Goal: Task Accomplishment & Management: Complete application form

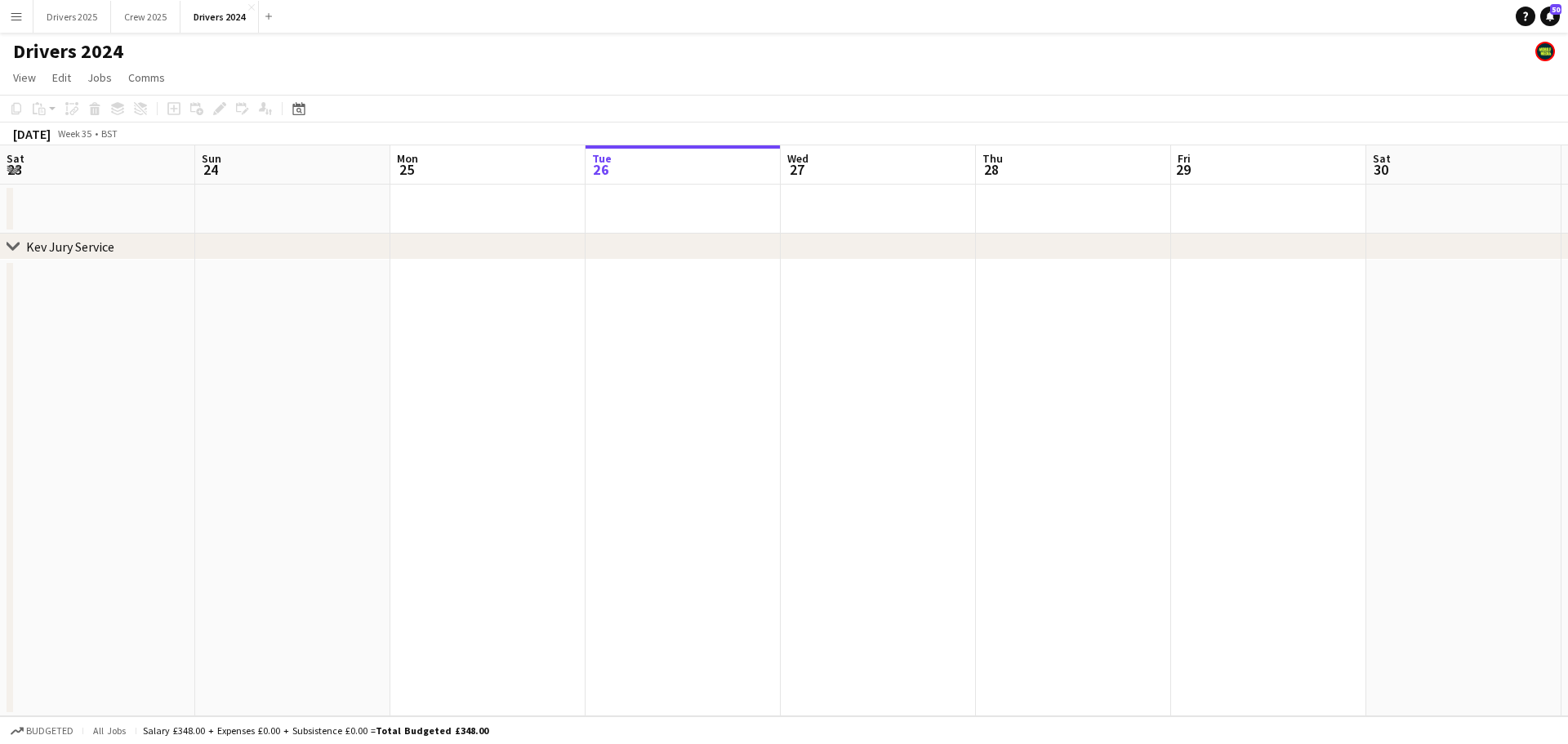
scroll to position [0, 390]
click at [53, 13] on button "Drivers 2025 Close" at bounding box center [72, 17] width 78 height 32
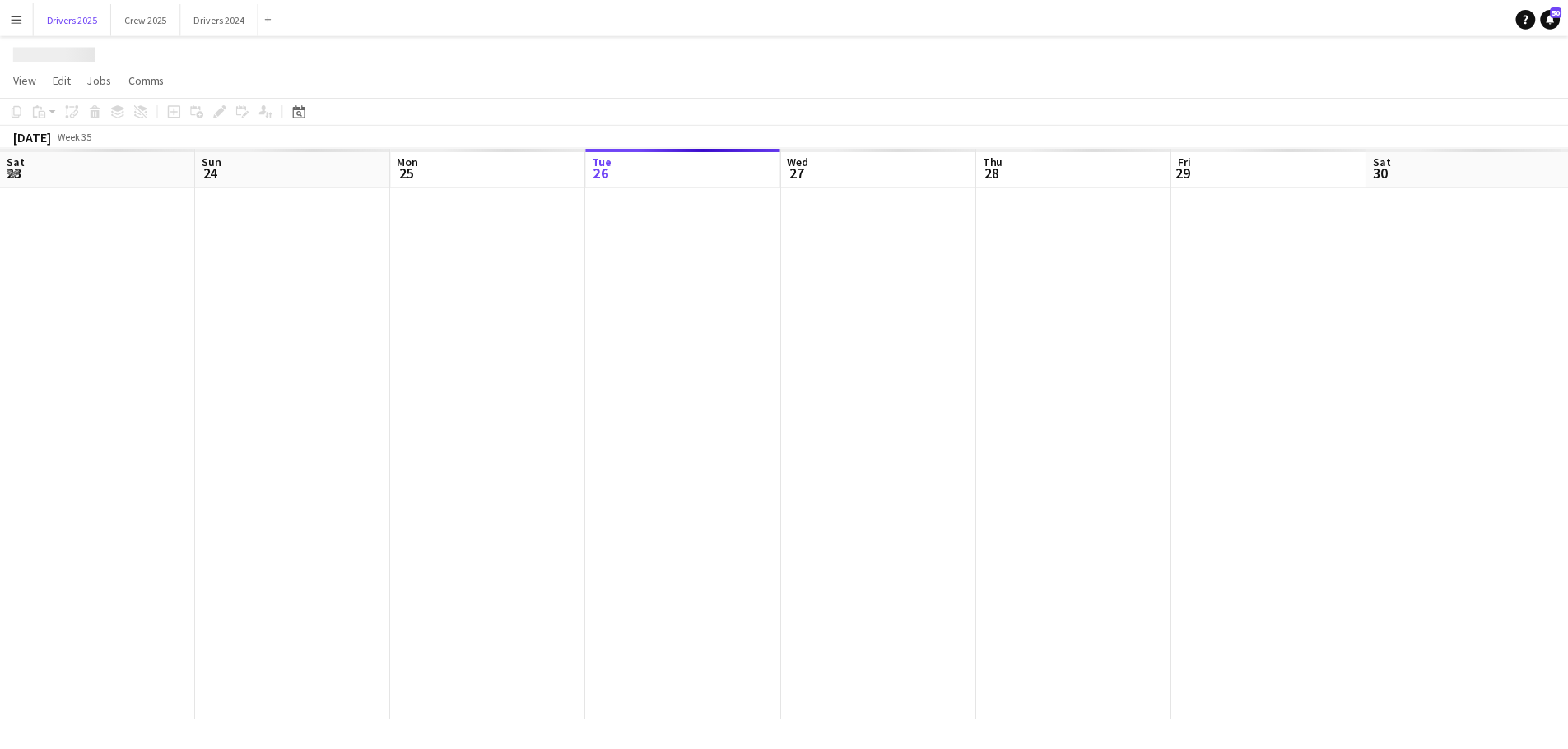
scroll to position [0, 393]
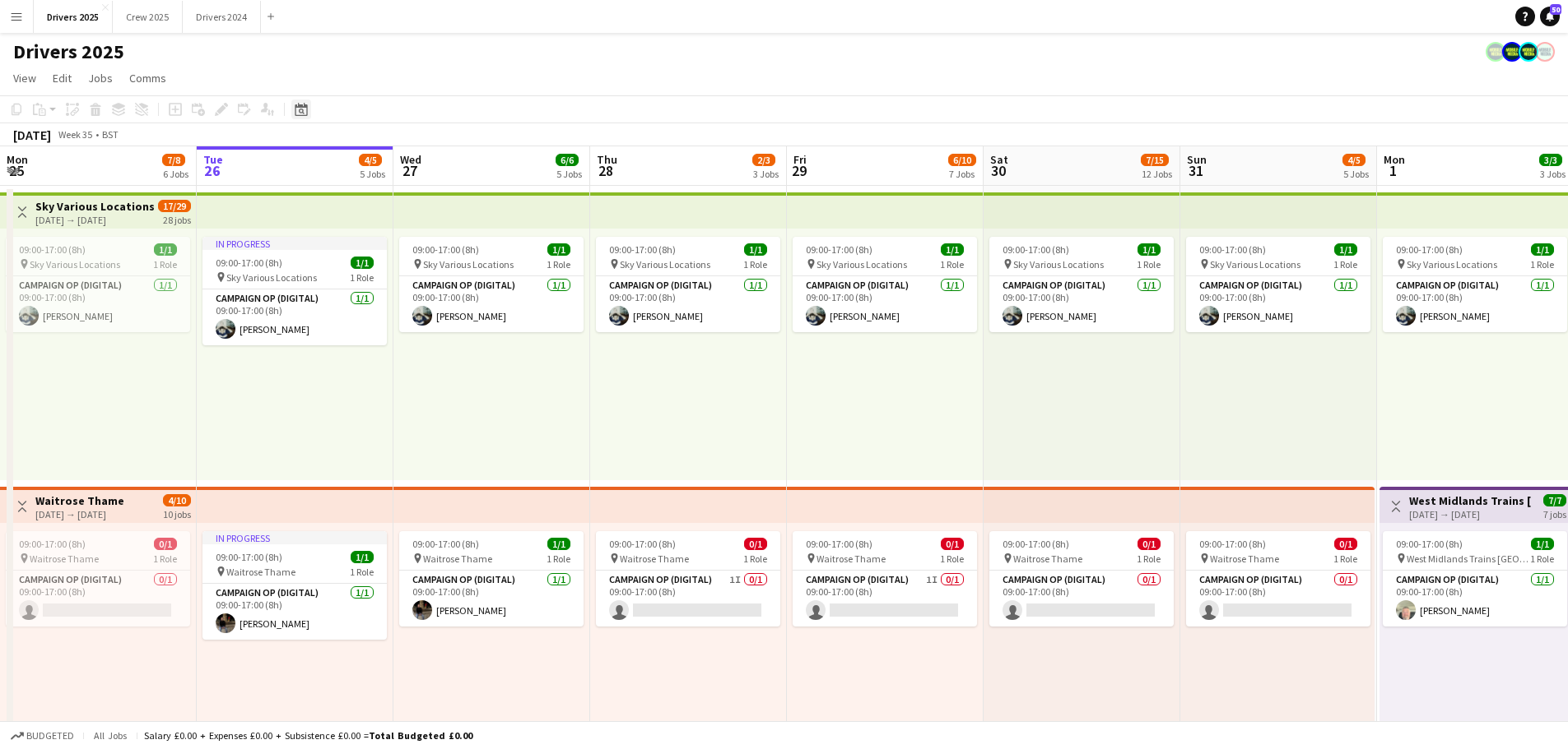
click at [309, 107] on div "Date picker" at bounding box center [301, 110] width 20 height 20
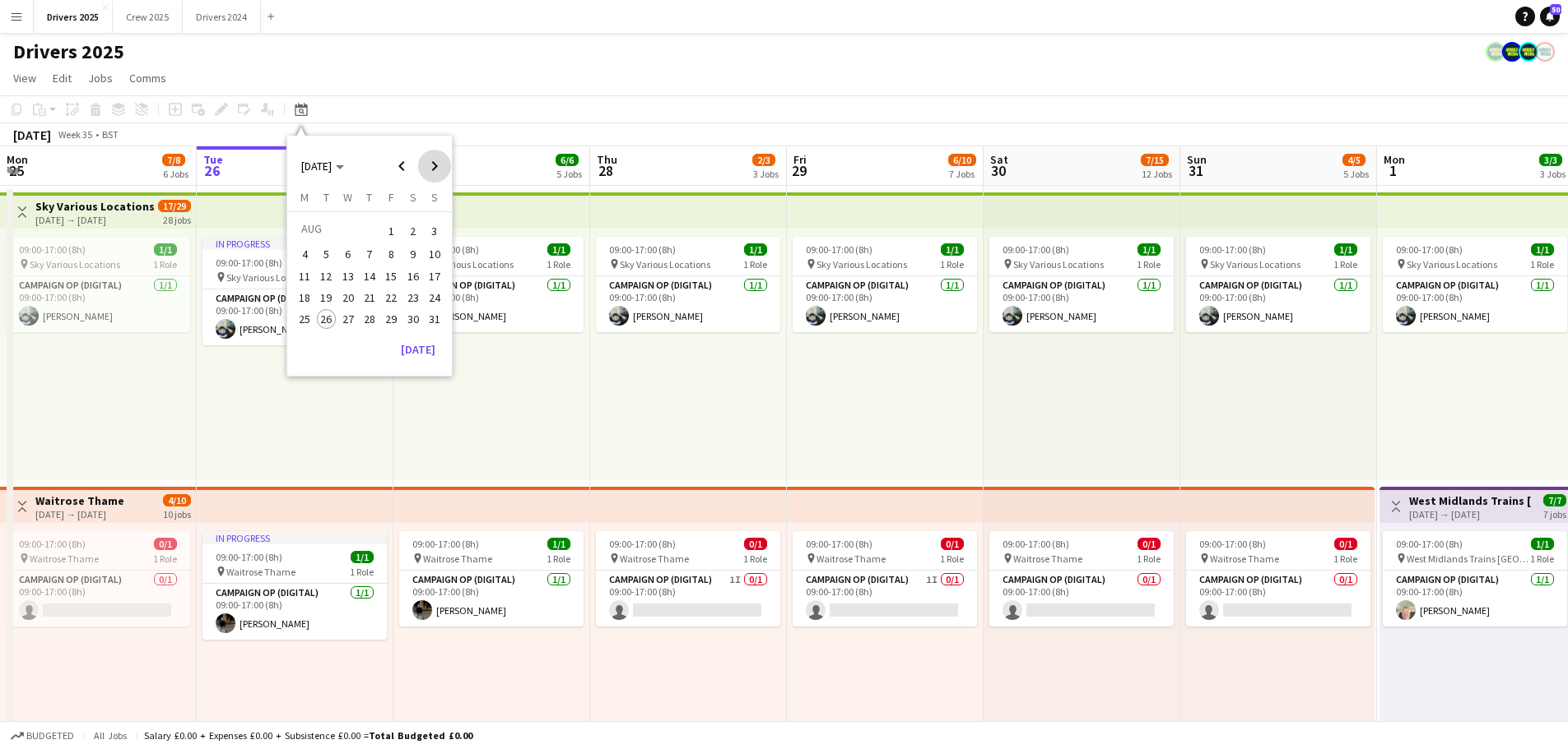
click at [426, 163] on span "Next month" at bounding box center [435, 165] width 33 height 33
click at [416, 274] on span "13" at bounding box center [413, 272] width 20 height 20
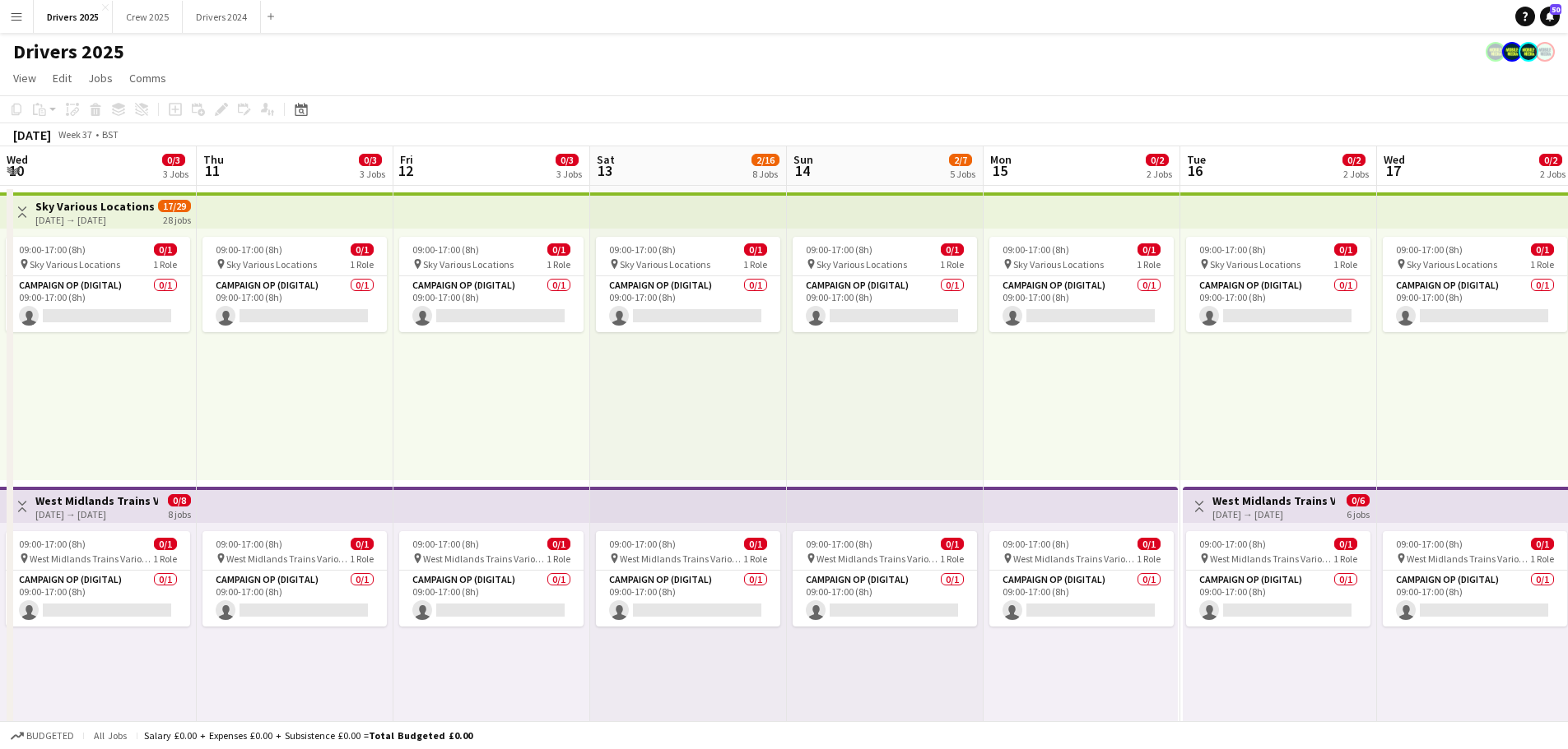
scroll to position [0, 566]
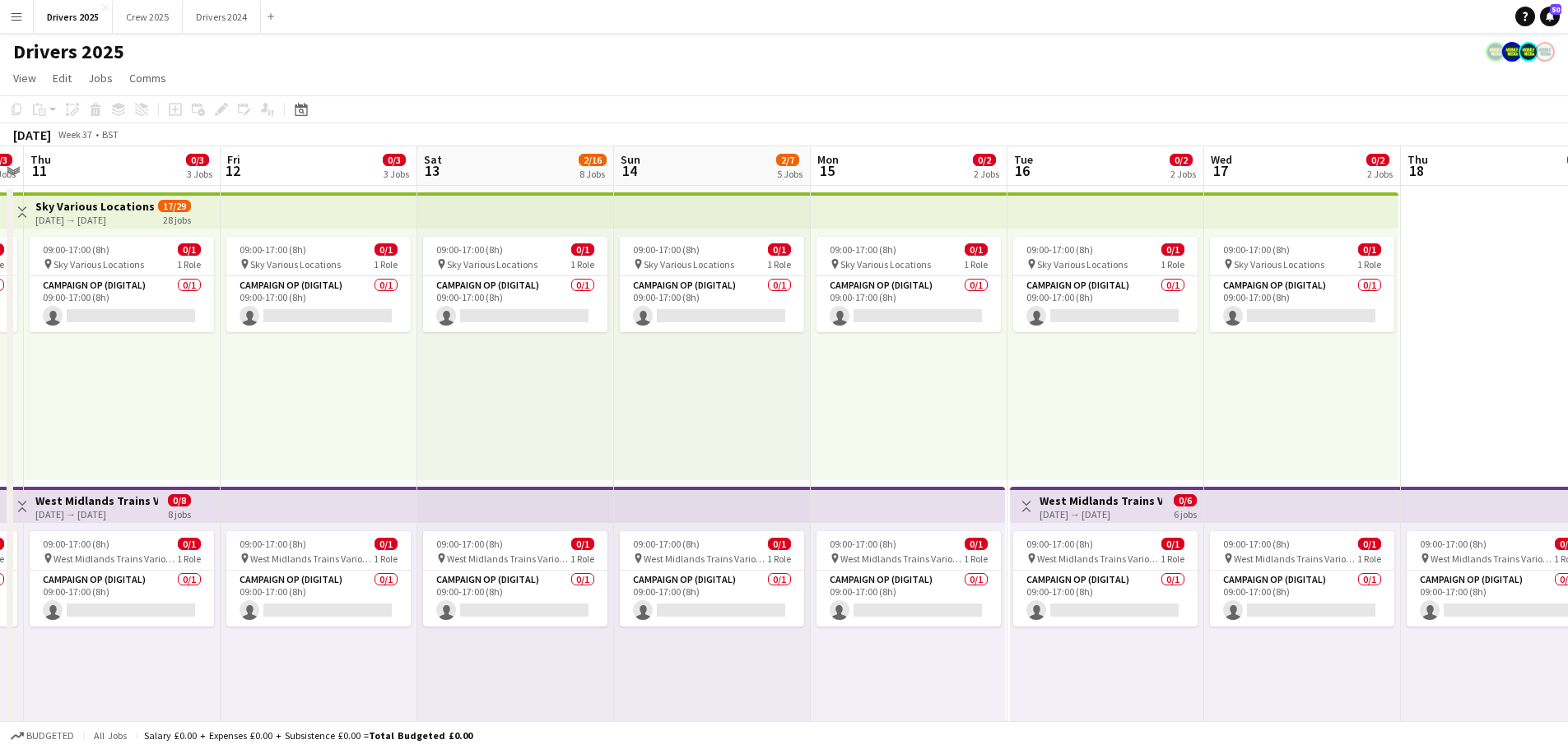
click at [489, 150] on app-board-header-date "Sat 13 2/16 8 Jobs" at bounding box center [515, 166] width 197 height 40
click at [178, 111] on icon "Add job" at bounding box center [175, 109] width 13 height 13
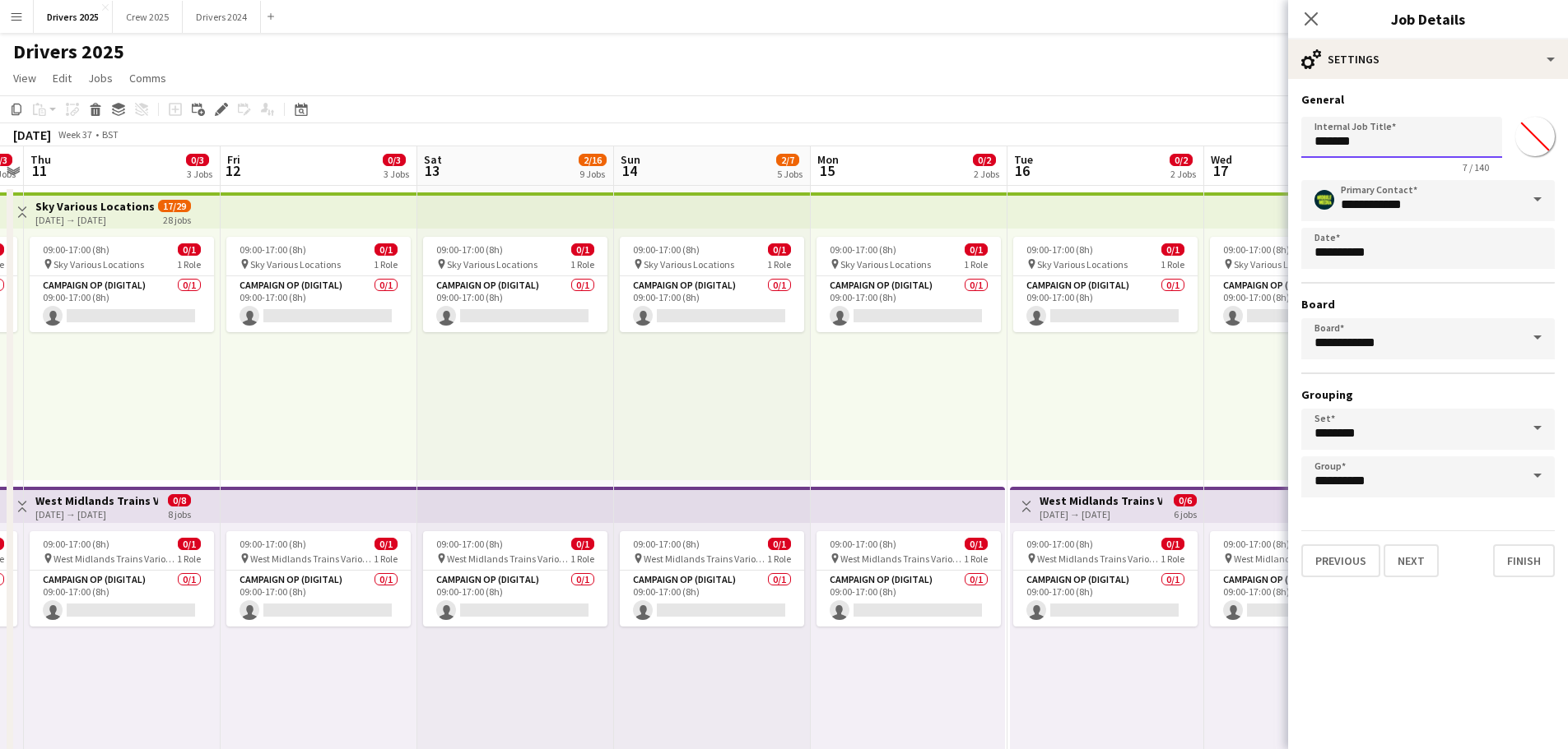
click at [1372, 138] on input "*******" at bounding box center [1401, 138] width 201 height 41
type input "**********"
click at [1412, 562] on button "Next" at bounding box center [1411, 561] width 55 height 33
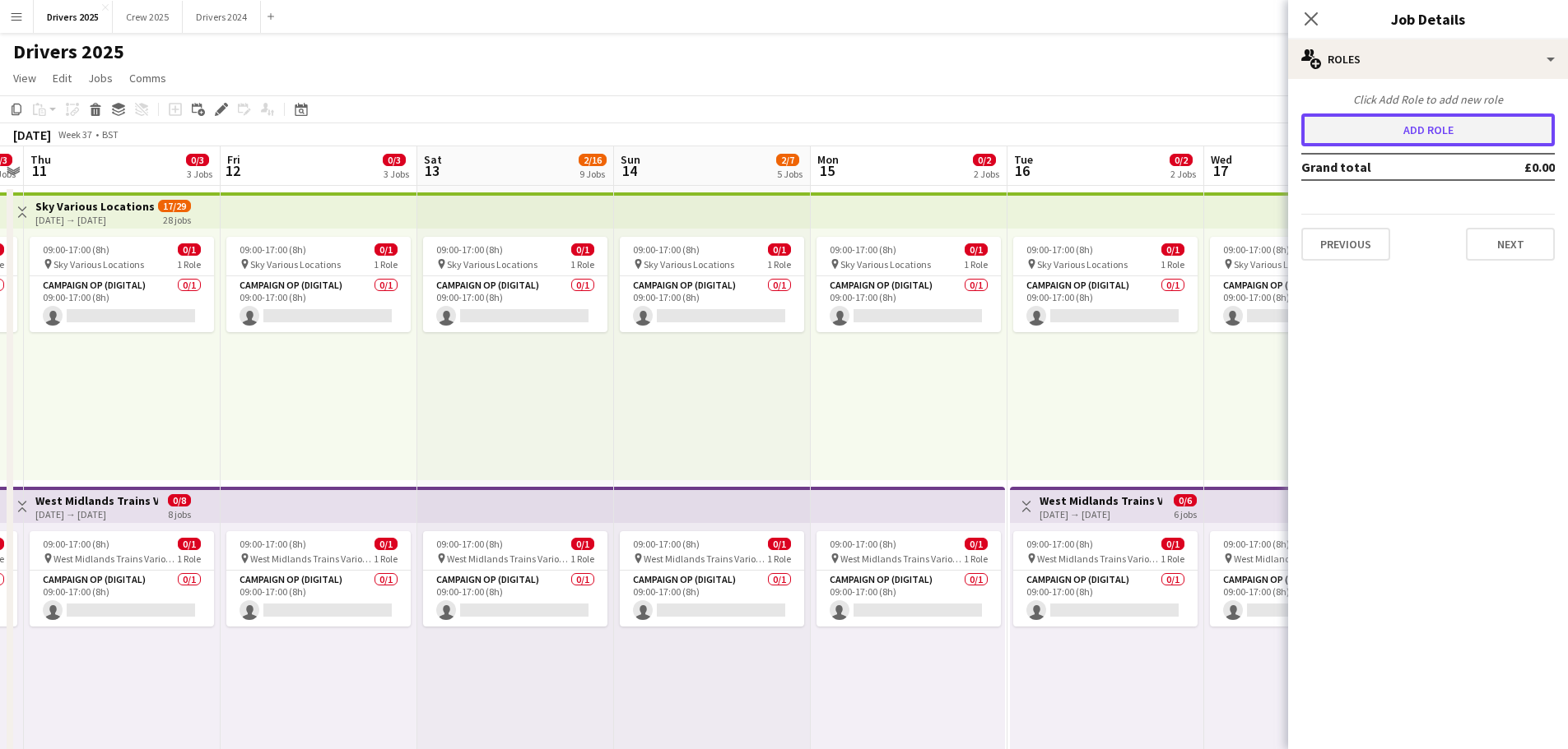
click at [1405, 136] on button "Add role" at bounding box center [1428, 129] width 254 height 33
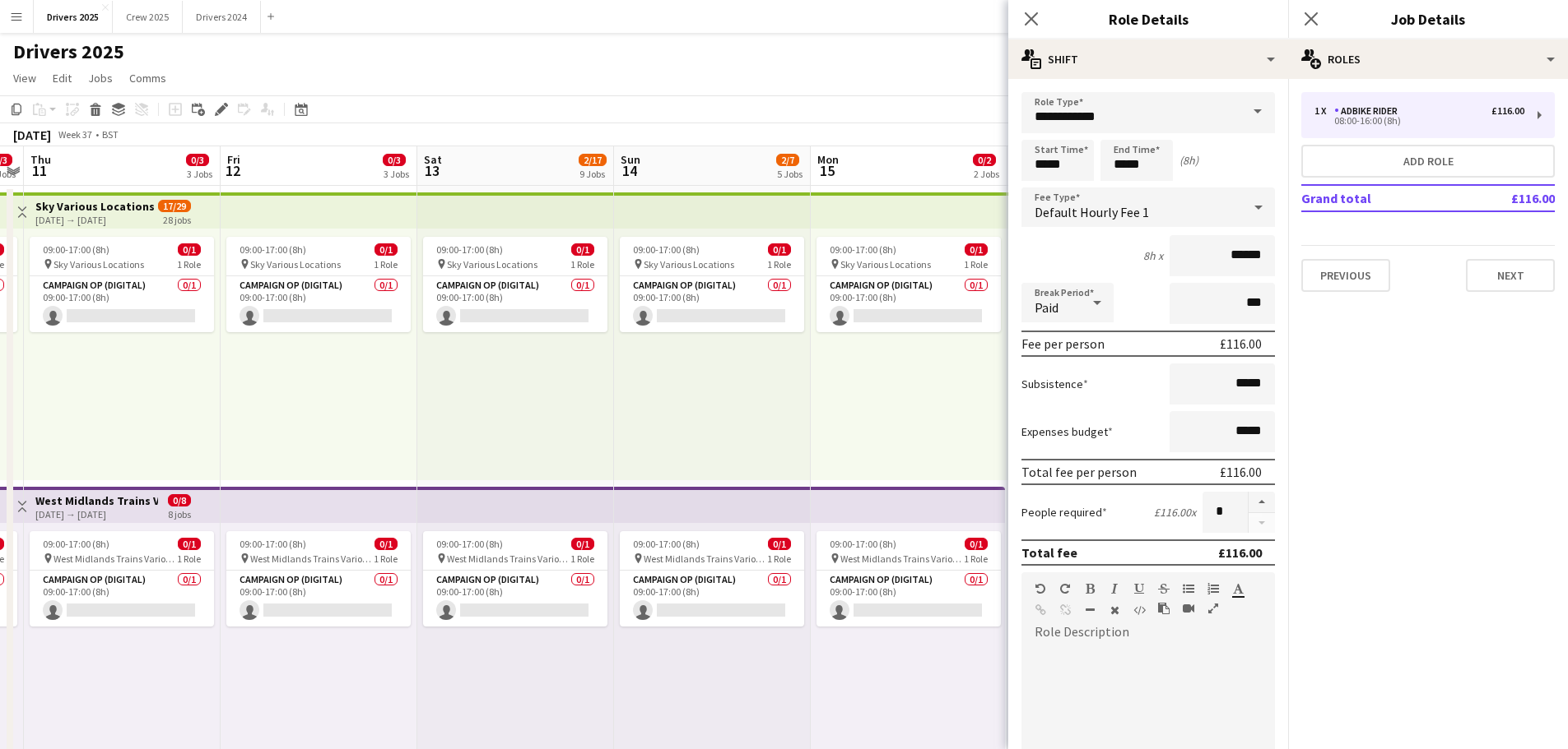
click at [1252, 110] on span at bounding box center [1257, 111] width 34 height 40
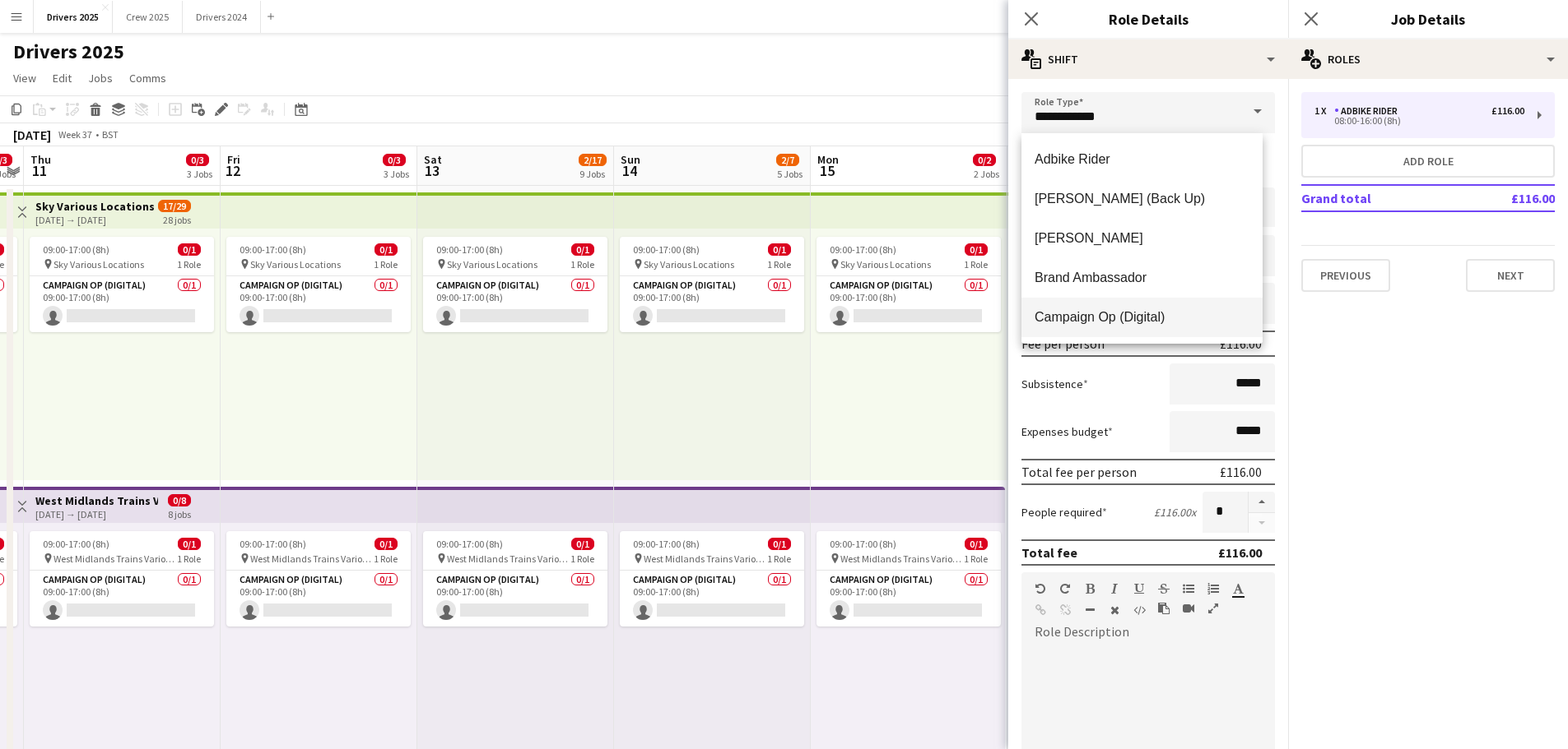
click at [1167, 319] on span "Campaign Op (Digital)" at bounding box center [1142, 317] width 215 height 15
type input "**********"
type input "*****"
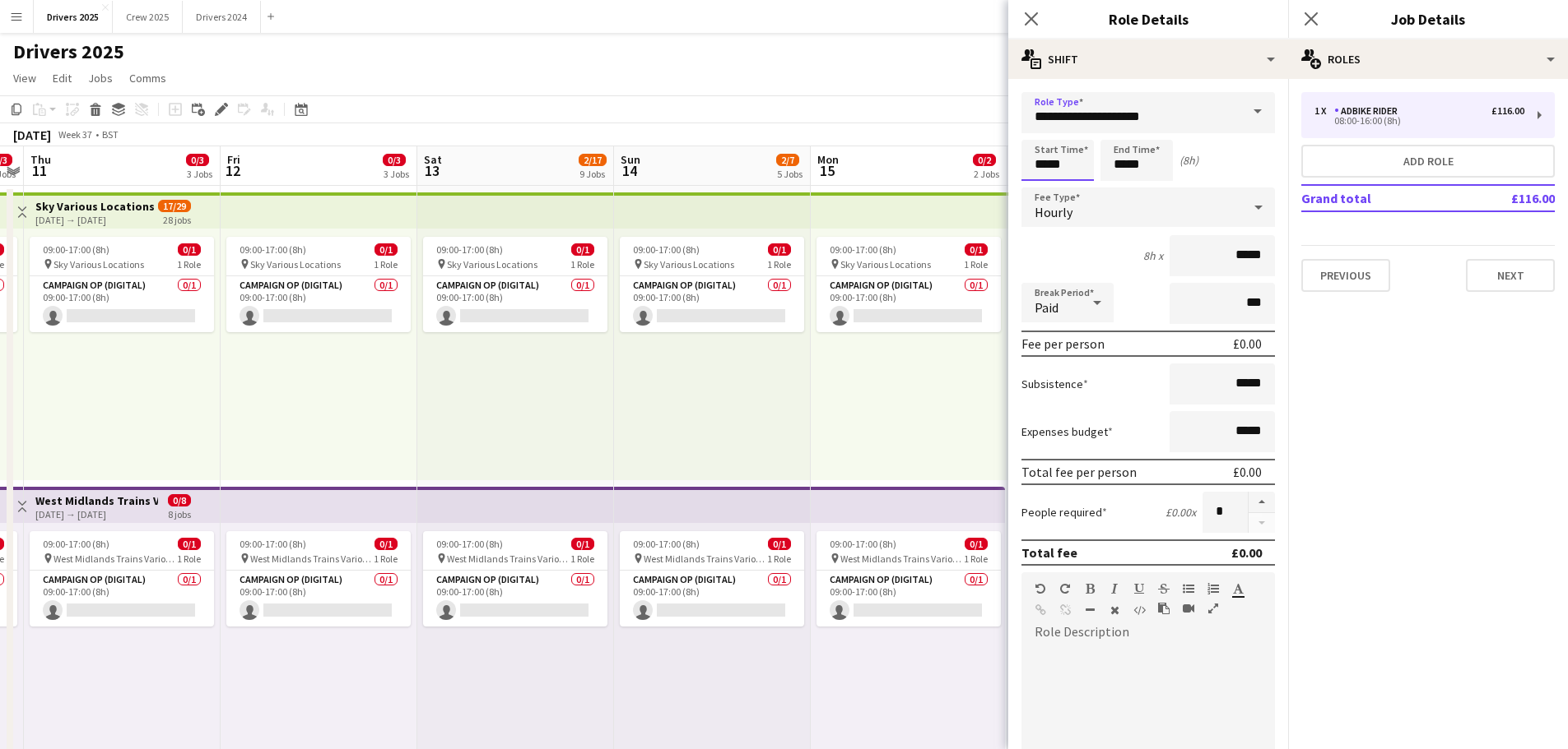
click at [1072, 165] on input "*****" at bounding box center [1057, 160] width 72 height 41
type input "*****"
click at [1047, 130] on div at bounding box center [1041, 131] width 33 height 16
click at [1127, 165] on input "*****" at bounding box center [1136, 160] width 72 height 41
type input "*****"
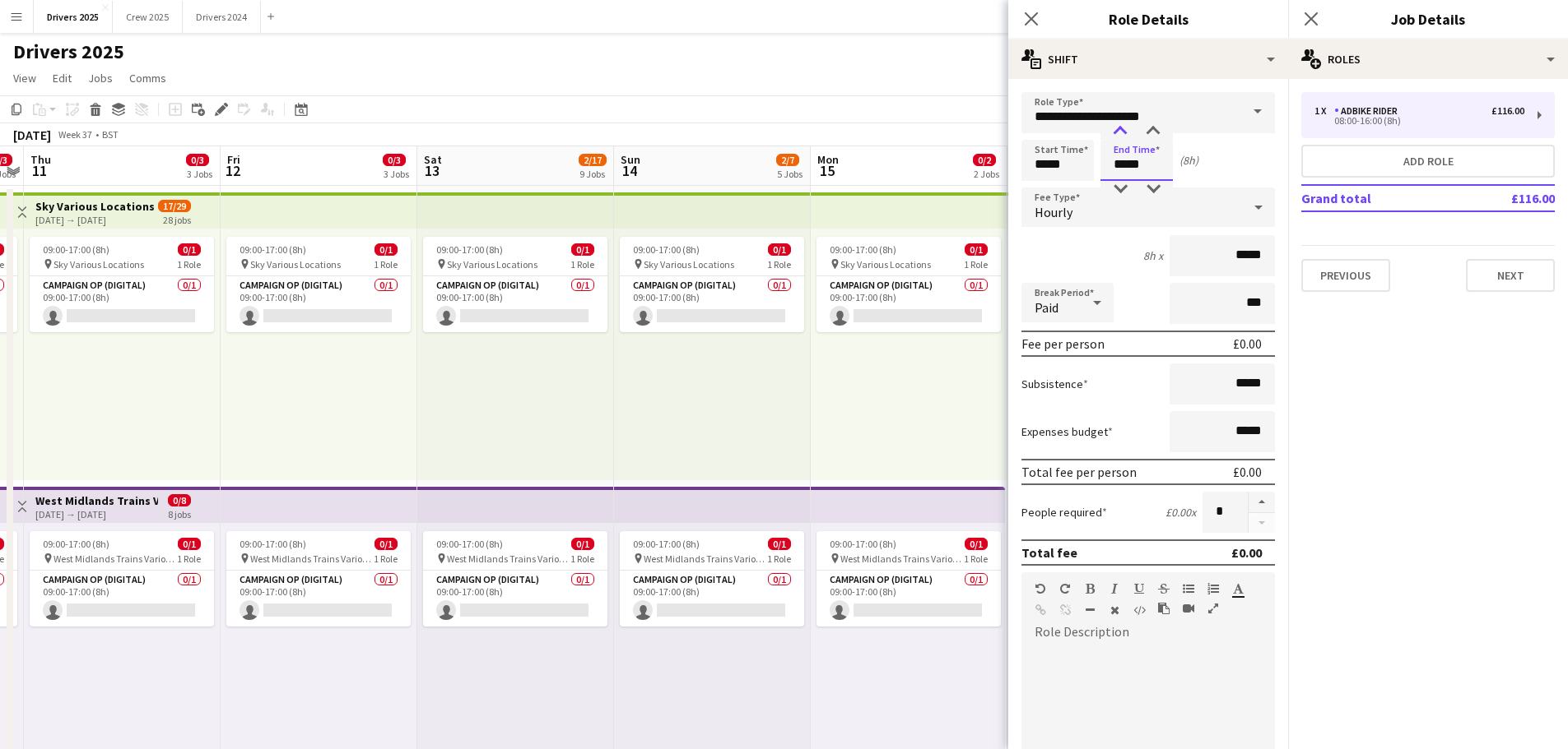
click at [1122, 129] on div at bounding box center [1120, 131] width 33 height 16
click at [1073, 205] on div "Hourly" at bounding box center [1131, 208] width 220 height 40
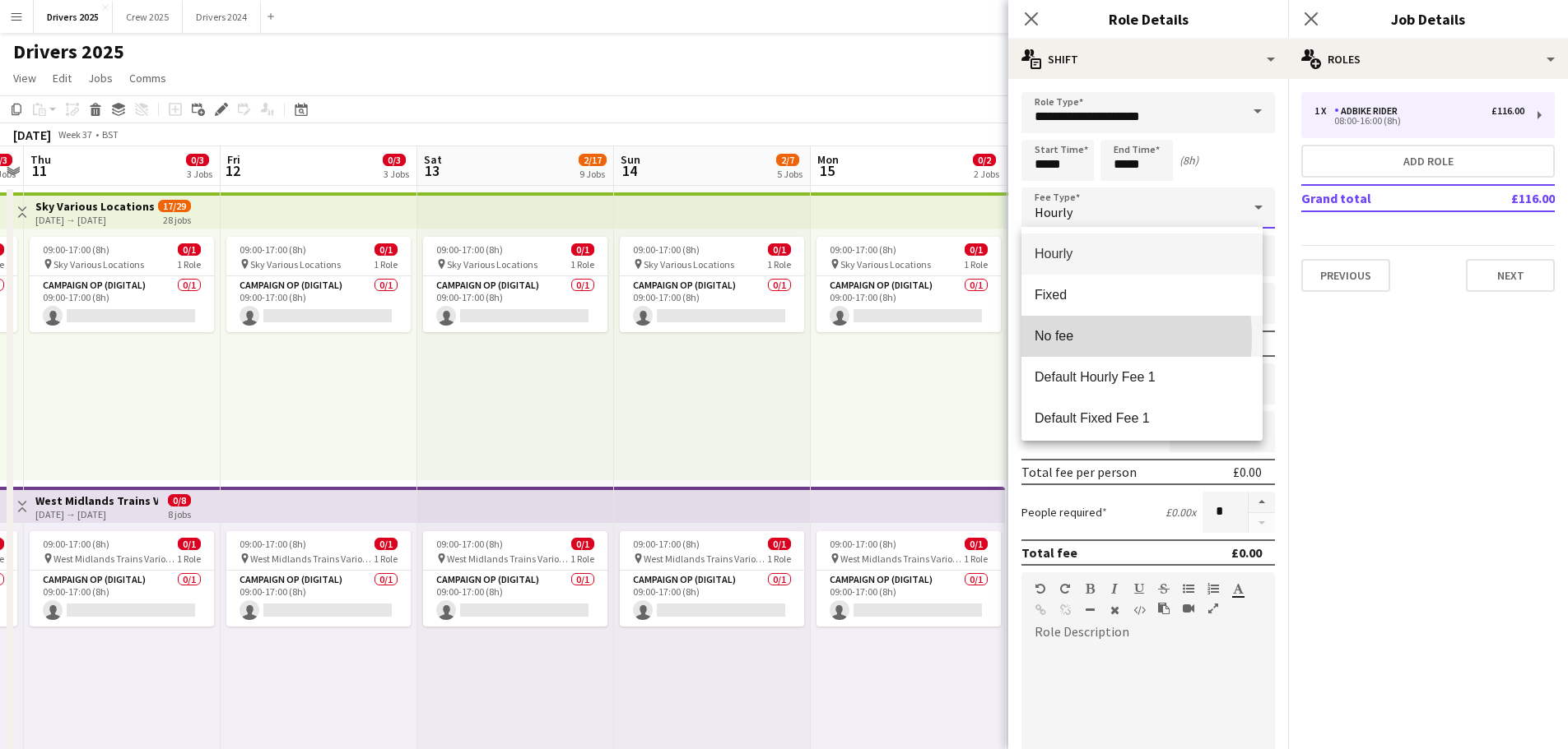
click at [1067, 337] on span "No fee" at bounding box center [1142, 335] width 215 height 15
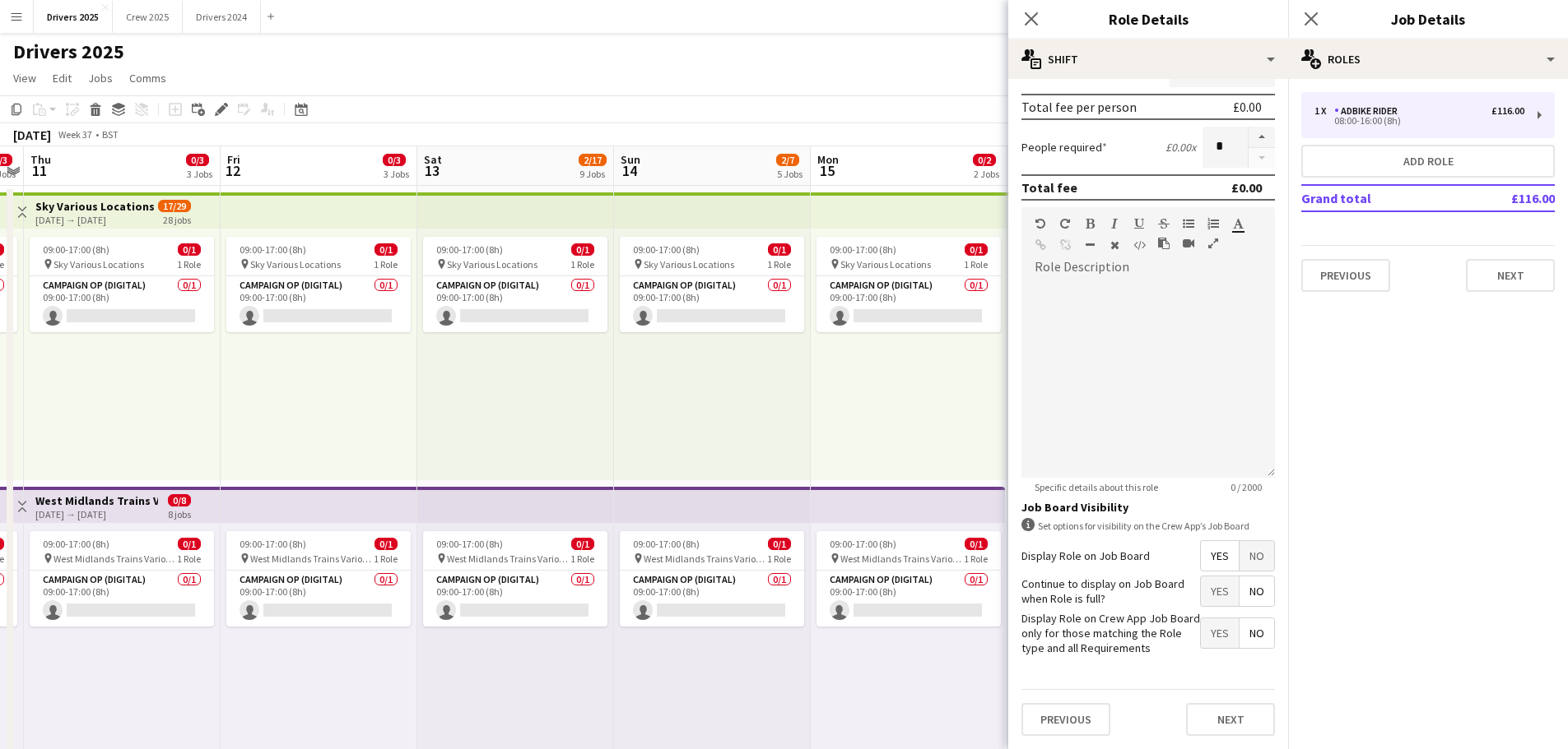
click at [1250, 555] on span "No" at bounding box center [1257, 556] width 34 height 30
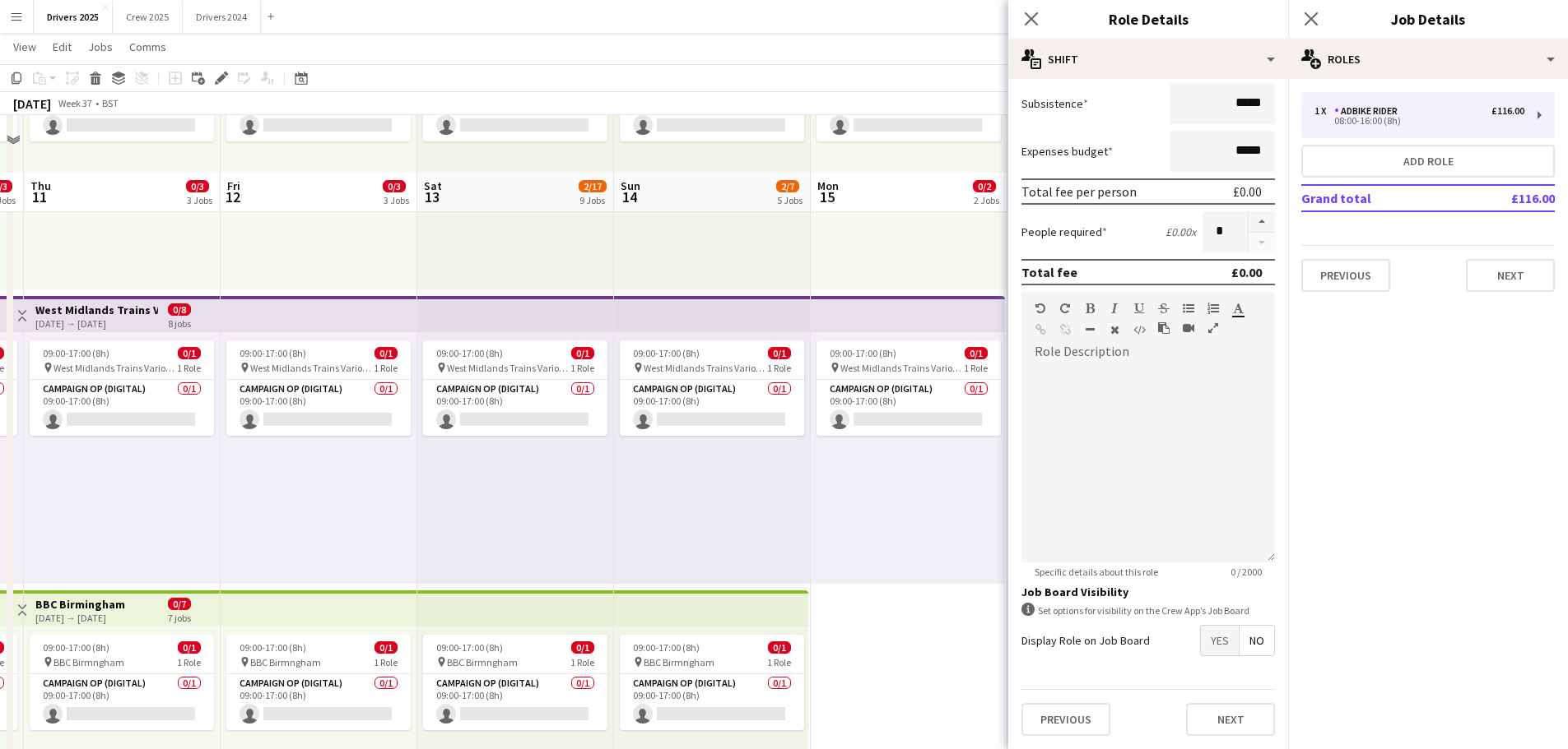
scroll to position [246, 0]
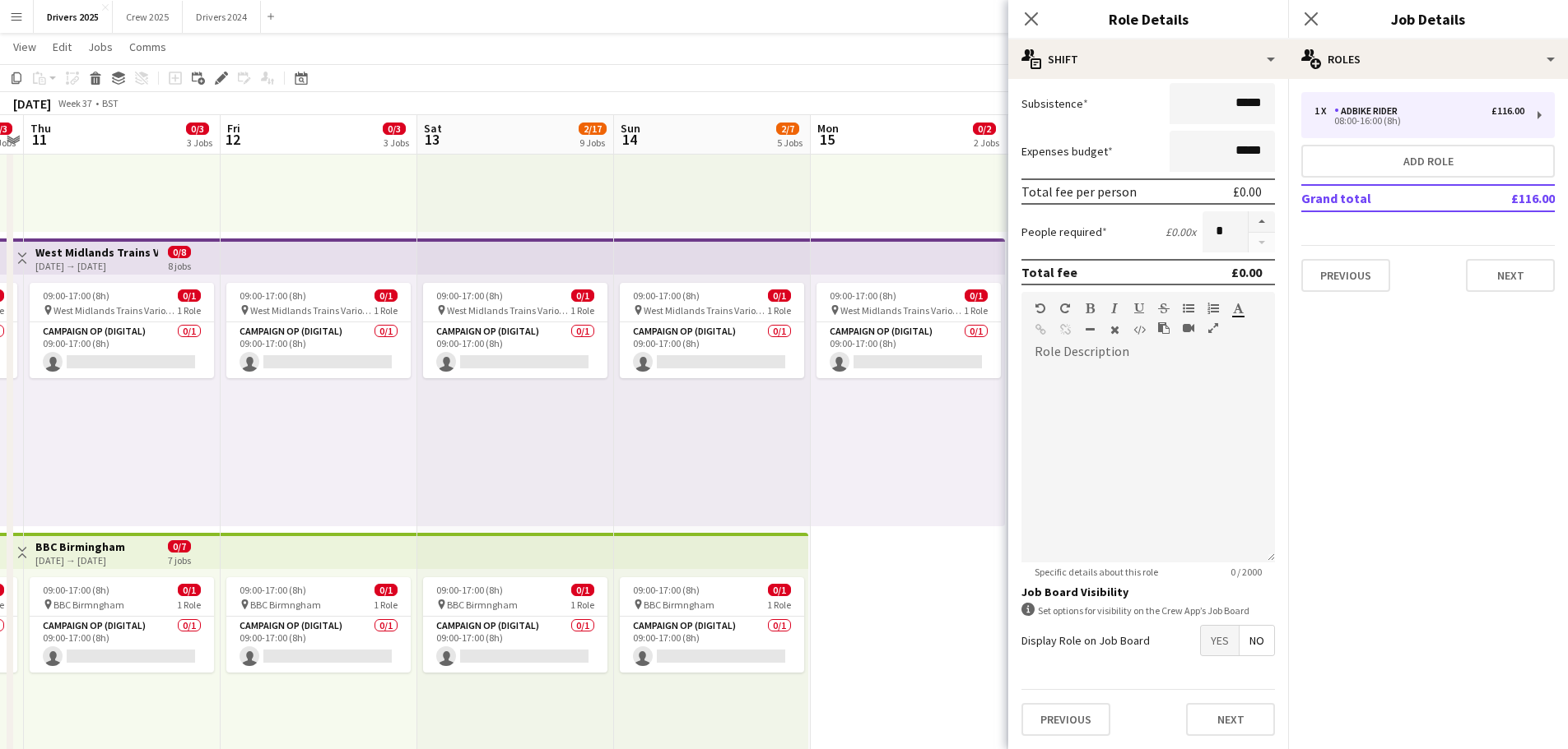
click at [1240, 639] on span "No" at bounding box center [1257, 640] width 34 height 30
click at [1215, 725] on button "Next" at bounding box center [1230, 719] width 89 height 33
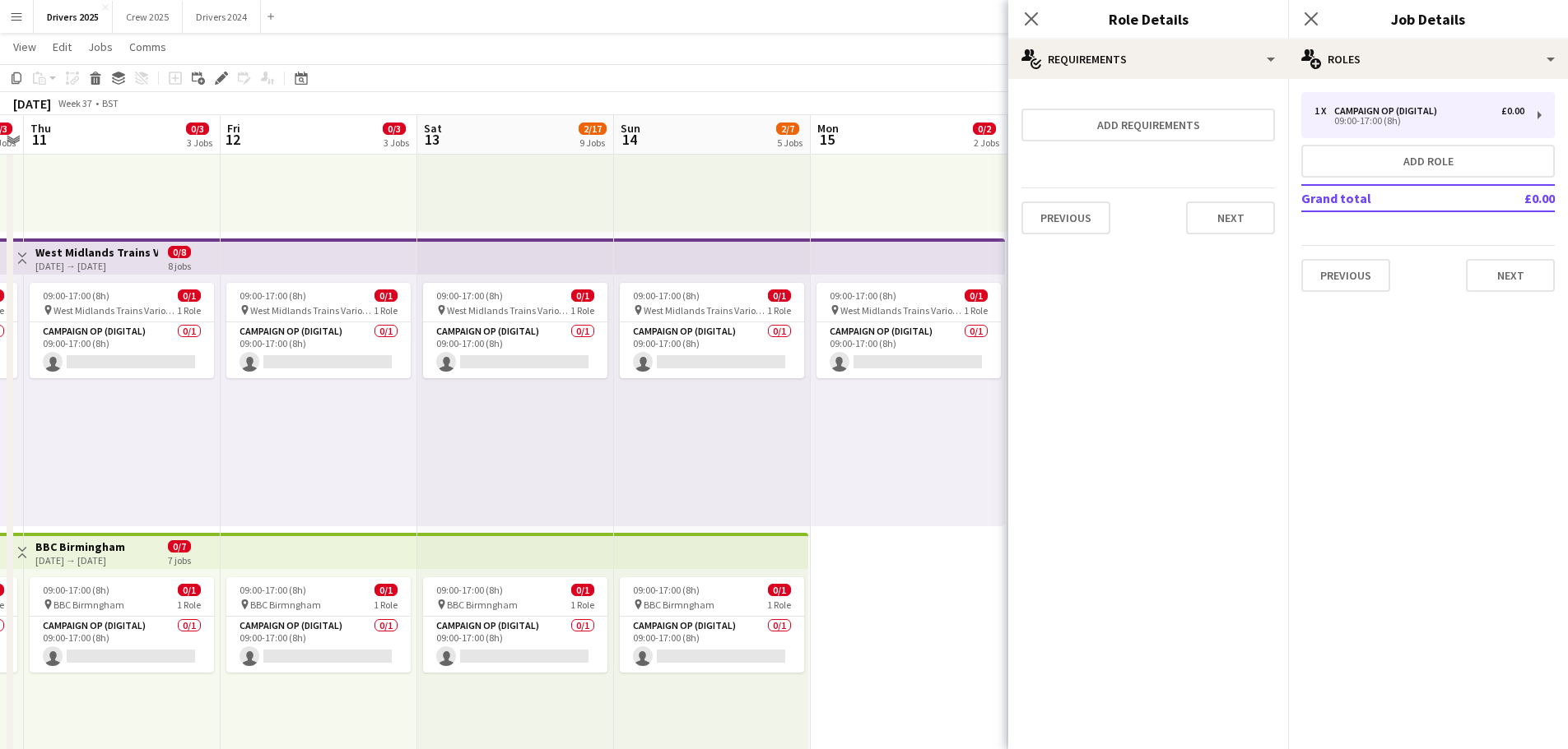
scroll to position [0, 0]
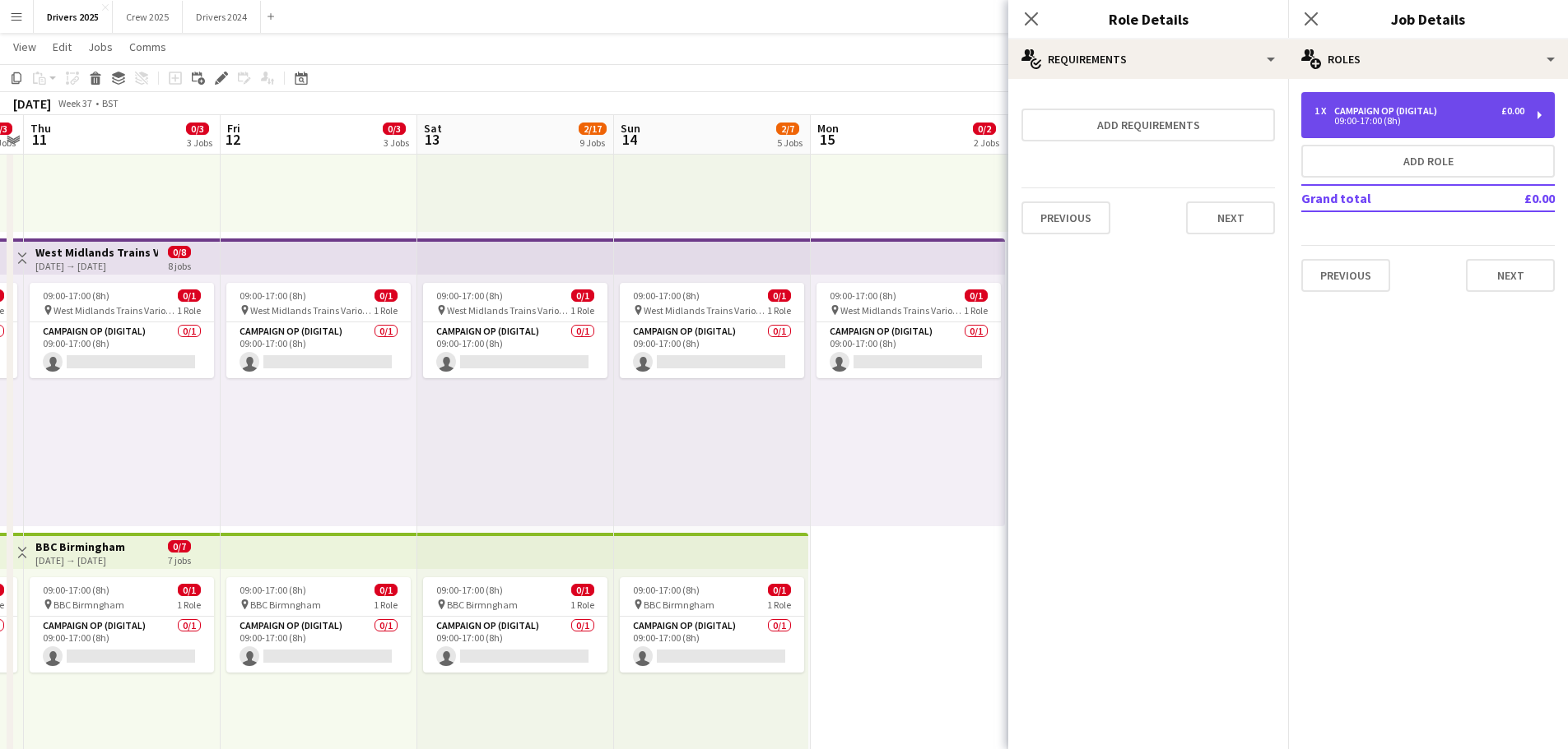
click at [1450, 119] on div "09:00-17:00 (8h)" at bounding box center [1419, 120] width 210 height 8
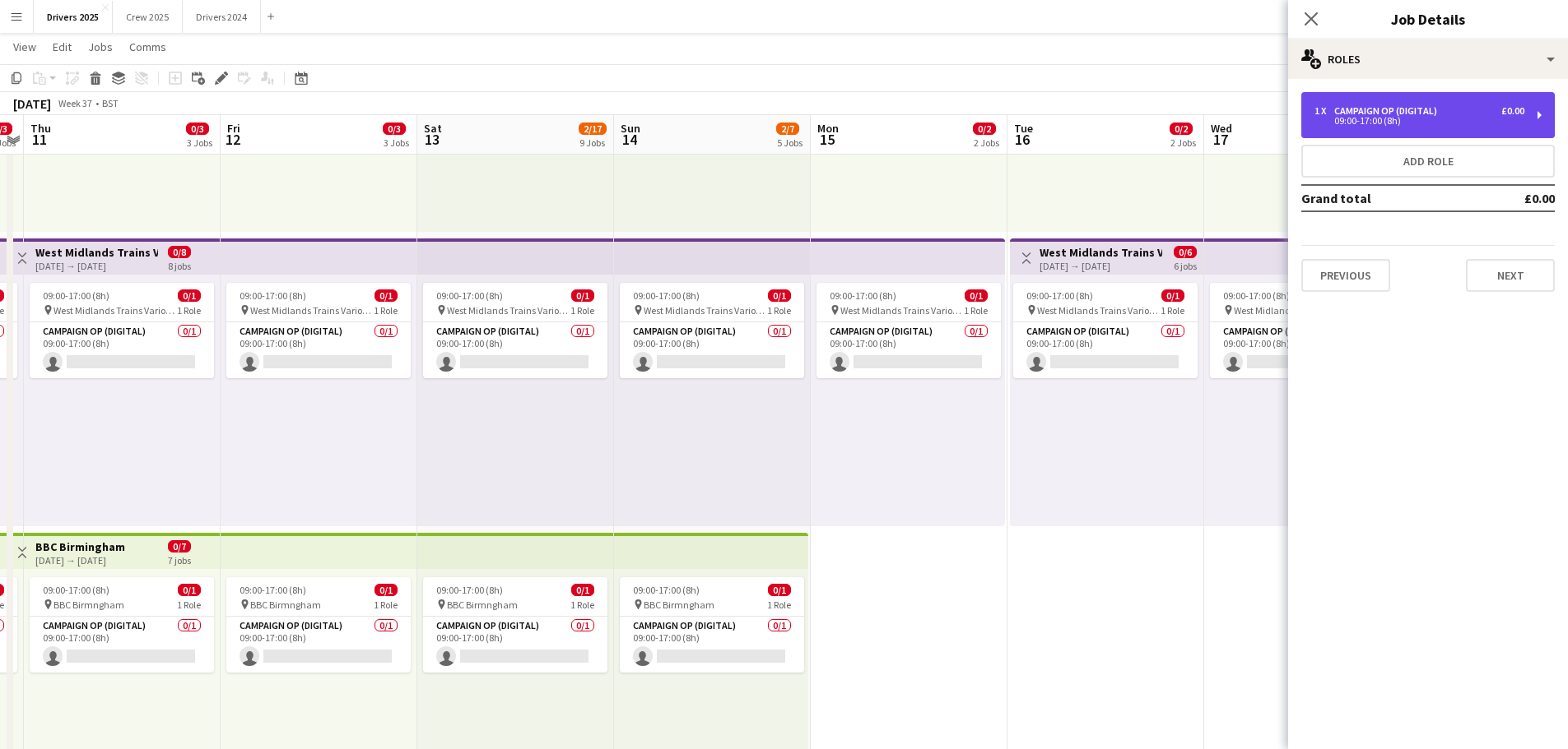
click at [1417, 111] on div "Campaign Op (Digital)" at bounding box center [1389, 111] width 110 height 12
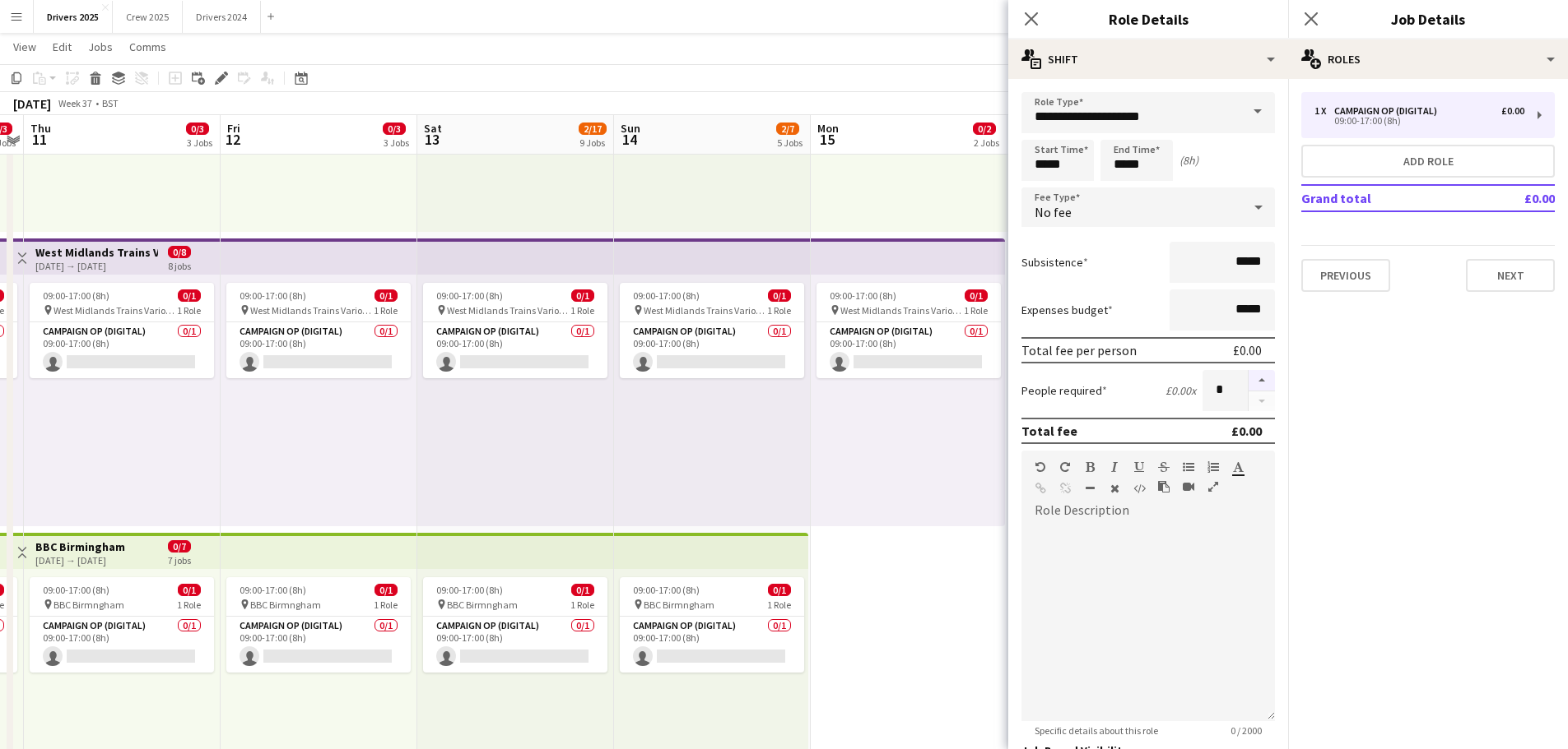
click at [1249, 381] on button "button" at bounding box center [1261, 381] width 26 height 22
type input "*"
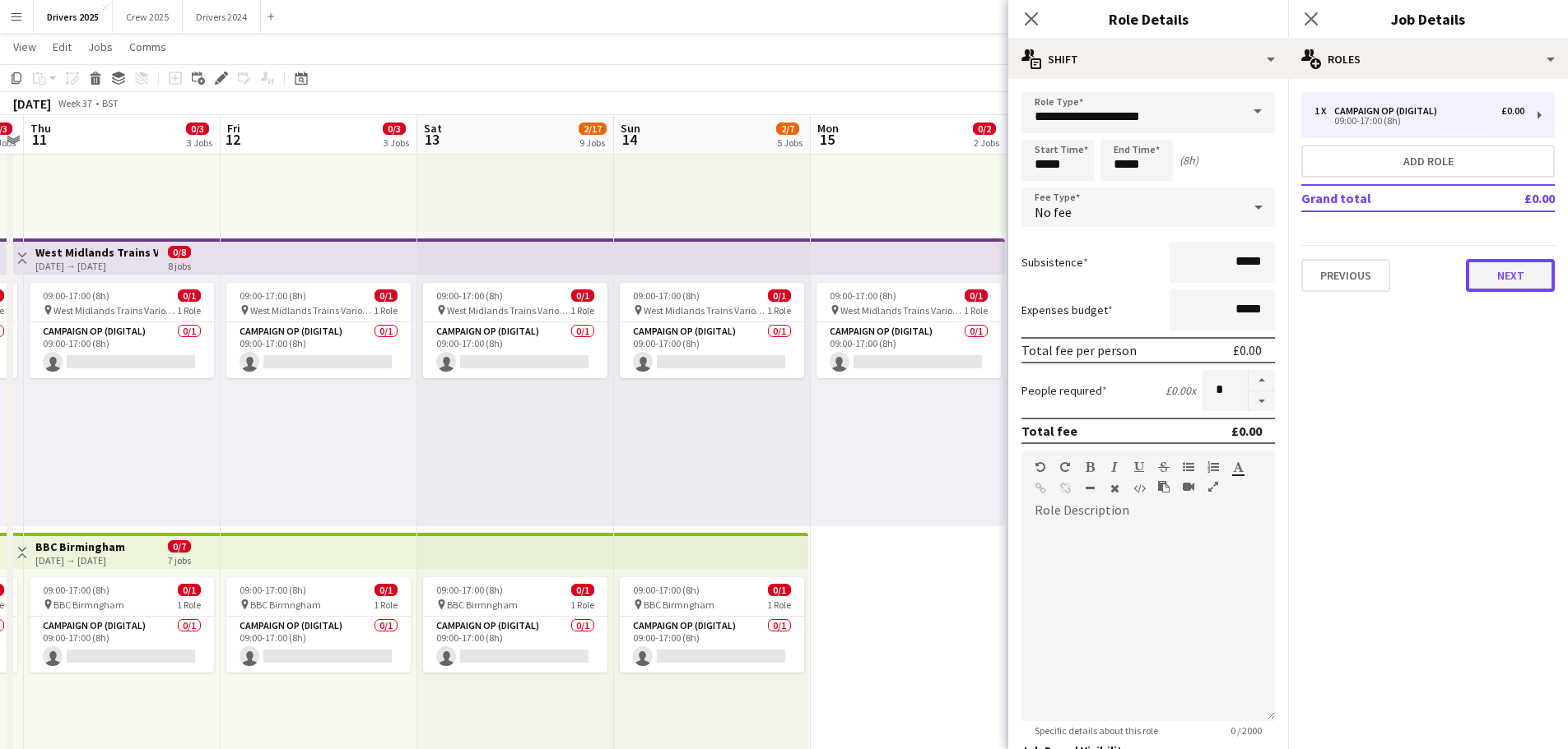
click at [1492, 263] on button "Next" at bounding box center [1510, 275] width 89 height 33
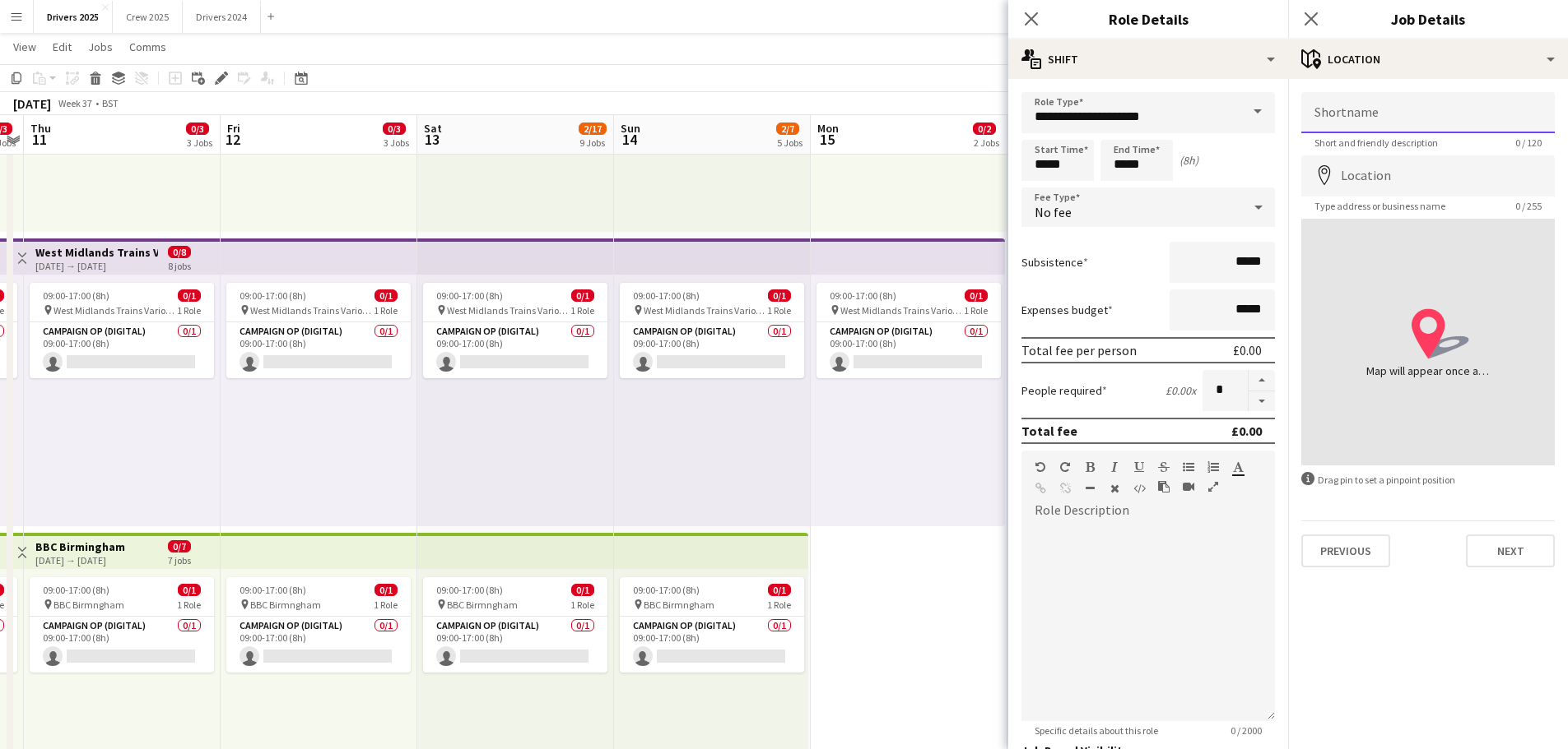
click at [1351, 118] on input "Shortname" at bounding box center [1428, 112] width 254 height 41
type input "**********"
click at [1350, 183] on input "Location" at bounding box center [1428, 176] width 254 height 41
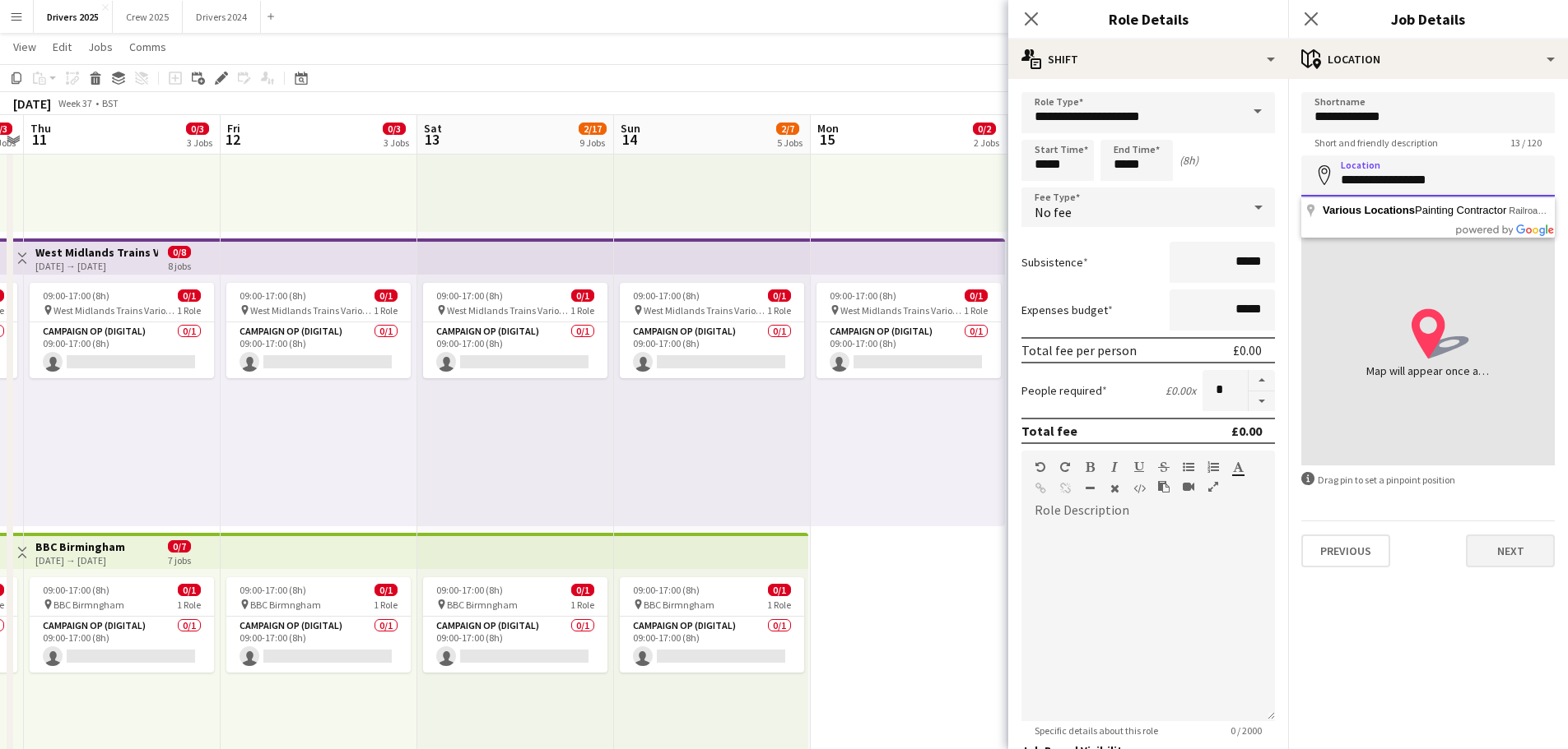
type input "**********"
click at [1516, 555] on button "Next" at bounding box center [1510, 551] width 89 height 33
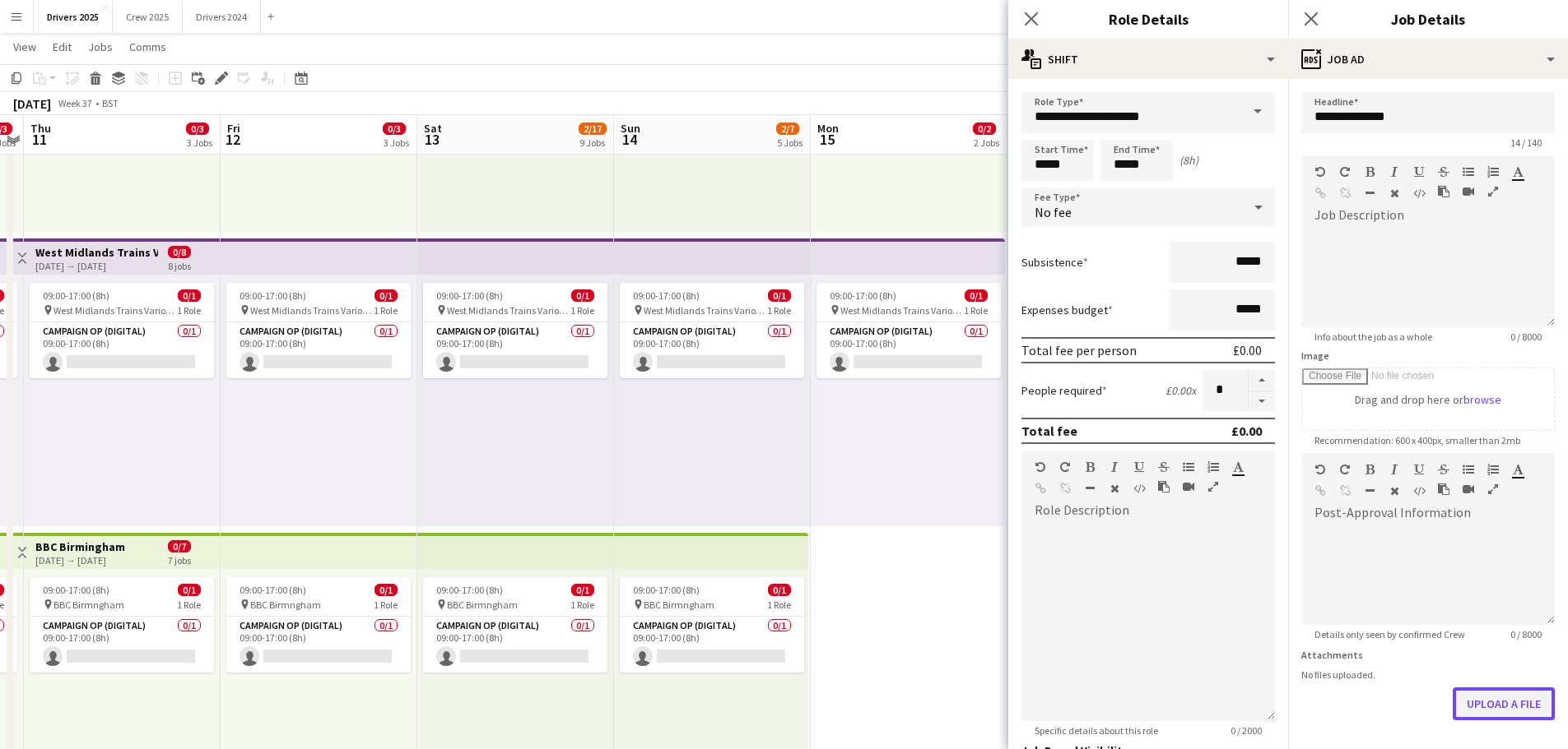
click at [1506, 709] on button "Upload a file" at bounding box center [1502, 704] width 102 height 33
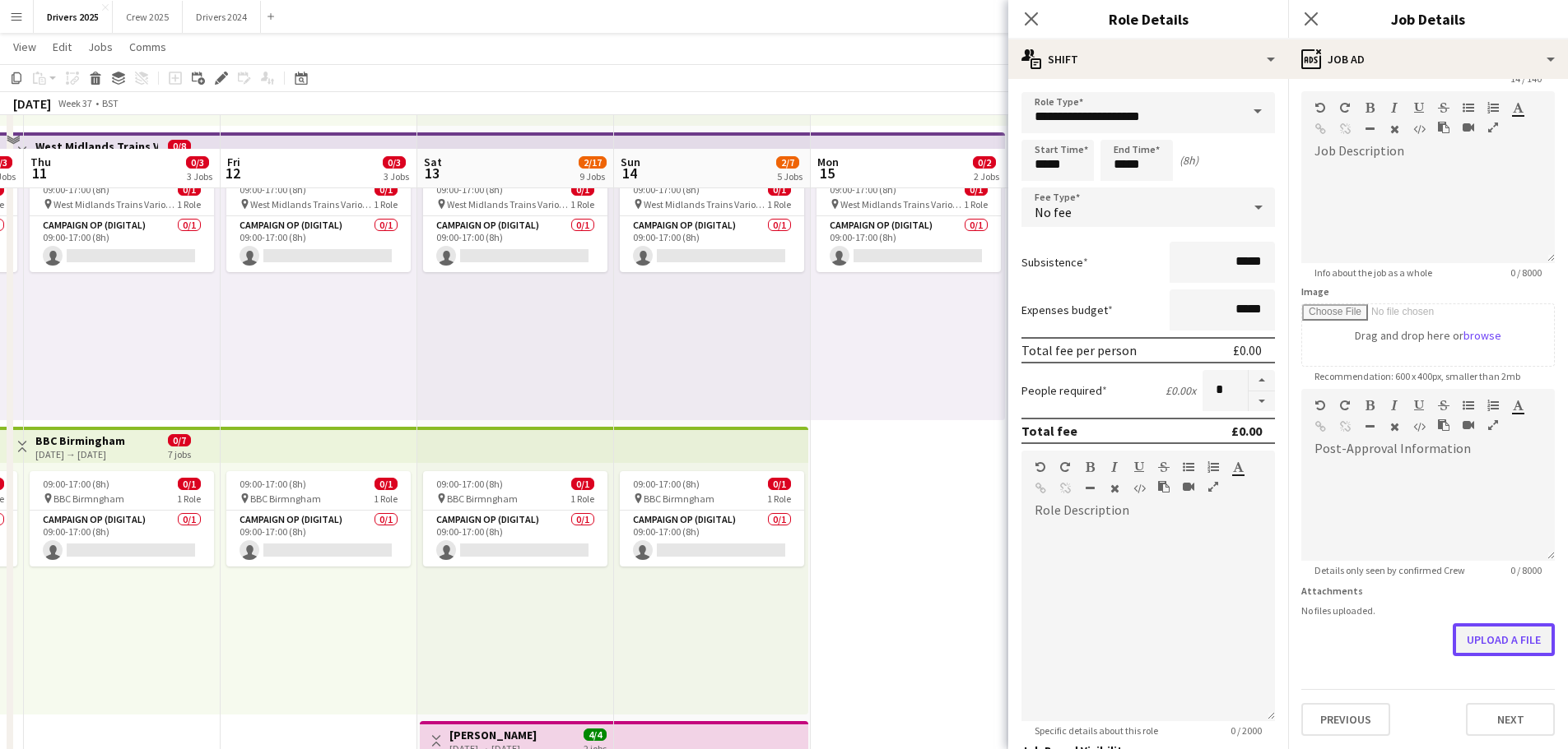
scroll to position [494, 0]
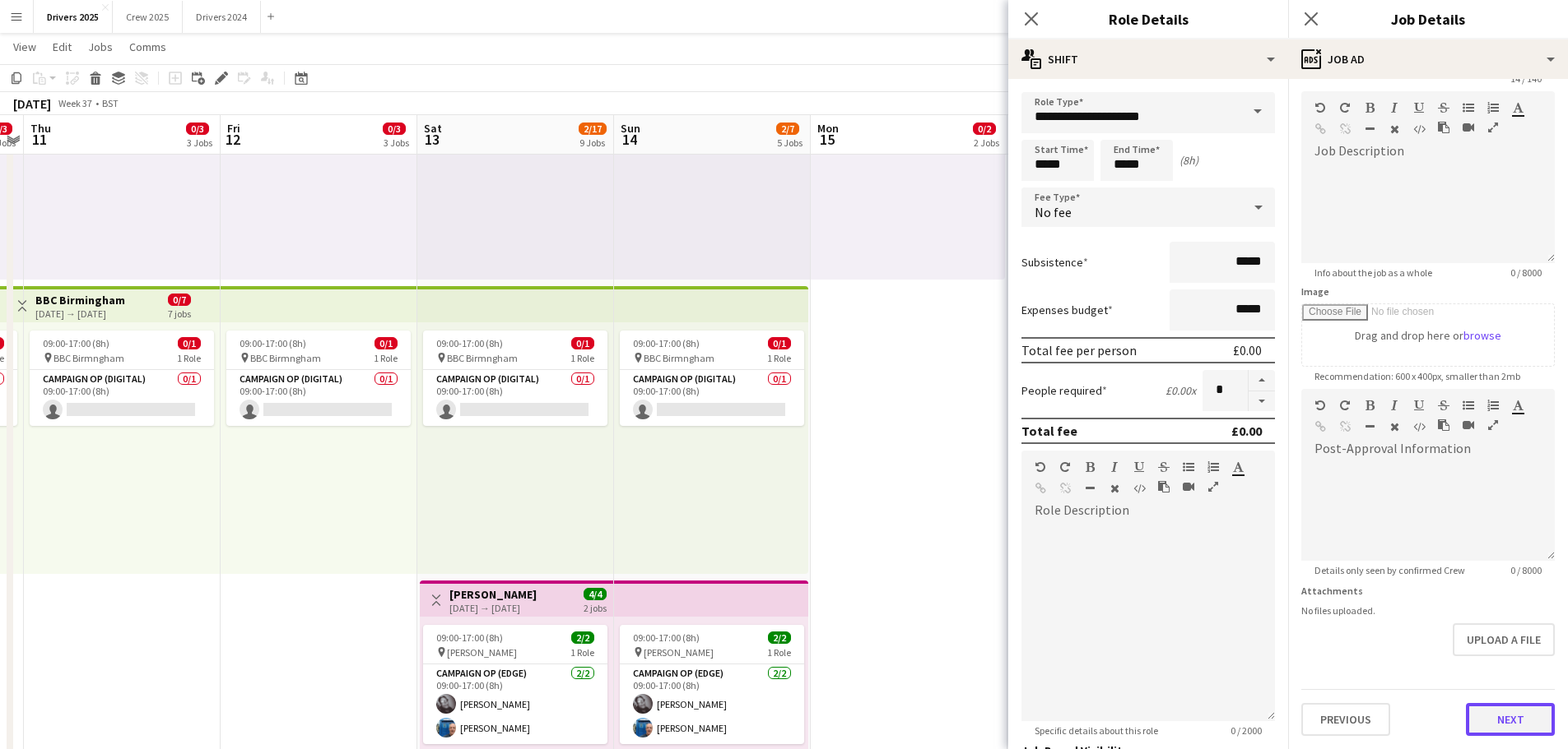
click at [1523, 718] on button "Next" at bounding box center [1510, 719] width 89 height 33
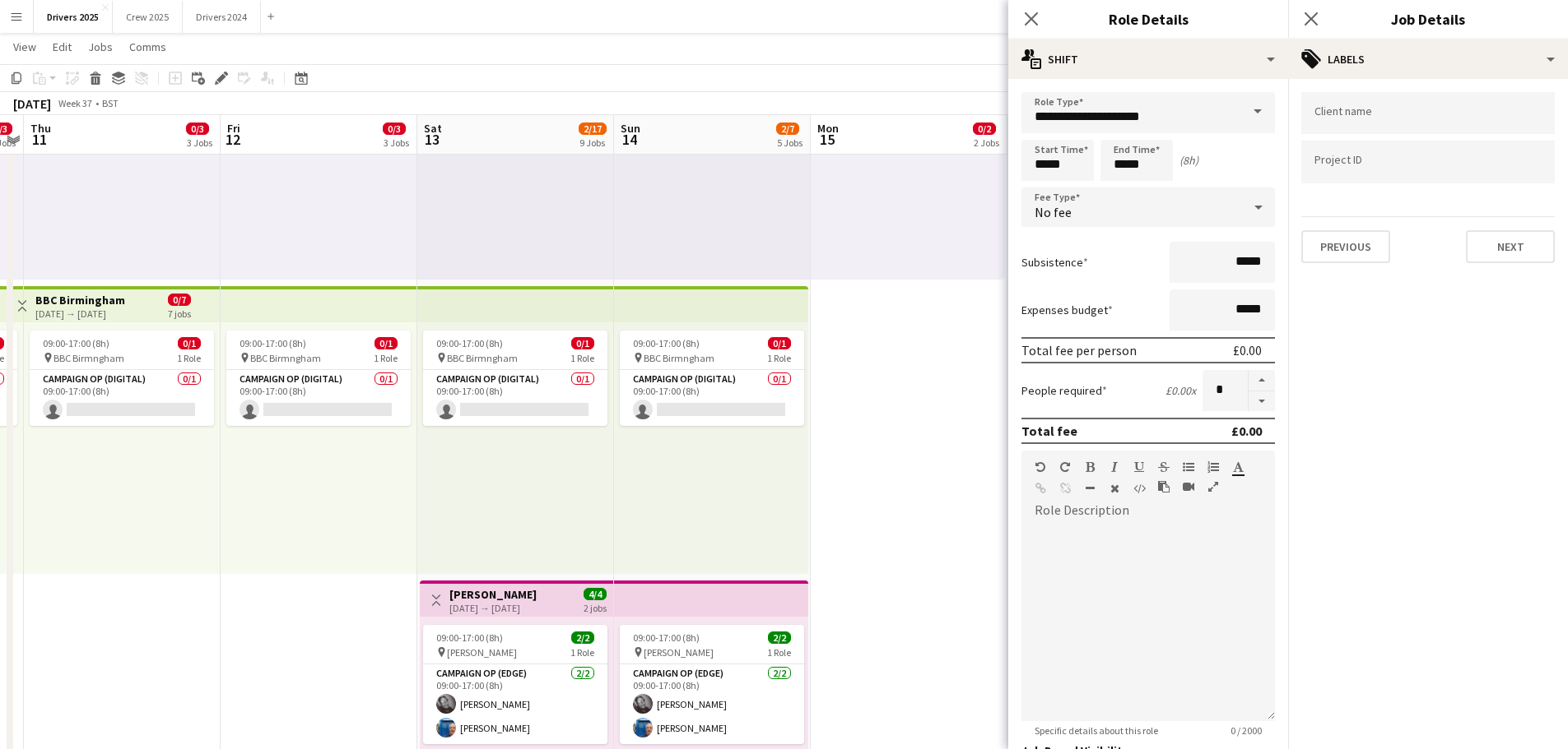
scroll to position [0, 0]
click at [1512, 257] on button "Next" at bounding box center [1510, 246] width 89 height 33
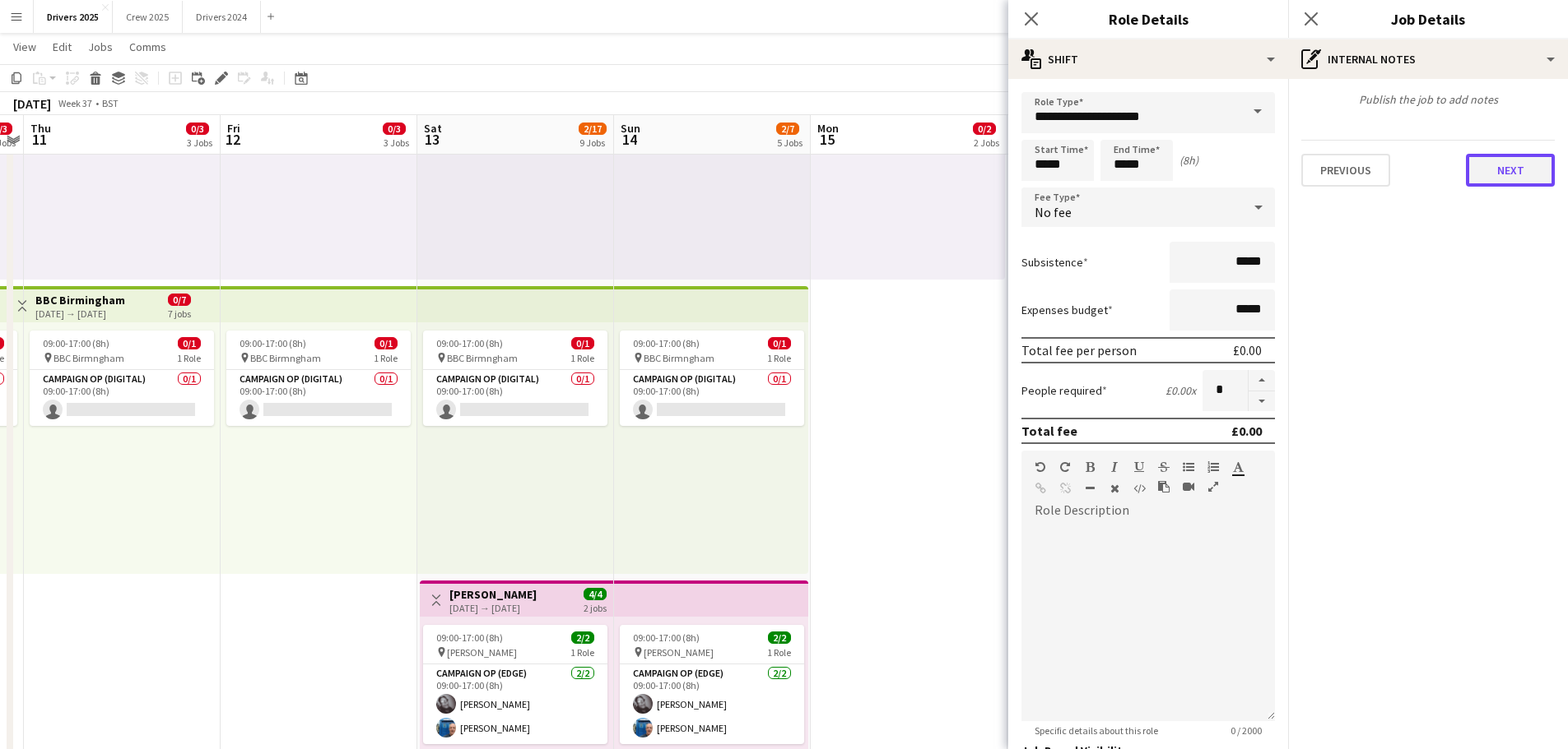
click at [1519, 173] on button "Next" at bounding box center [1510, 170] width 89 height 33
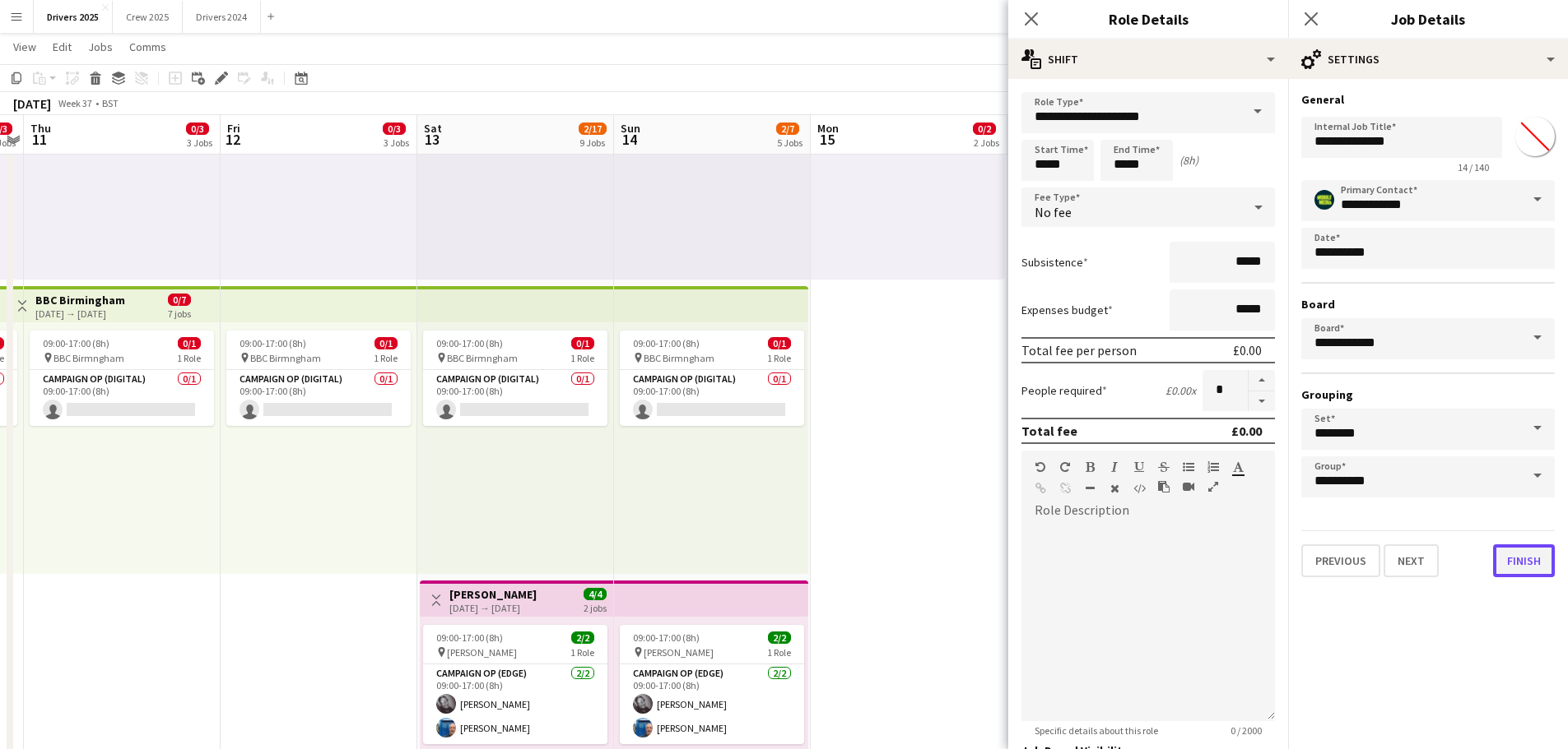
click at [1533, 552] on button "Finish" at bounding box center [1523, 561] width 62 height 33
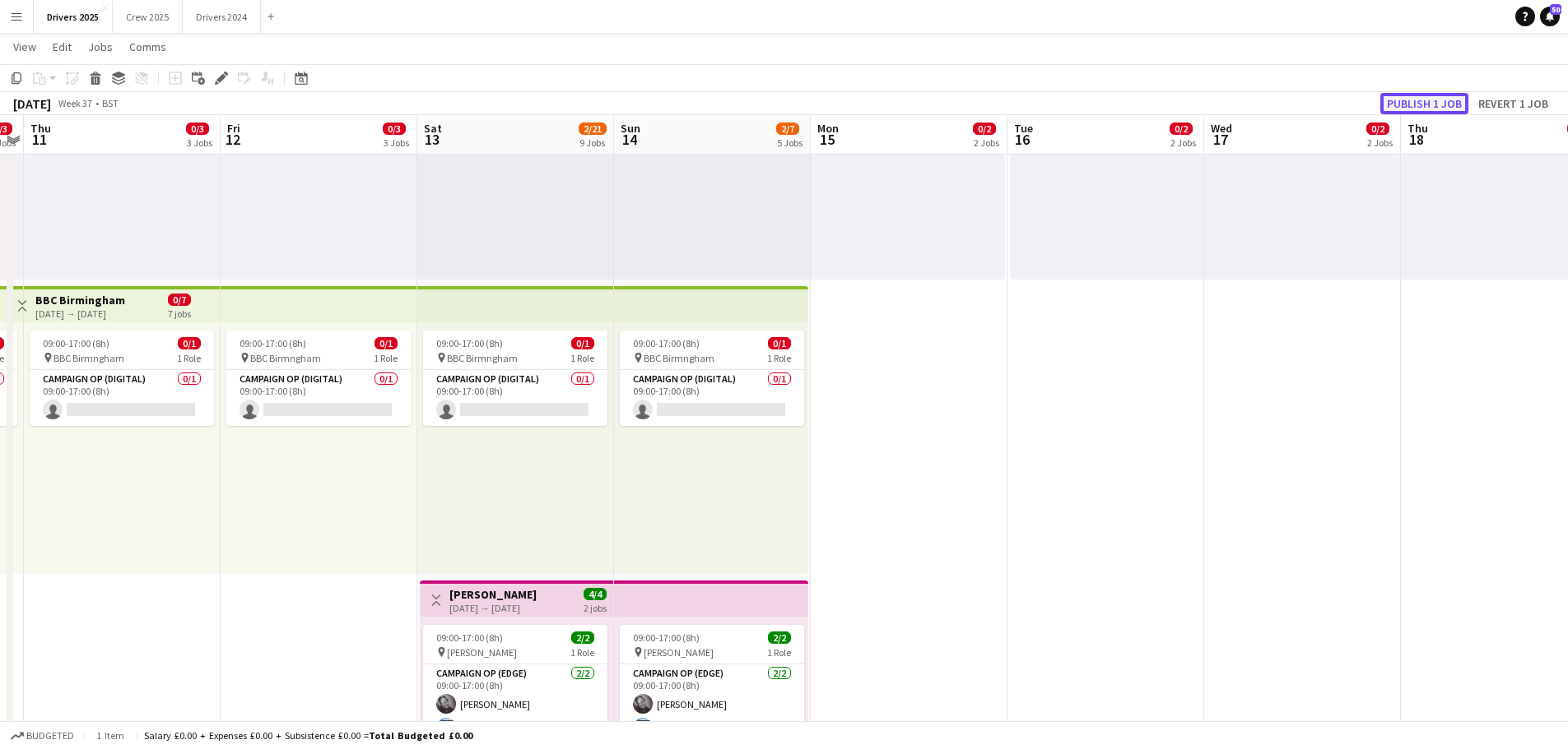
click at [1423, 96] on button "Publish 1 job" at bounding box center [1424, 103] width 88 height 22
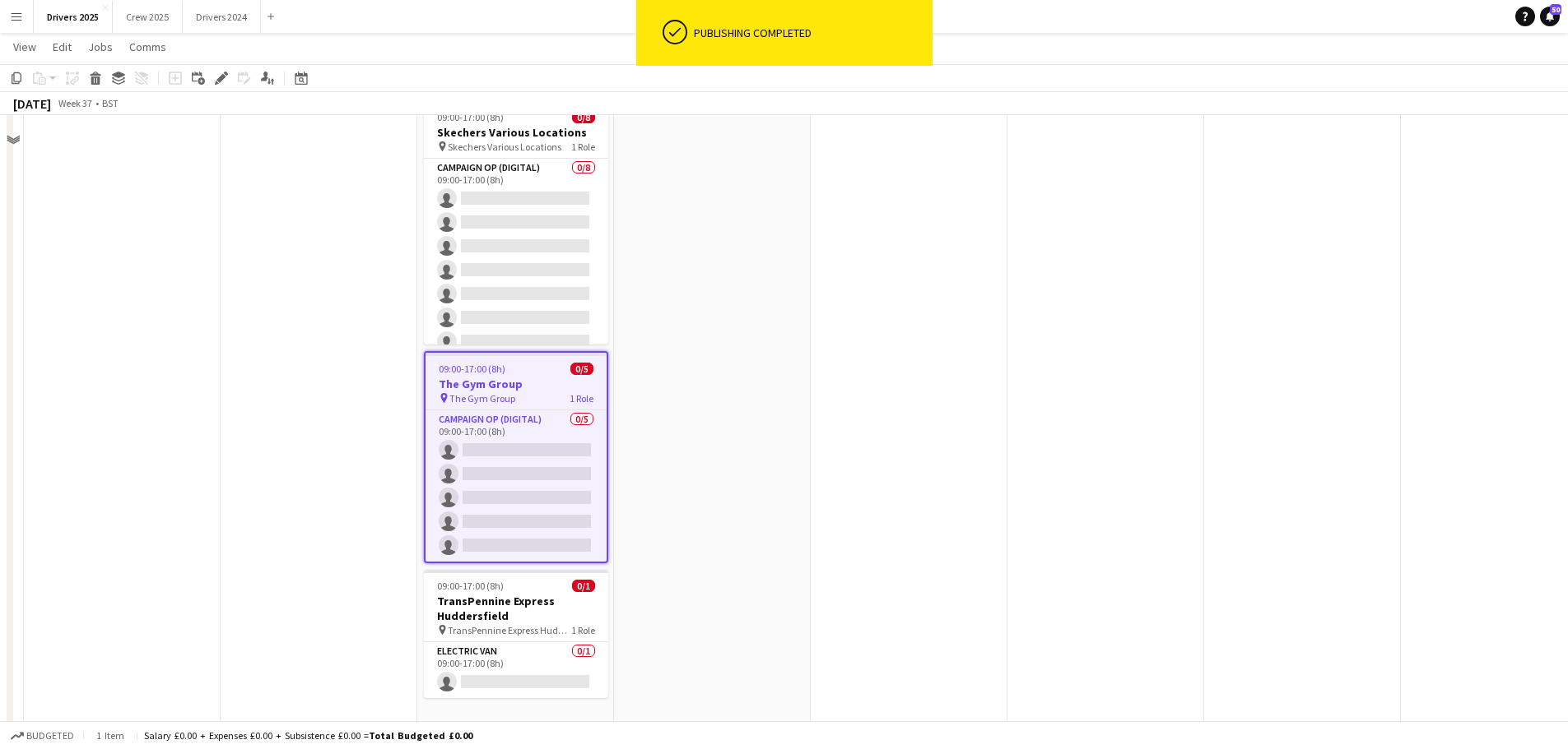
scroll to position [1563, 0]
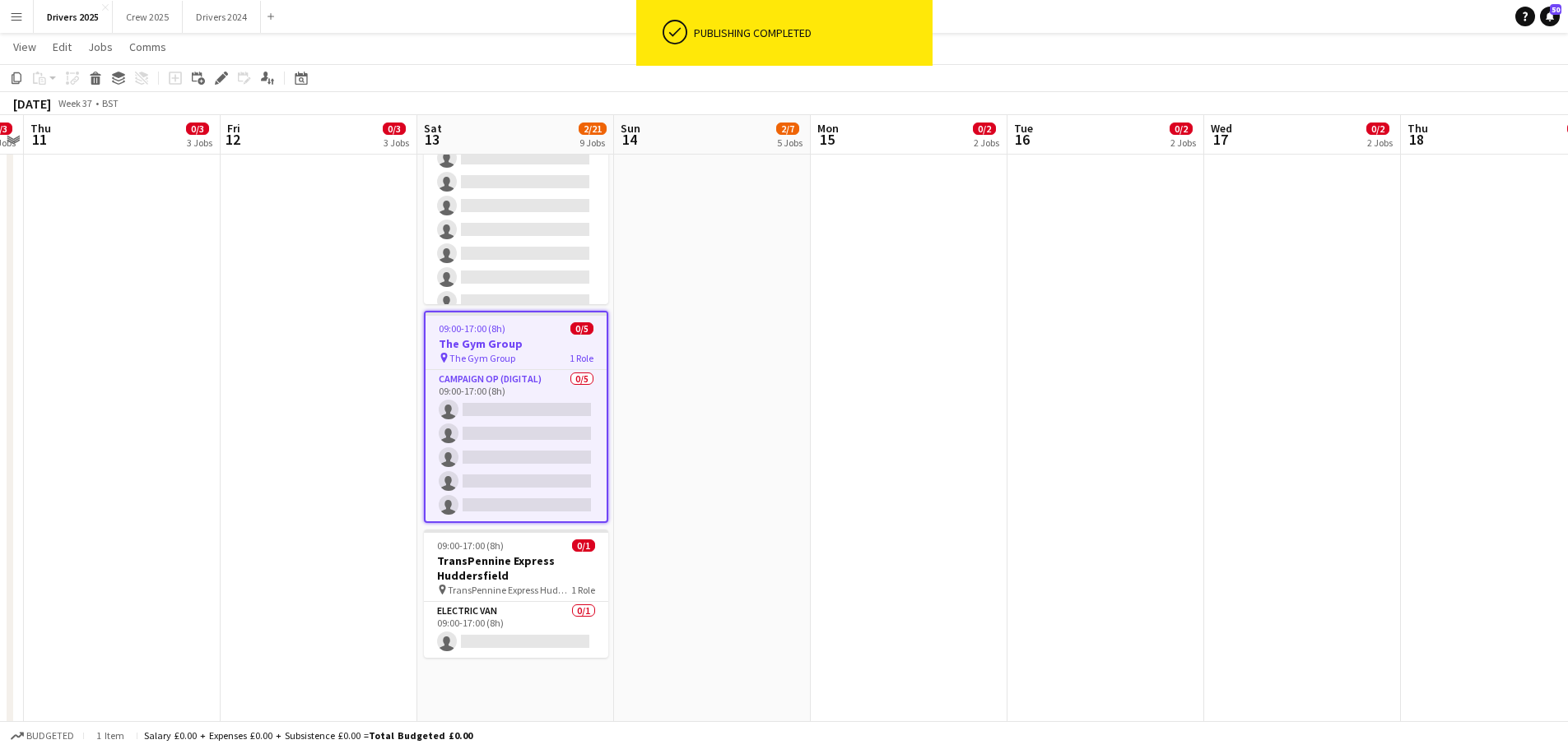
click at [524, 323] on div "09:00-17:00 (8h) 0/5" at bounding box center [515, 329] width 181 height 13
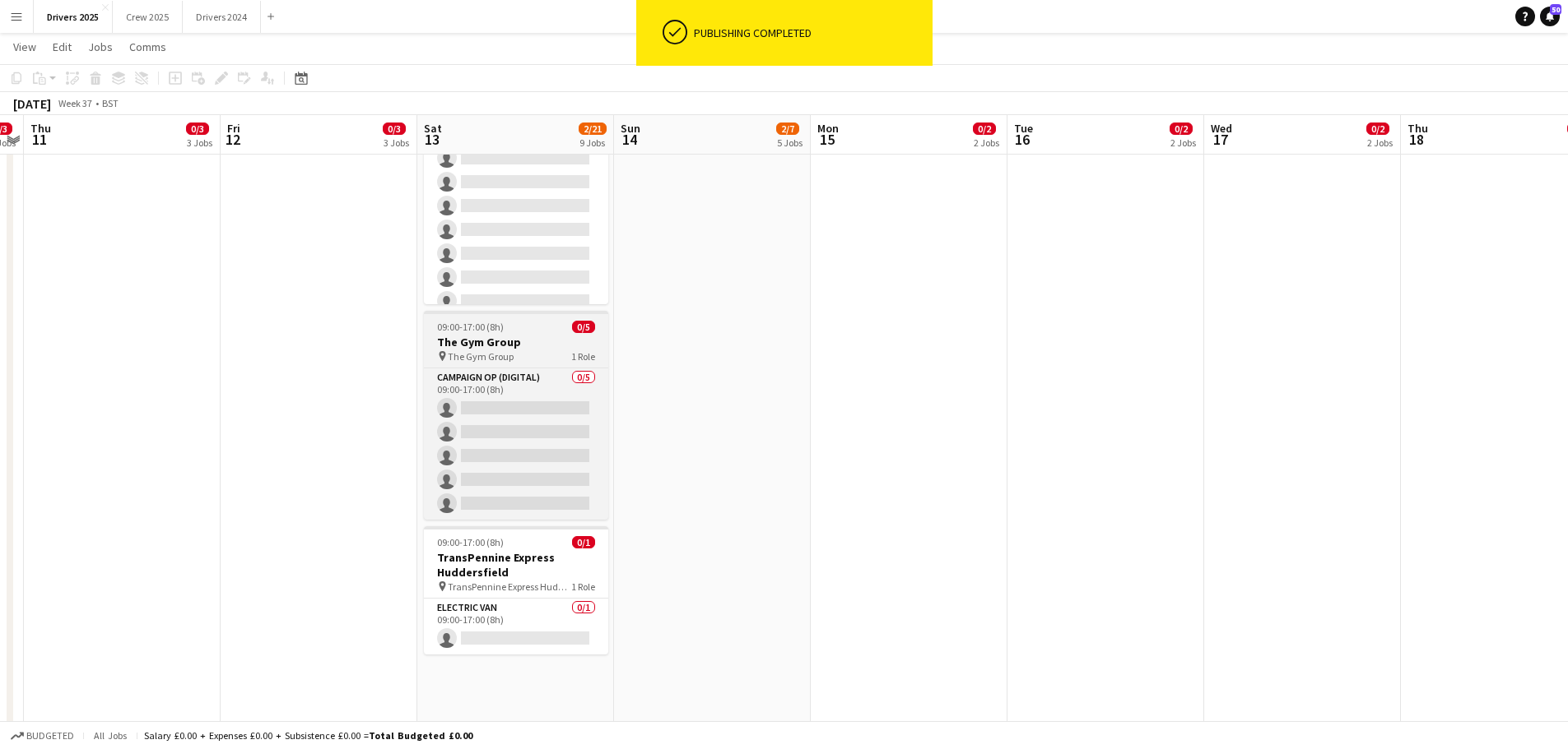
click at [500, 334] on h3 "The Gym Group" at bounding box center [515, 342] width 184 height 14
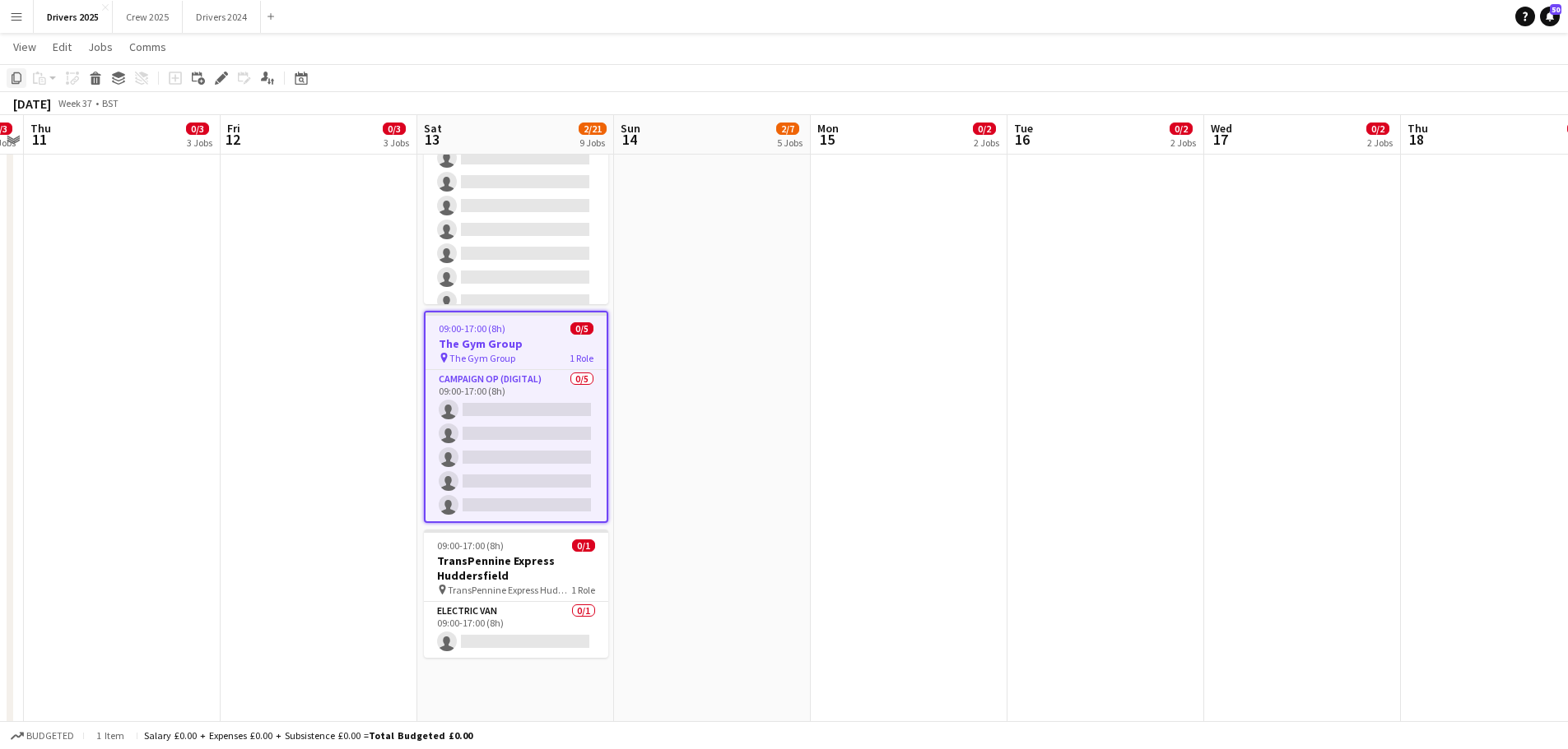
click at [16, 78] on icon "Copy" at bounding box center [16, 78] width 13 height 13
drag, startPoint x: 650, startPoint y: 243, endPoint x: 439, endPoint y: 211, distance: 213.4
click at [439, 212] on app-calendar-viewport "Mon 8 0/3 3 Jobs Tue 9 0/3 3 Jobs Wed 10 0/3 3 Jobs Thu 11 0/3 3 Jobs Fri 12 0/…" at bounding box center [784, 750] width 1568 height 4498
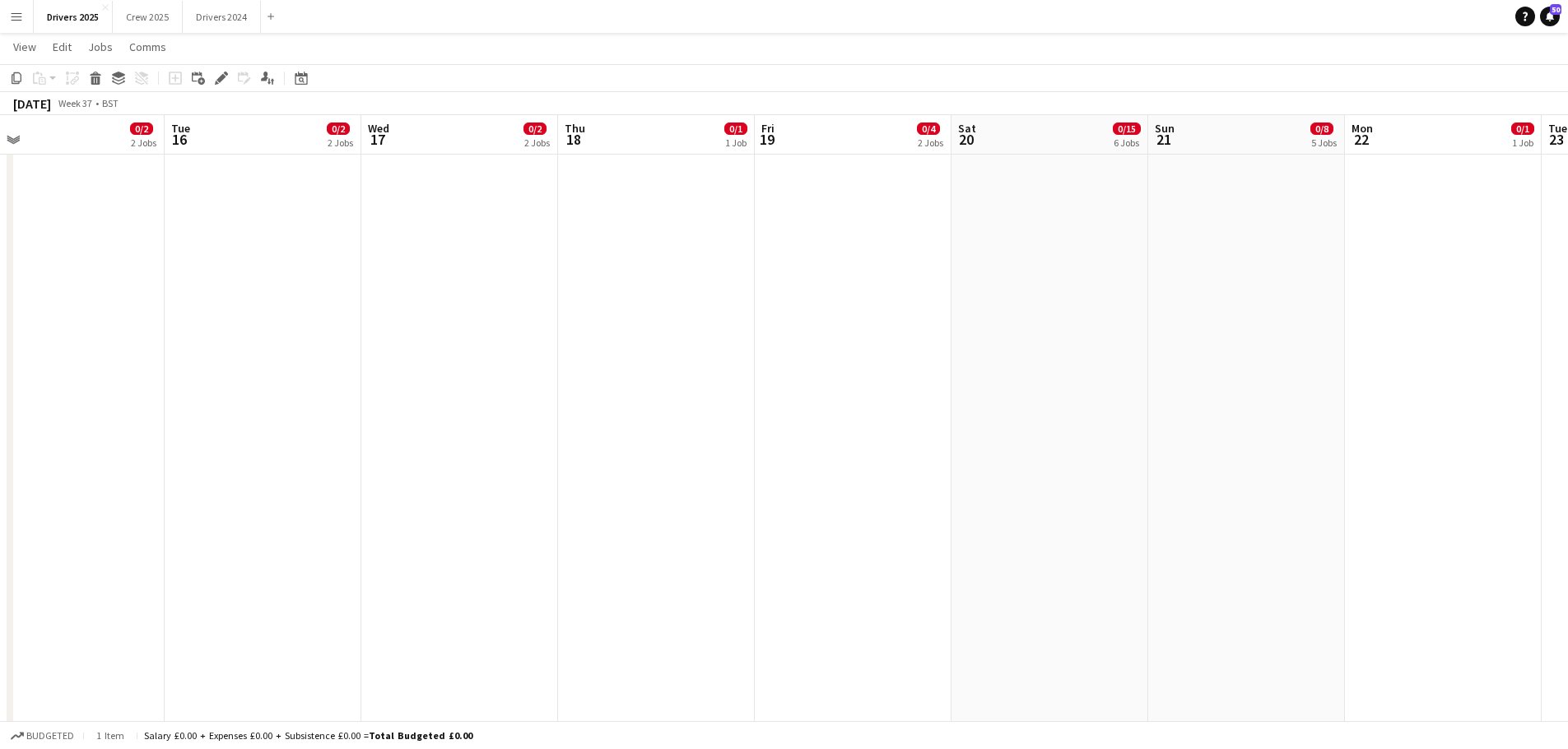
click at [421, 224] on app-calendar-viewport "Fri 12 0/3 3 Jobs Sat 13 2/21 9 Jobs Sun 14 2/7 5 Jobs Mon 15 0/2 2 Jobs Tue 16…" at bounding box center [784, 750] width 1568 height 4498
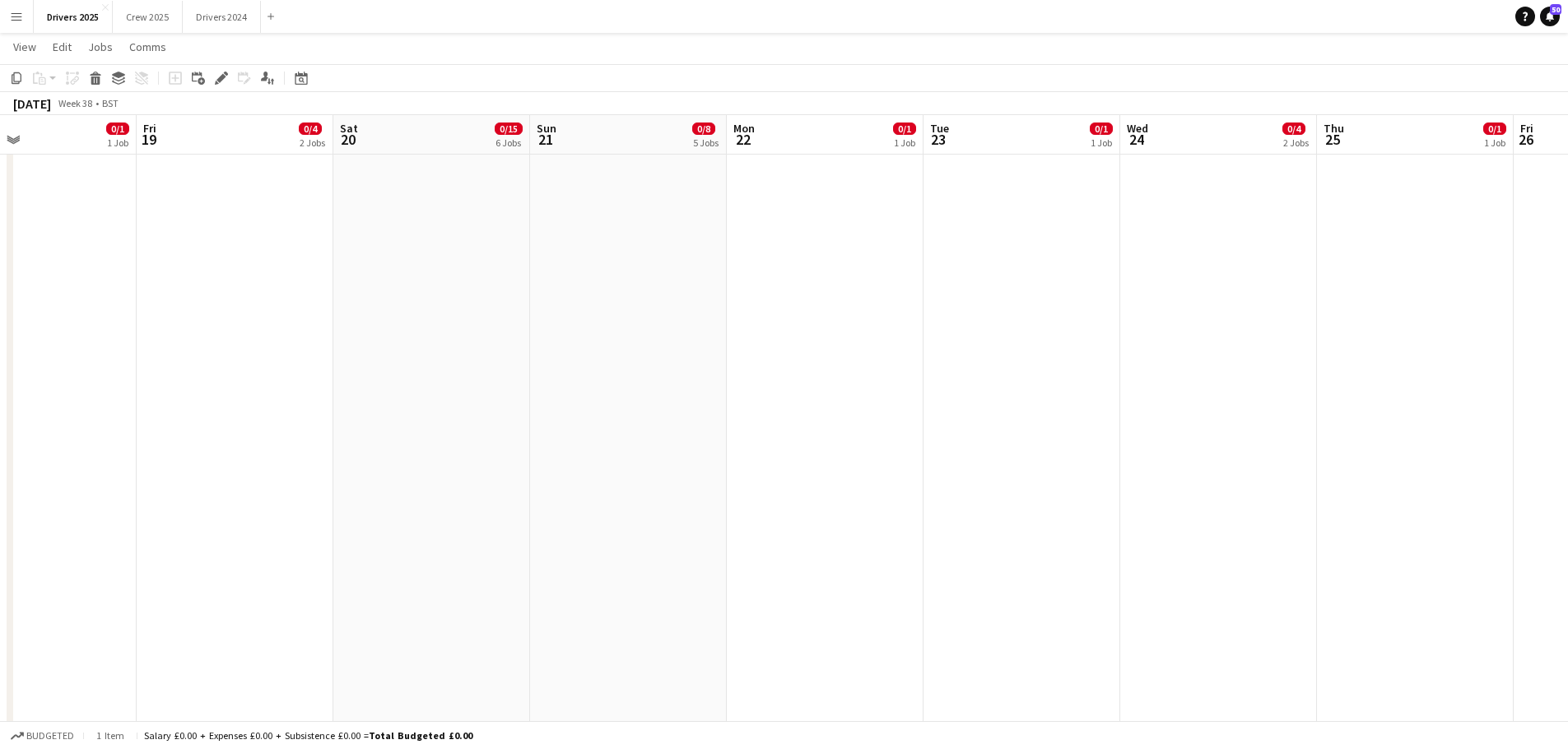
drag, startPoint x: 1029, startPoint y: 275, endPoint x: 506, endPoint y: 262, distance: 523.2
click at [514, 263] on app-calendar-viewport "Mon 15 0/2 2 Jobs Tue 16 0/2 2 Jobs Wed 17 0/2 2 Jobs Thu 18 0/1 1 Job Fri 19 0…" at bounding box center [784, 750] width 1568 height 4498
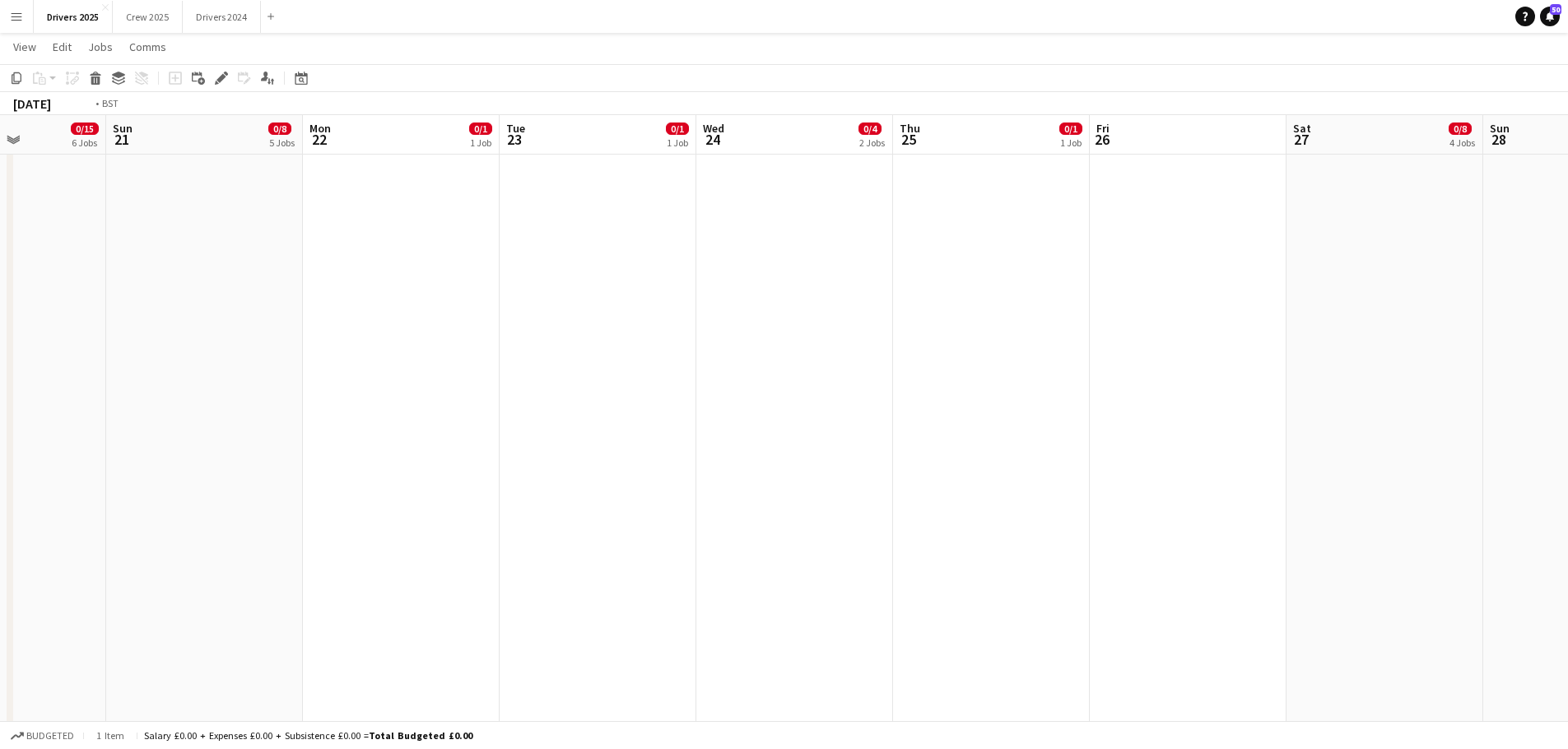
drag, startPoint x: 1179, startPoint y: 362, endPoint x: 725, endPoint y: 328, distance: 455.3
click at [725, 328] on app-calendar-viewport "Thu 18 0/1 1 Job Fri 19 0/4 2 Jobs Sat 20 0/15 6 Jobs Sun 21 0/8 5 Jobs Mon 22 …" at bounding box center [784, 750] width 1568 height 4498
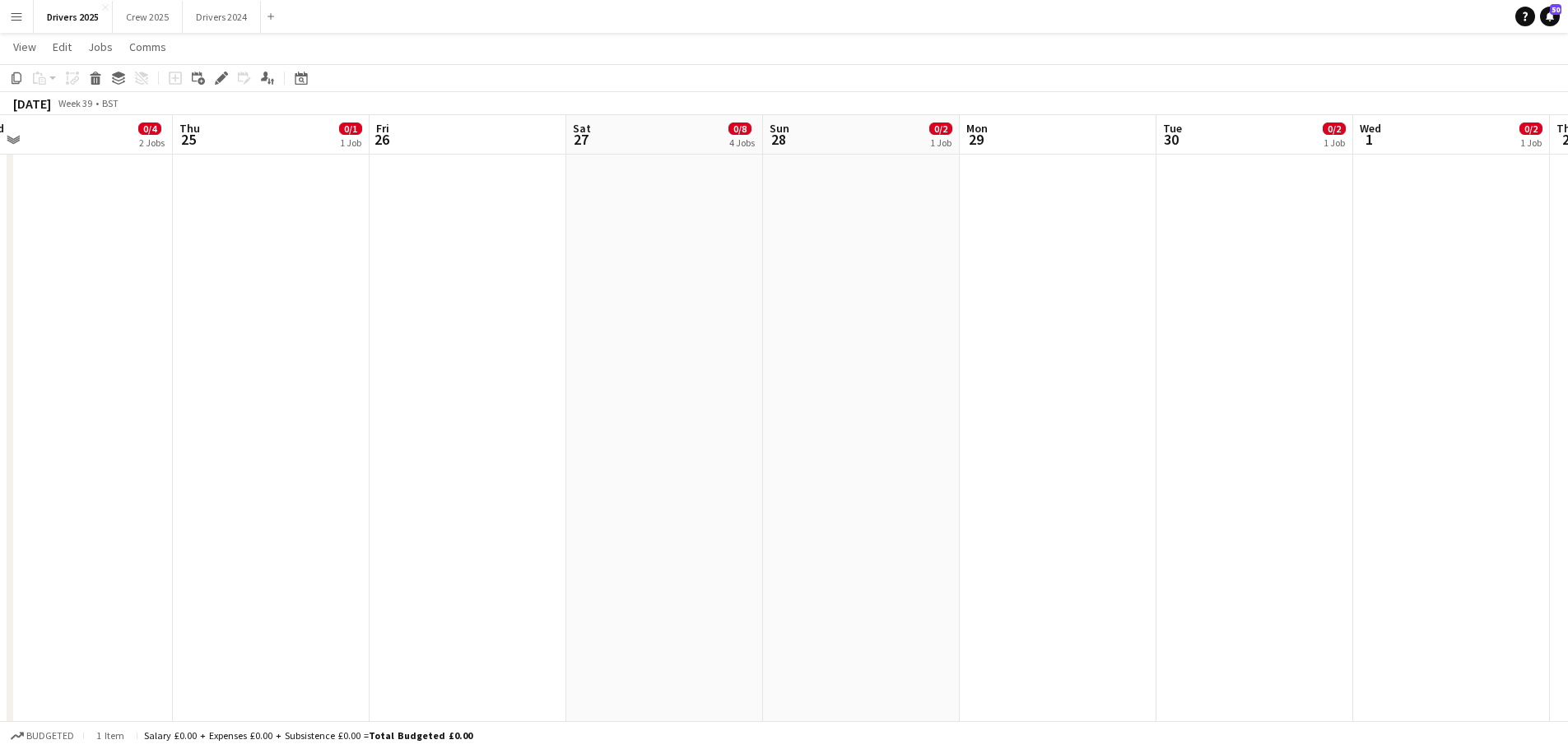
scroll to position [0, 519]
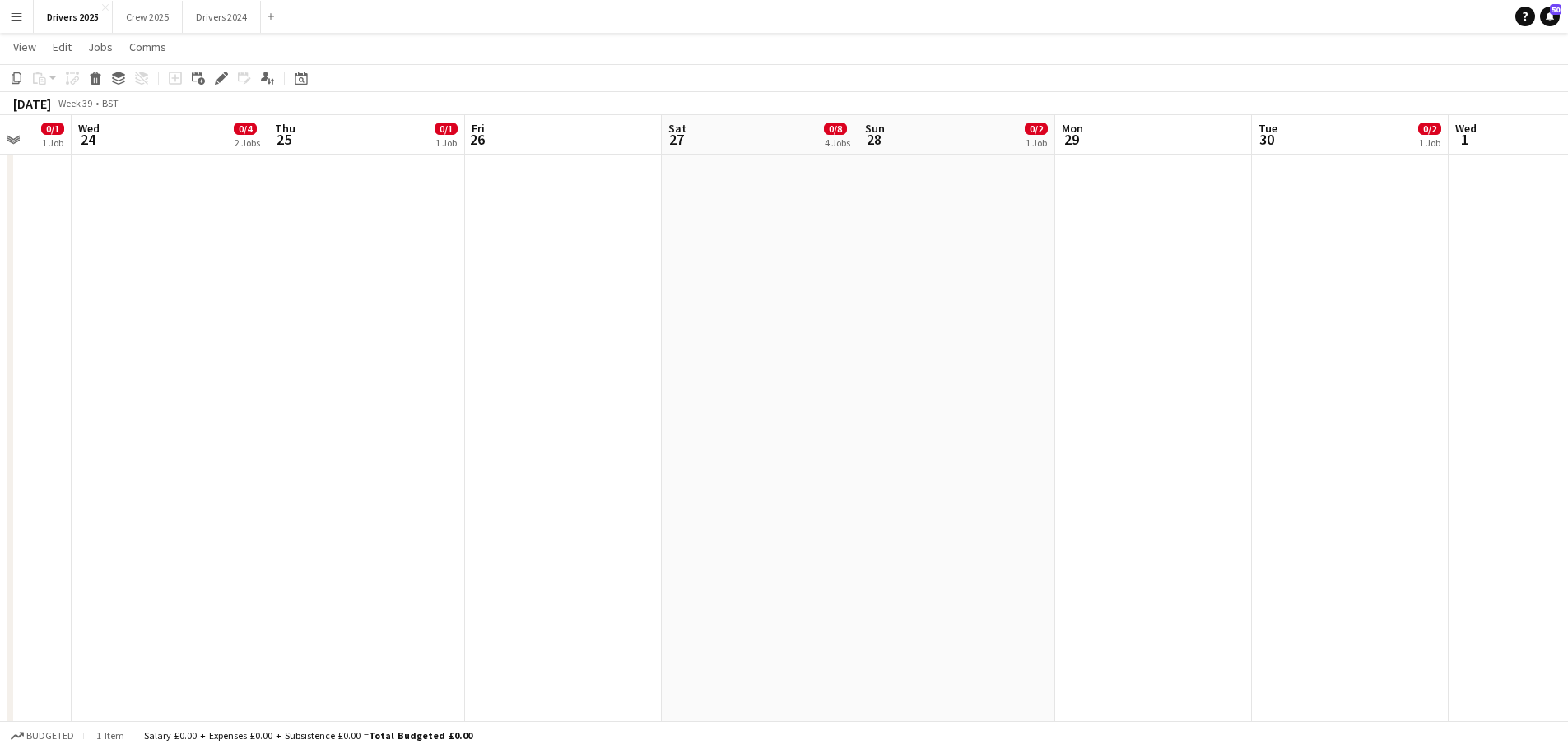
drag, startPoint x: 1143, startPoint y: 370, endPoint x: 1091, endPoint y: 366, distance: 52.2
click at [1091, 368] on app-calendar-viewport "Sun 21 0/8 5 Jobs Mon 22 0/1 1 Job Tue 23 0/1 1 Job Wed 24 0/4 2 Jobs Thu 25 0/…" at bounding box center [784, 750] width 1568 height 4498
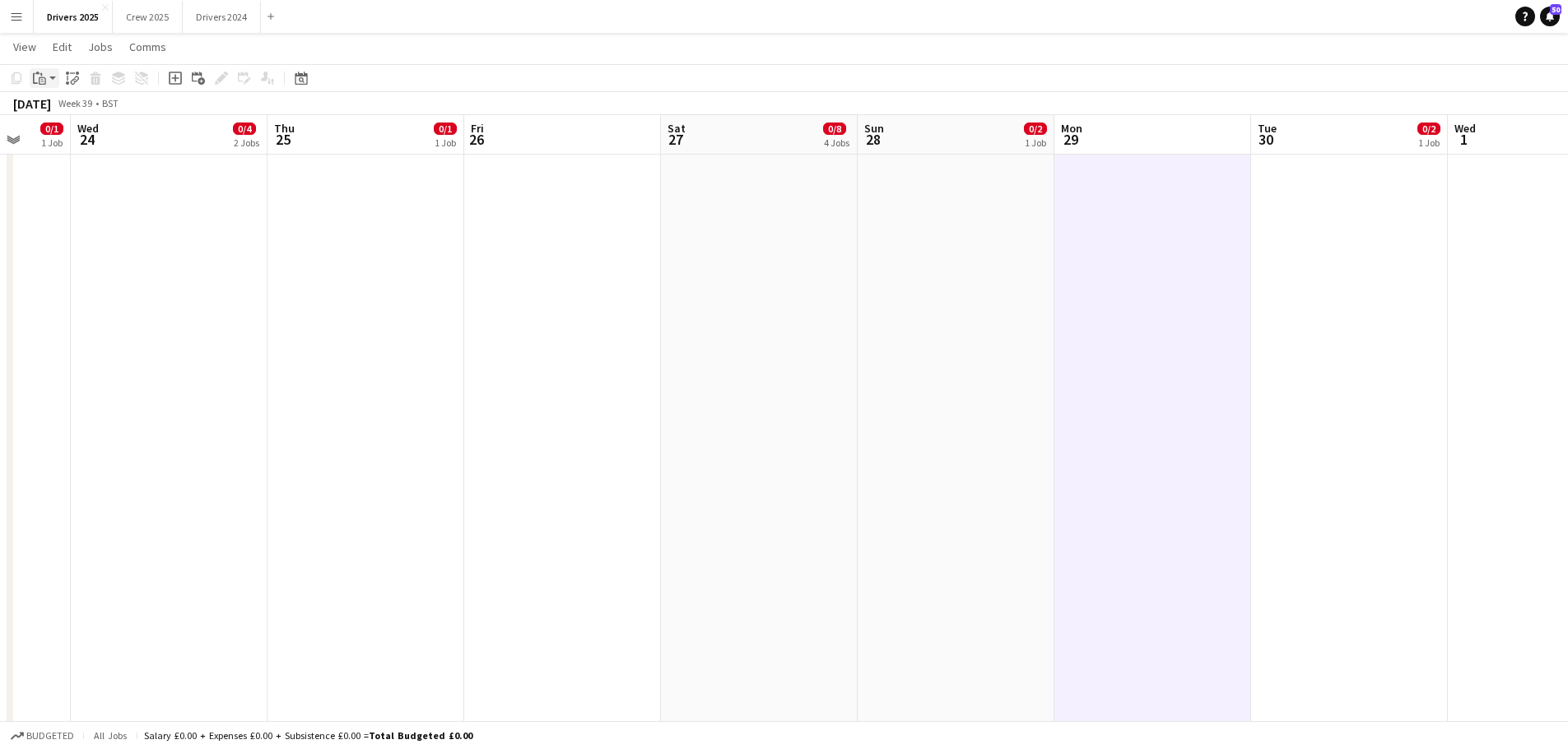
click at [43, 78] on icon at bounding box center [42, 81] width 7 height 7
click at [71, 111] on link "Paste Ctrl+V" at bounding box center [121, 109] width 155 height 14
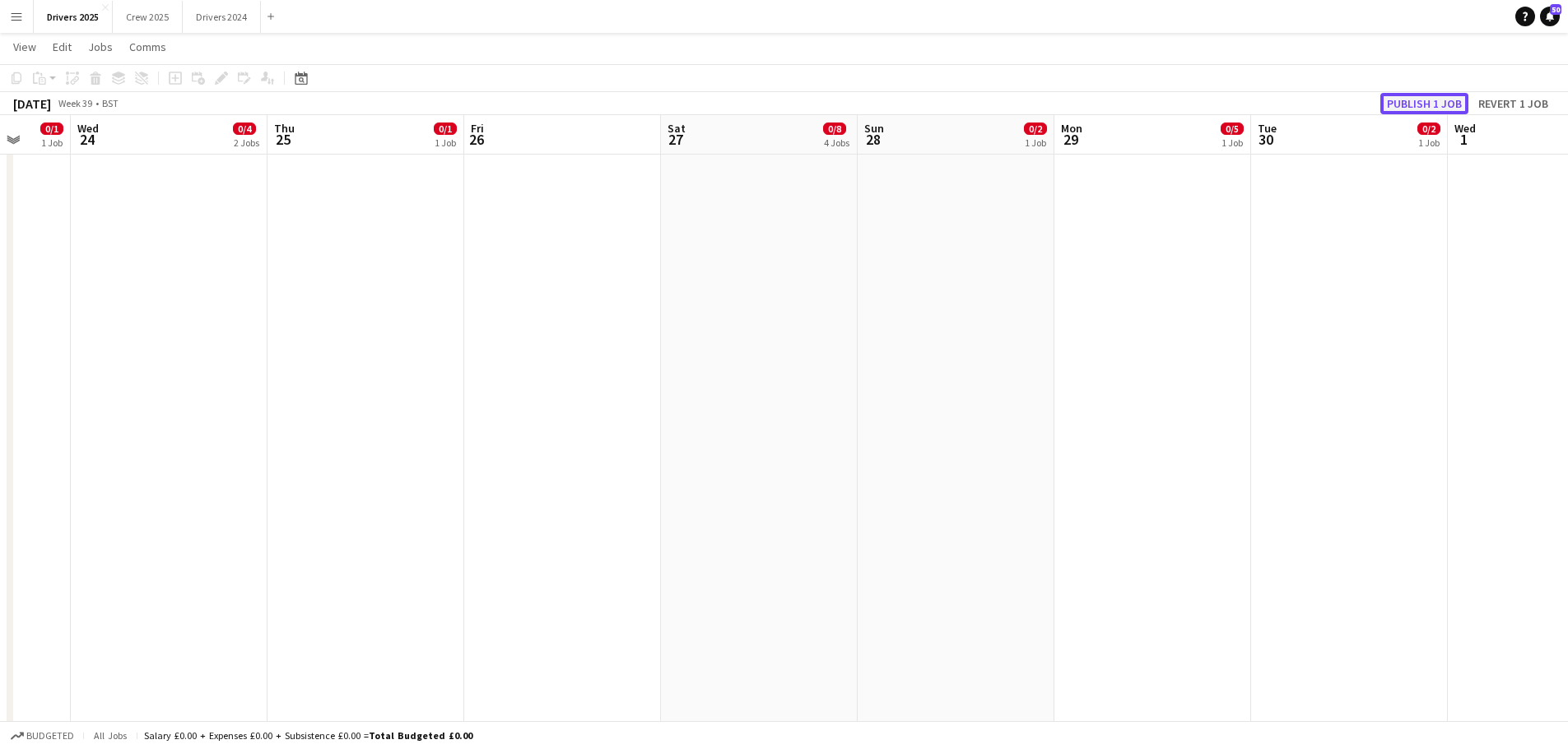
click at [1429, 100] on button "Publish 1 job" at bounding box center [1424, 103] width 88 height 22
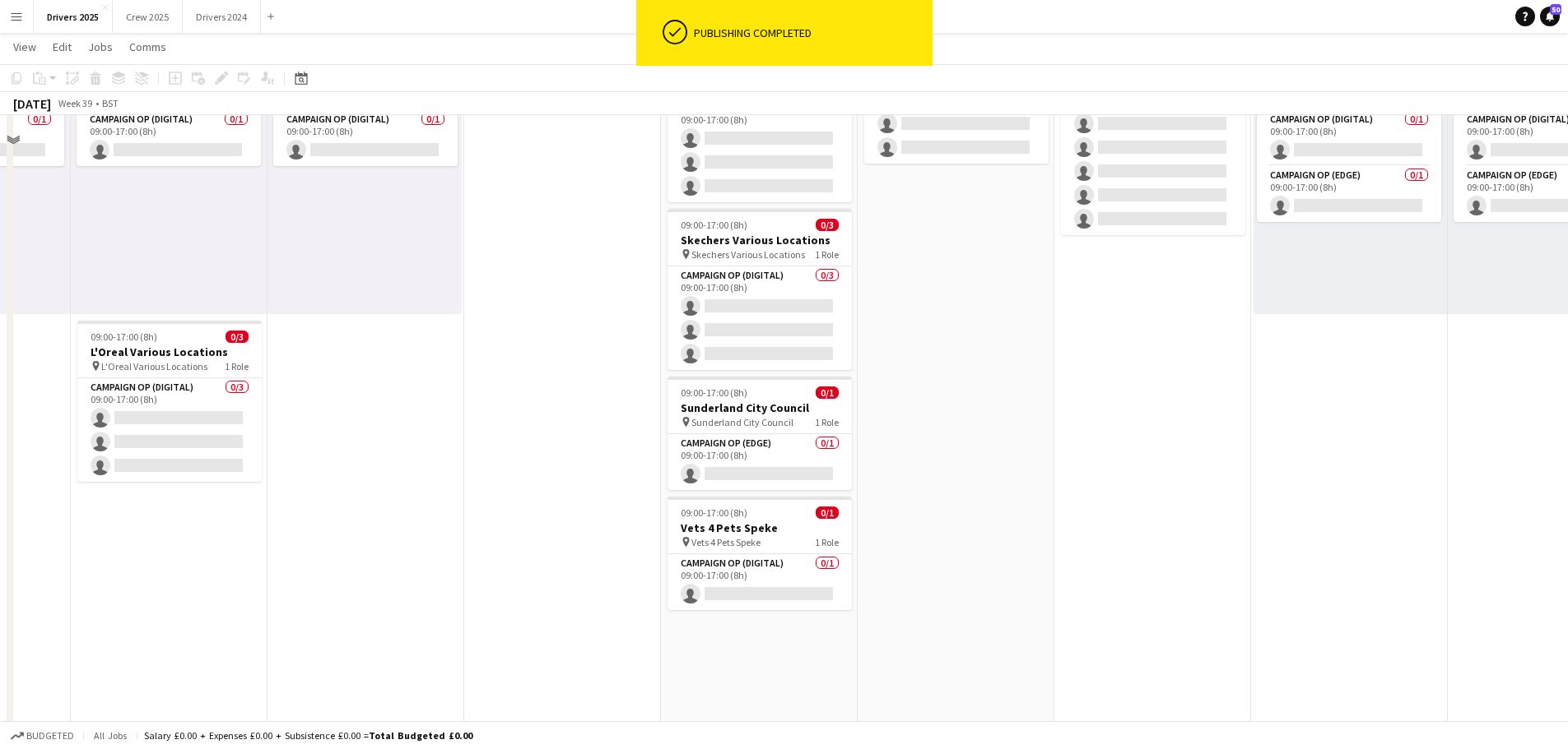
scroll to position [0, 0]
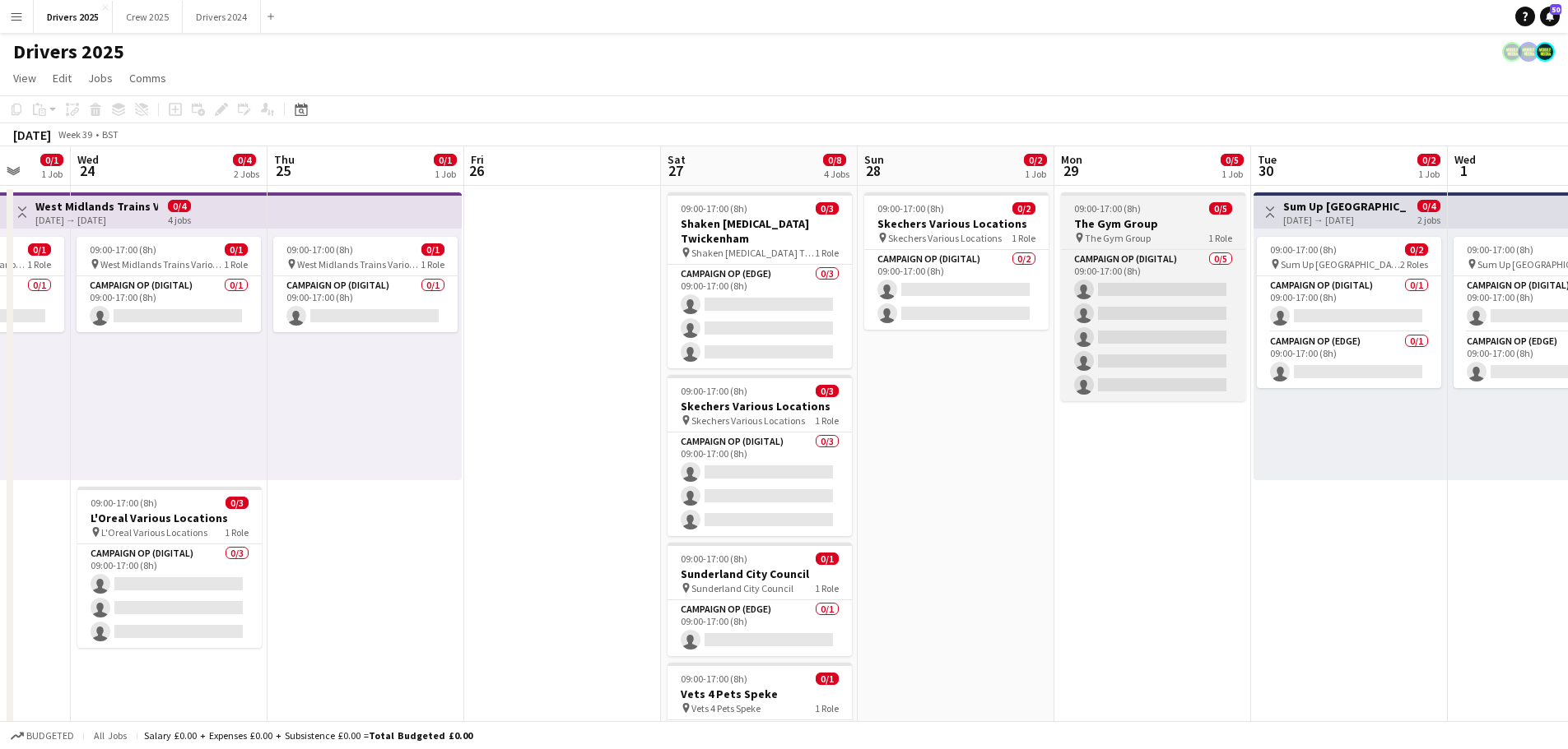
click at [1121, 232] on span "The Gym Group" at bounding box center [1117, 238] width 66 height 13
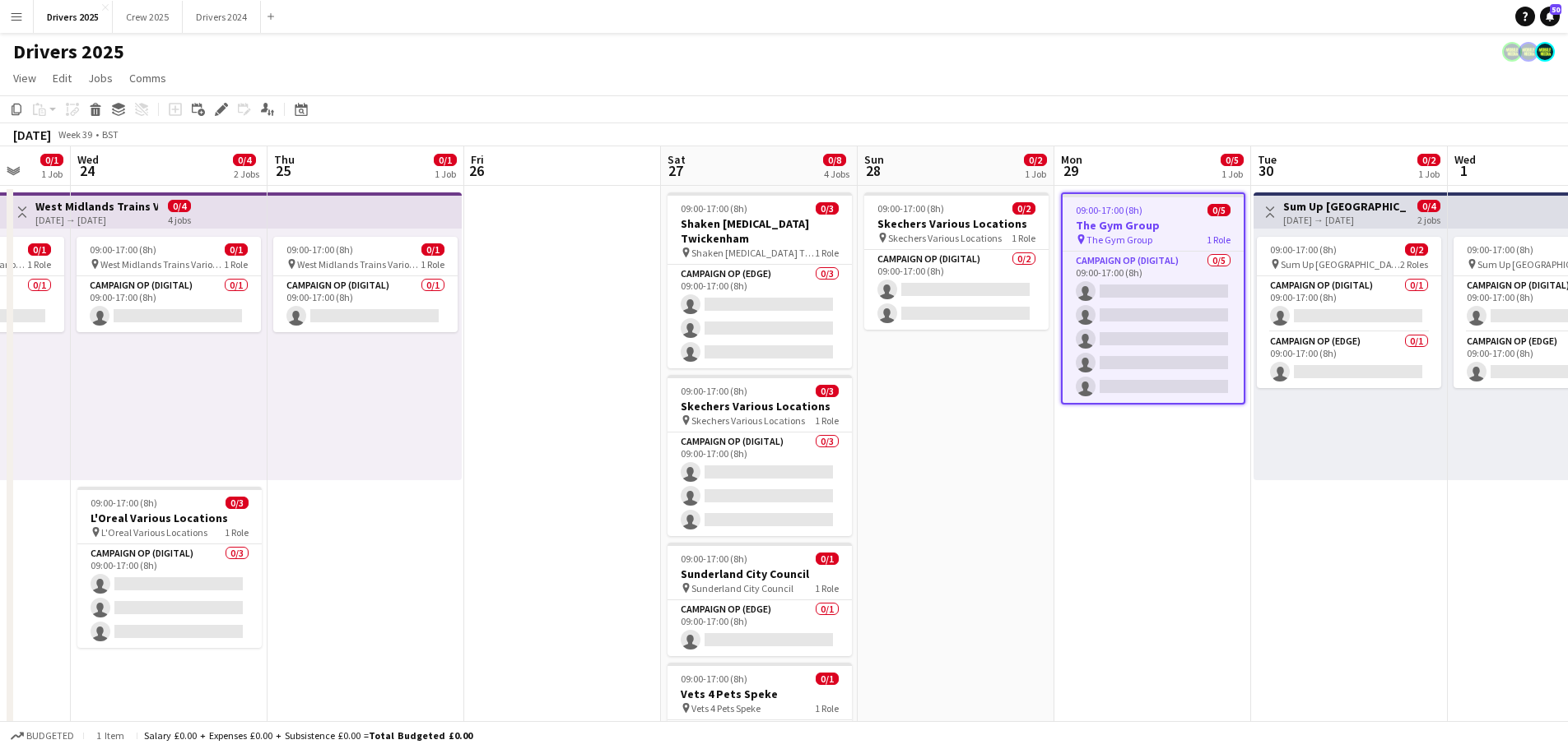
click at [1121, 231] on h3 "The Gym Group" at bounding box center [1152, 225] width 181 height 14
click at [1121, 234] on span "The Gym Group" at bounding box center [1118, 240] width 66 height 13
click at [218, 109] on icon "Edit" at bounding box center [221, 109] width 13 height 13
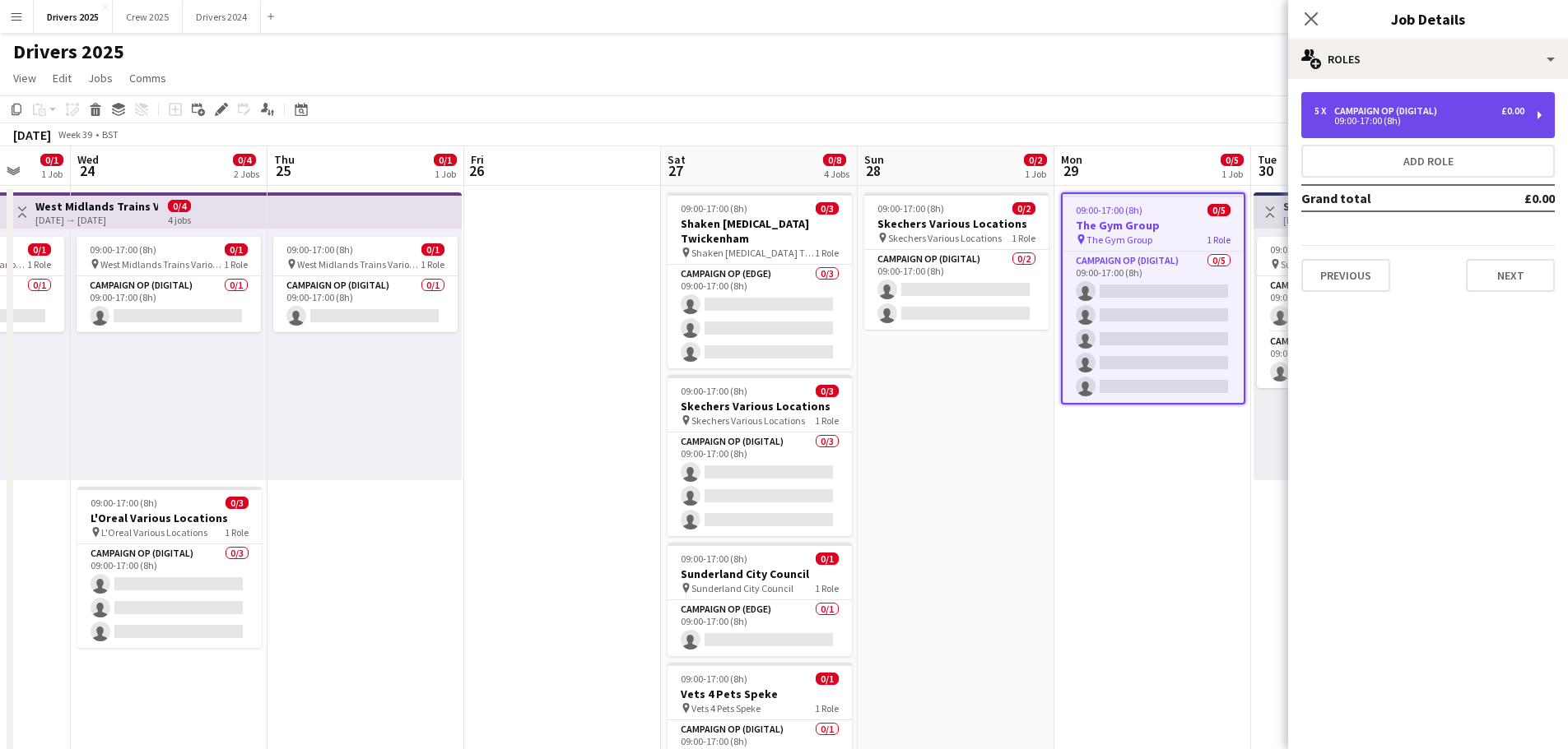
click at [1382, 111] on div "Campaign Op (Digital)" at bounding box center [1389, 111] width 110 height 12
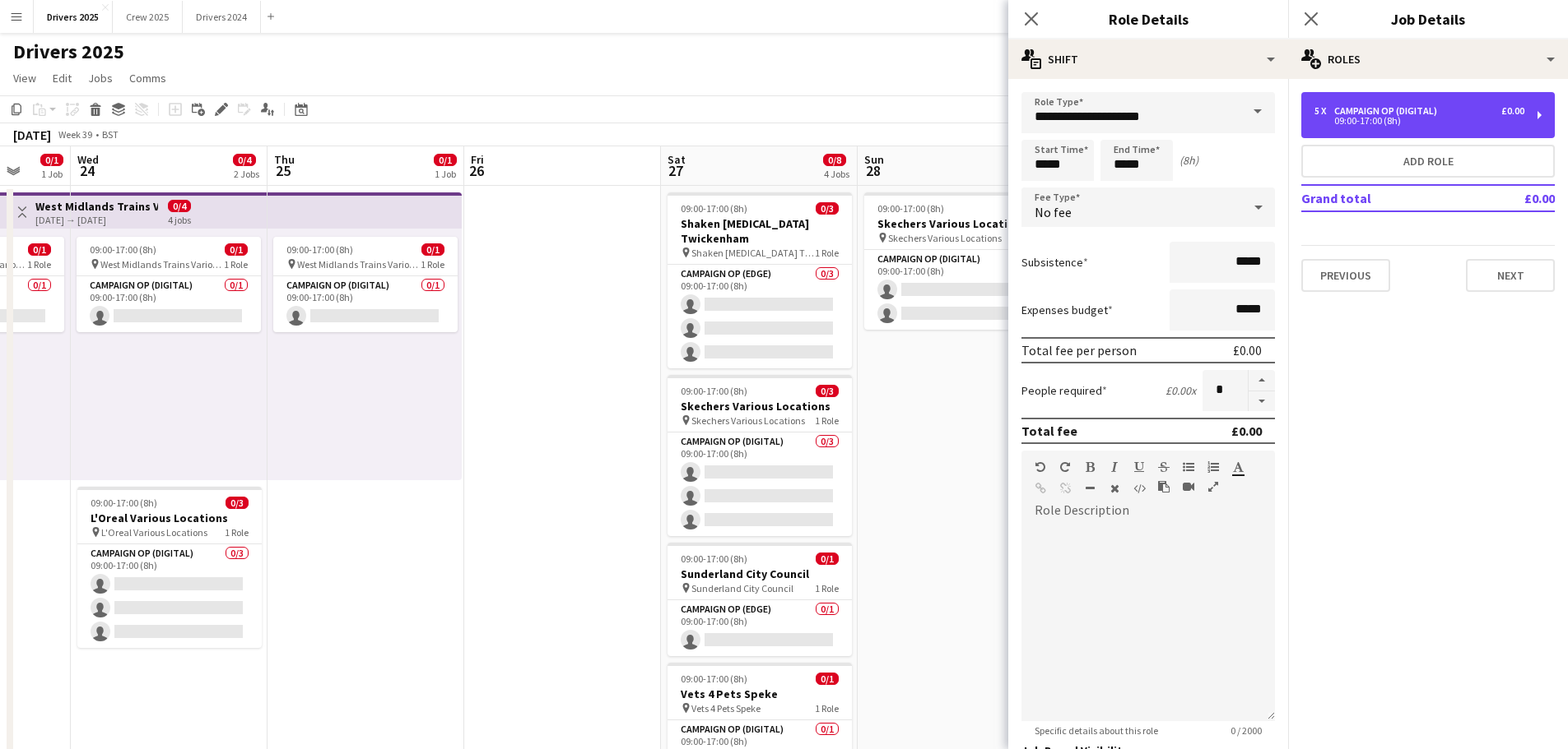
scroll to position [159, 0]
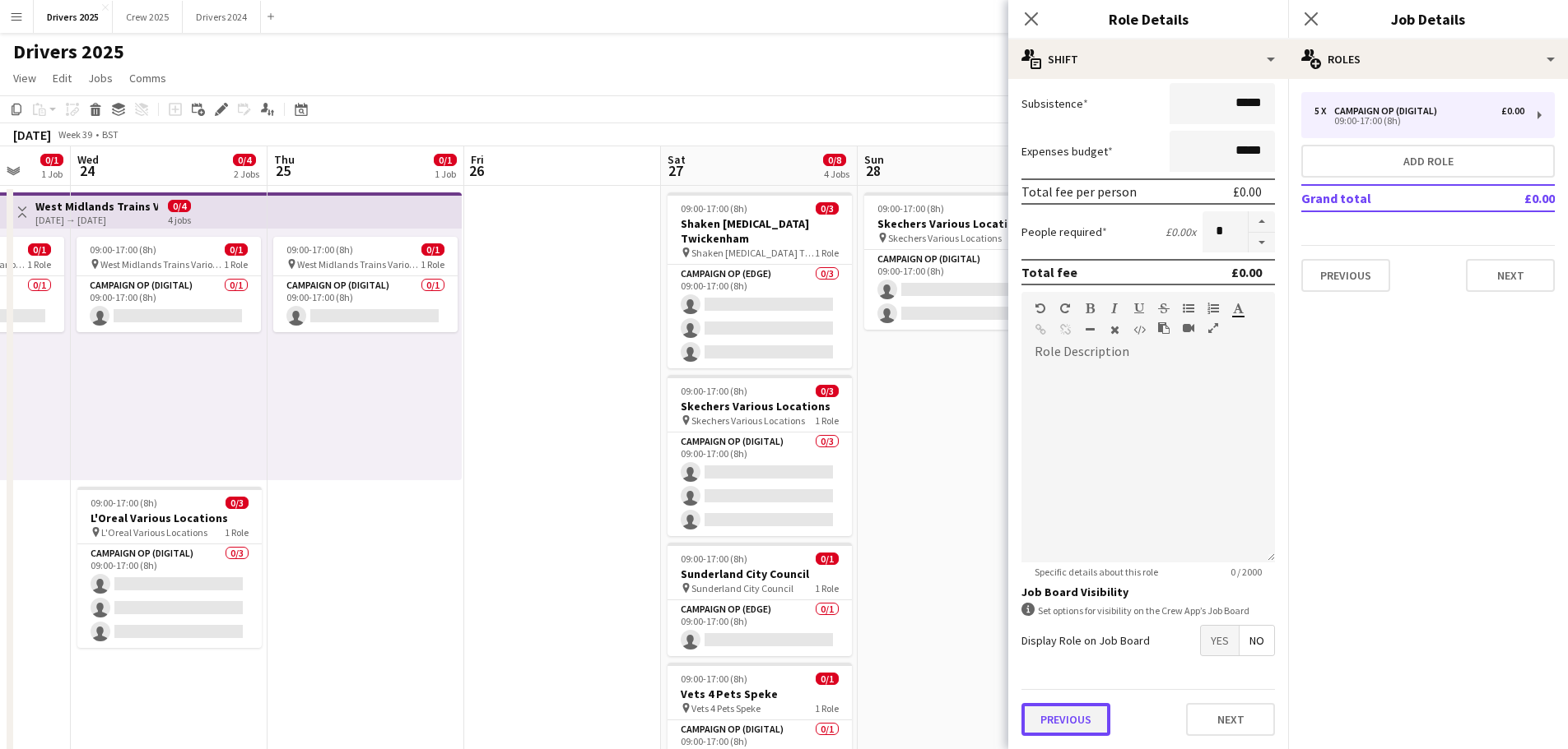
click at [1086, 727] on button "Previous" at bounding box center [1065, 719] width 89 height 33
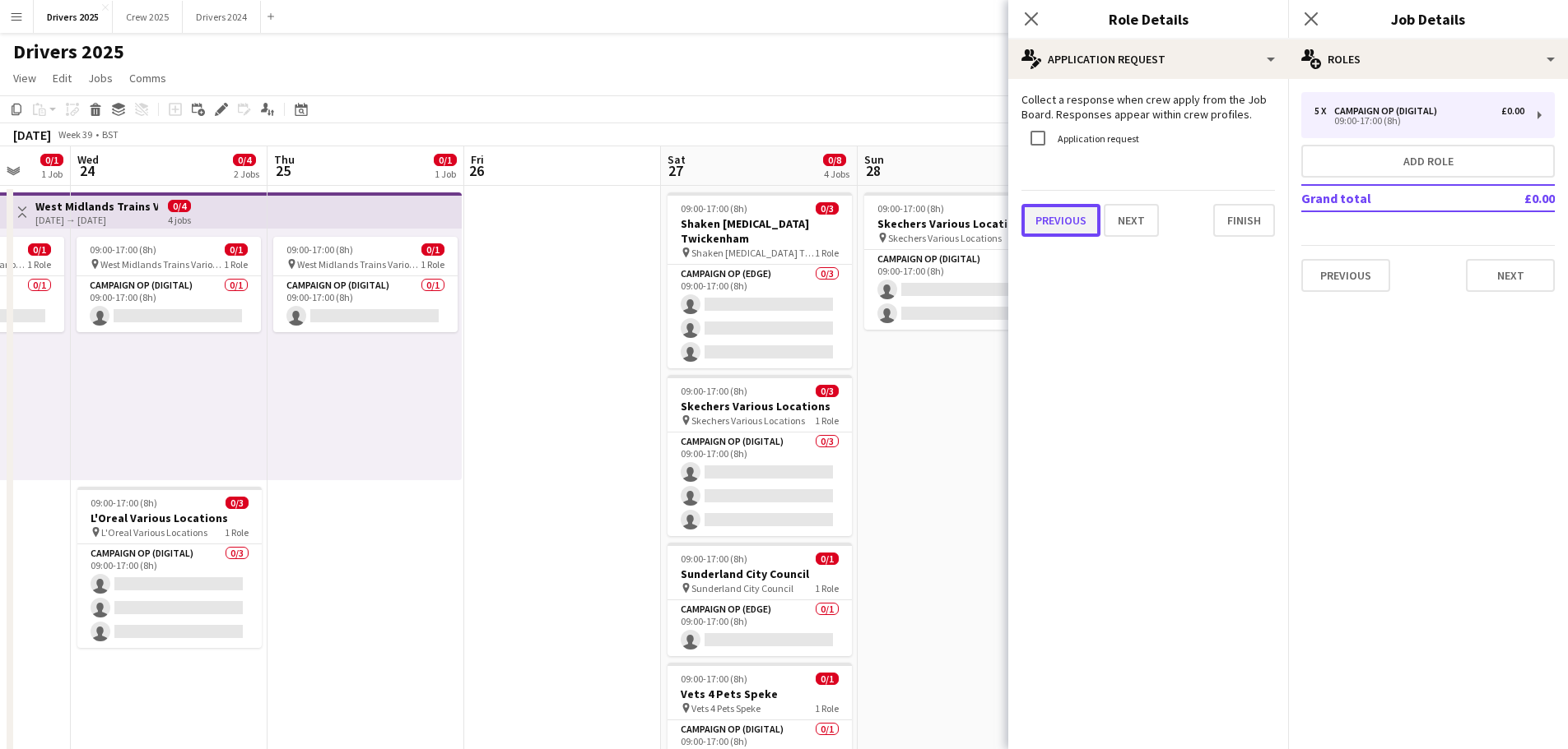
click at [1070, 215] on button "Previous" at bounding box center [1061, 220] width 79 height 33
click at [1072, 205] on button "Previous" at bounding box center [1065, 218] width 89 height 33
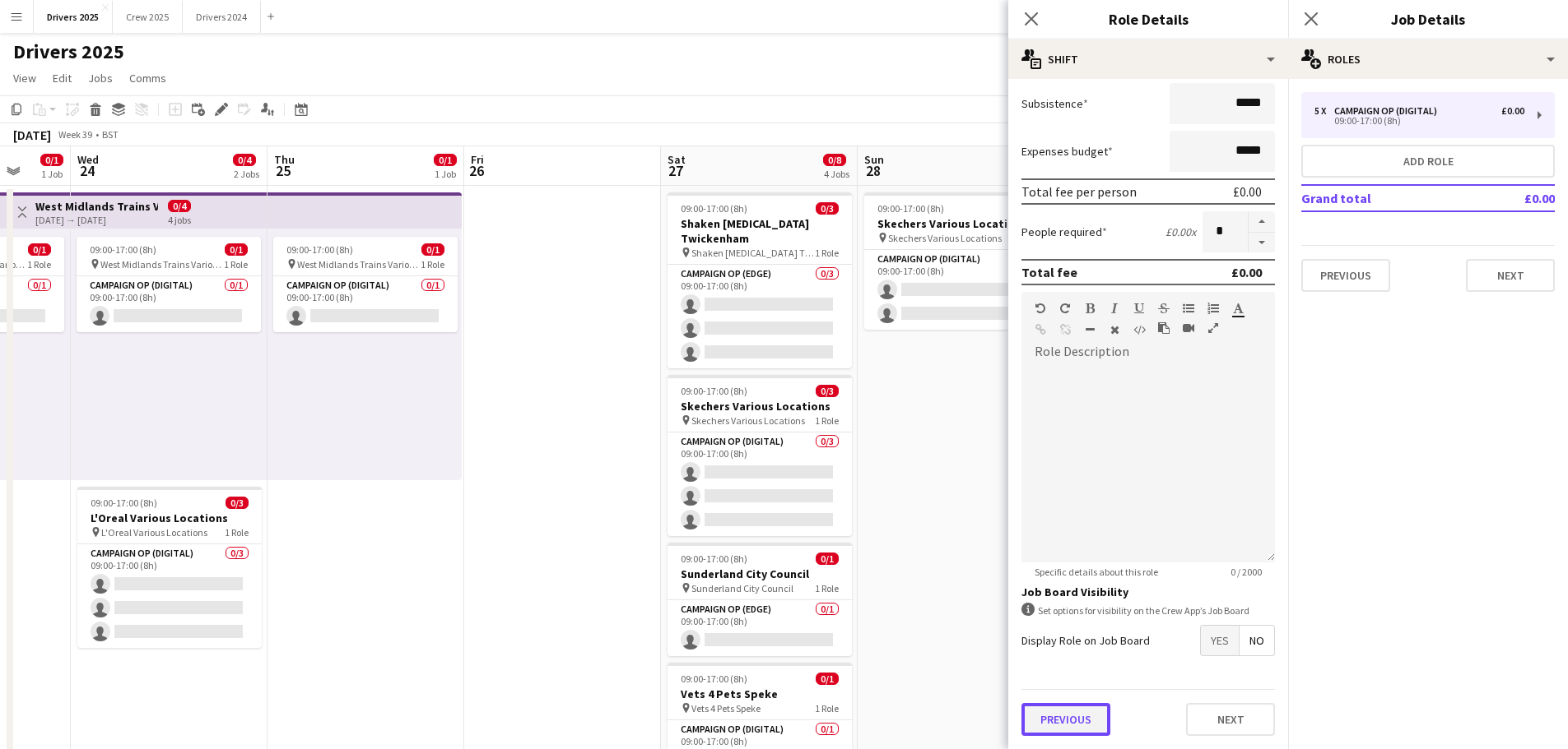
click at [1076, 685] on form "**********" at bounding box center [1148, 341] width 280 height 816
click at [1060, 696] on div "Previous Next" at bounding box center [1148, 719] width 254 height 60
click at [1068, 729] on button "Previous" at bounding box center [1065, 719] width 89 height 33
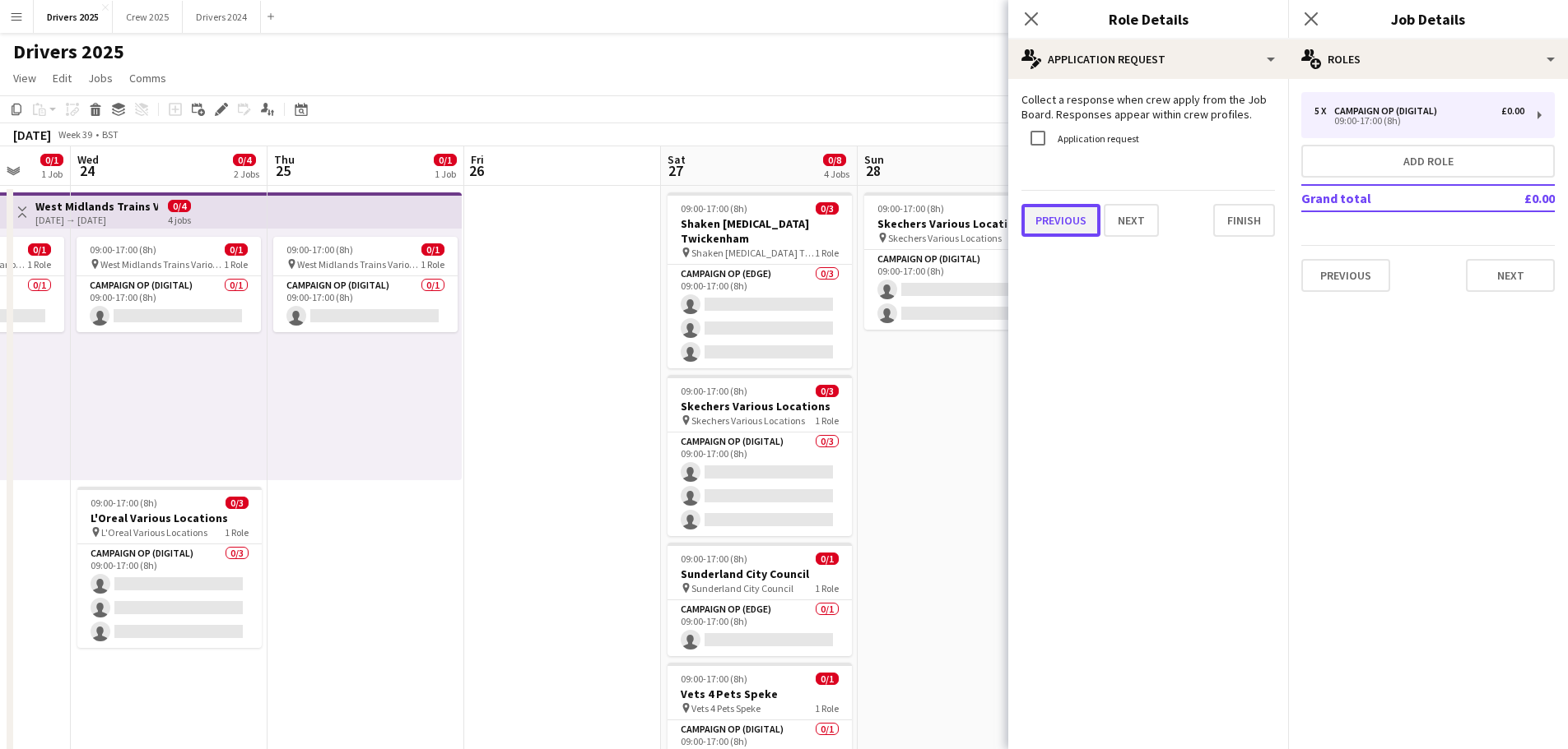
click at [1043, 221] on button "Previous" at bounding box center [1061, 220] width 79 height 33
click at [1043, 221] on button "Previous" at bounding box center [1065, 218] width 89 height 33
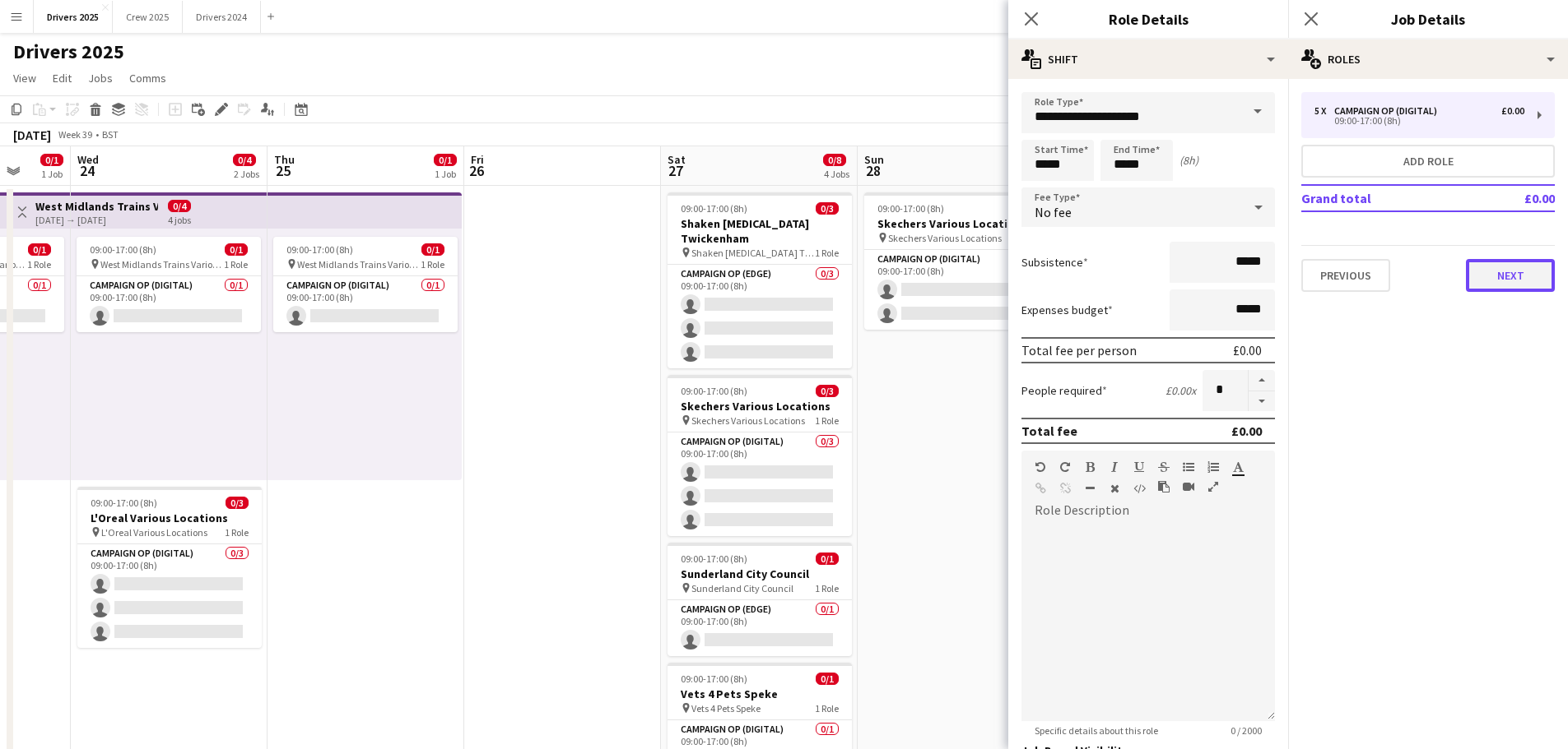
click at [1506, 275] on button "Next" at bounding box center [1510, 275] width 89 height 33
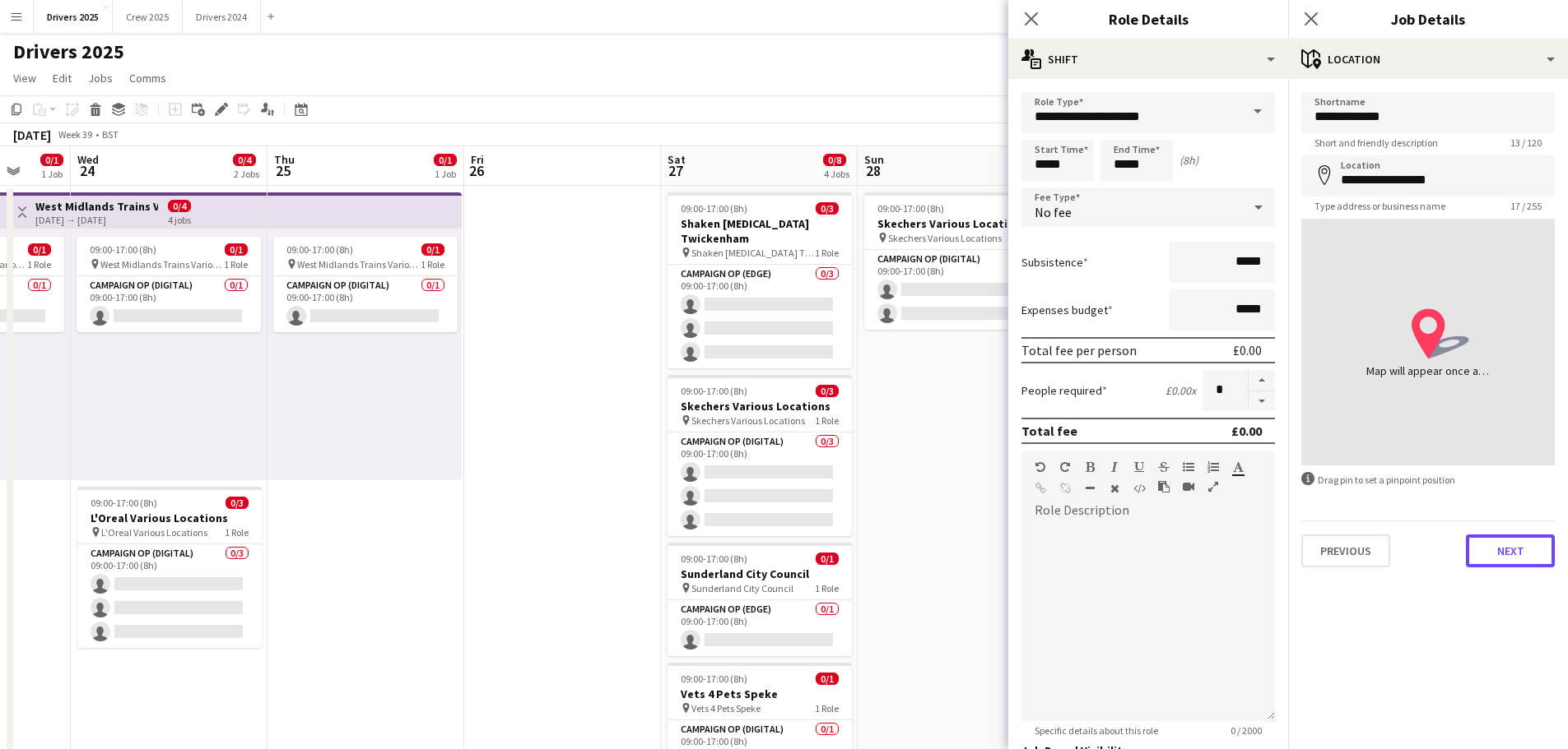
click at [1537, 540] on button "Next" at bounding box center [1510, 551] width 89 height 33
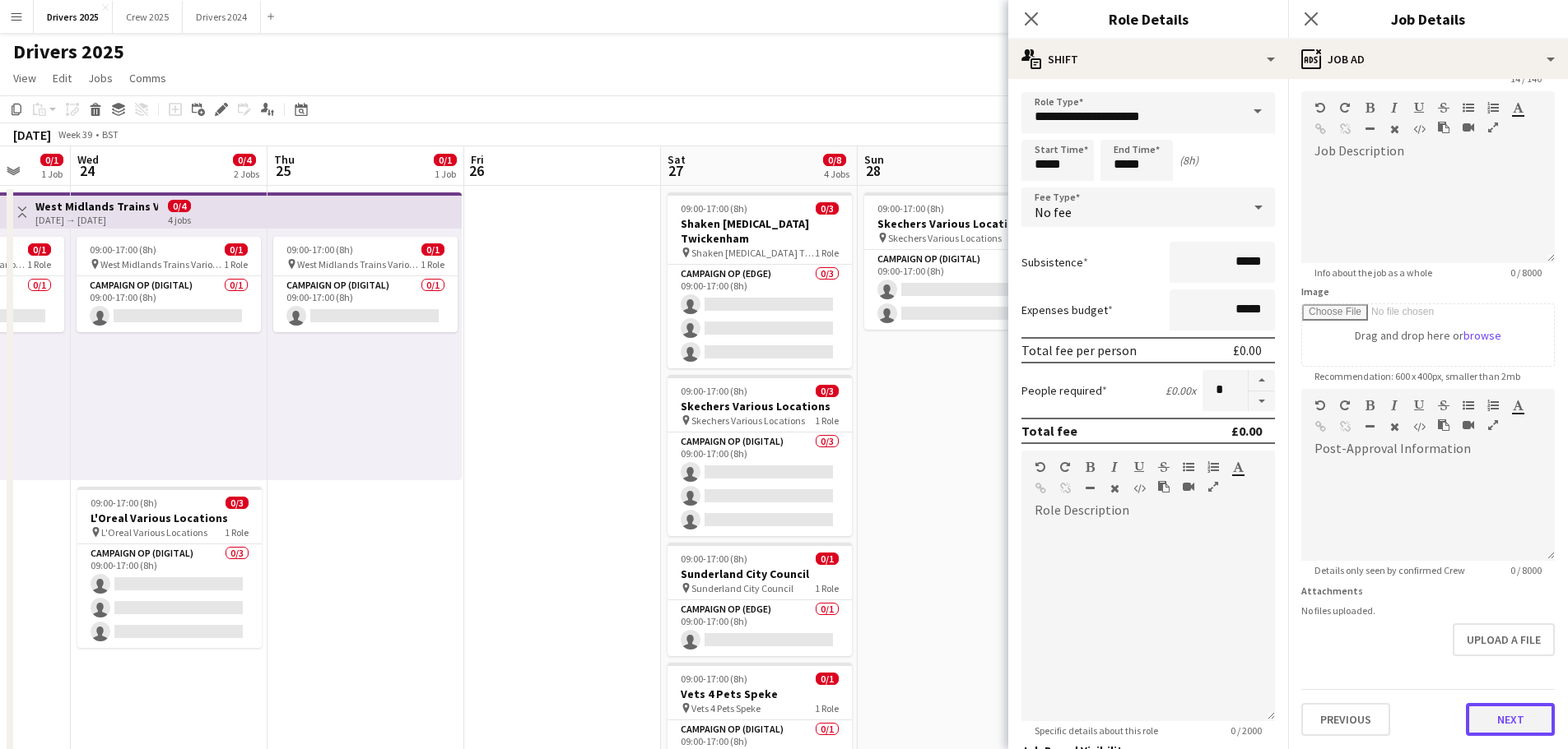
click at [1503, 673] on form "**********" at bounding box center [1428, 382] width 280 height 709
click at [1513, 711] on button "Next" at bounding box center [1510, 719] width 89 height 33
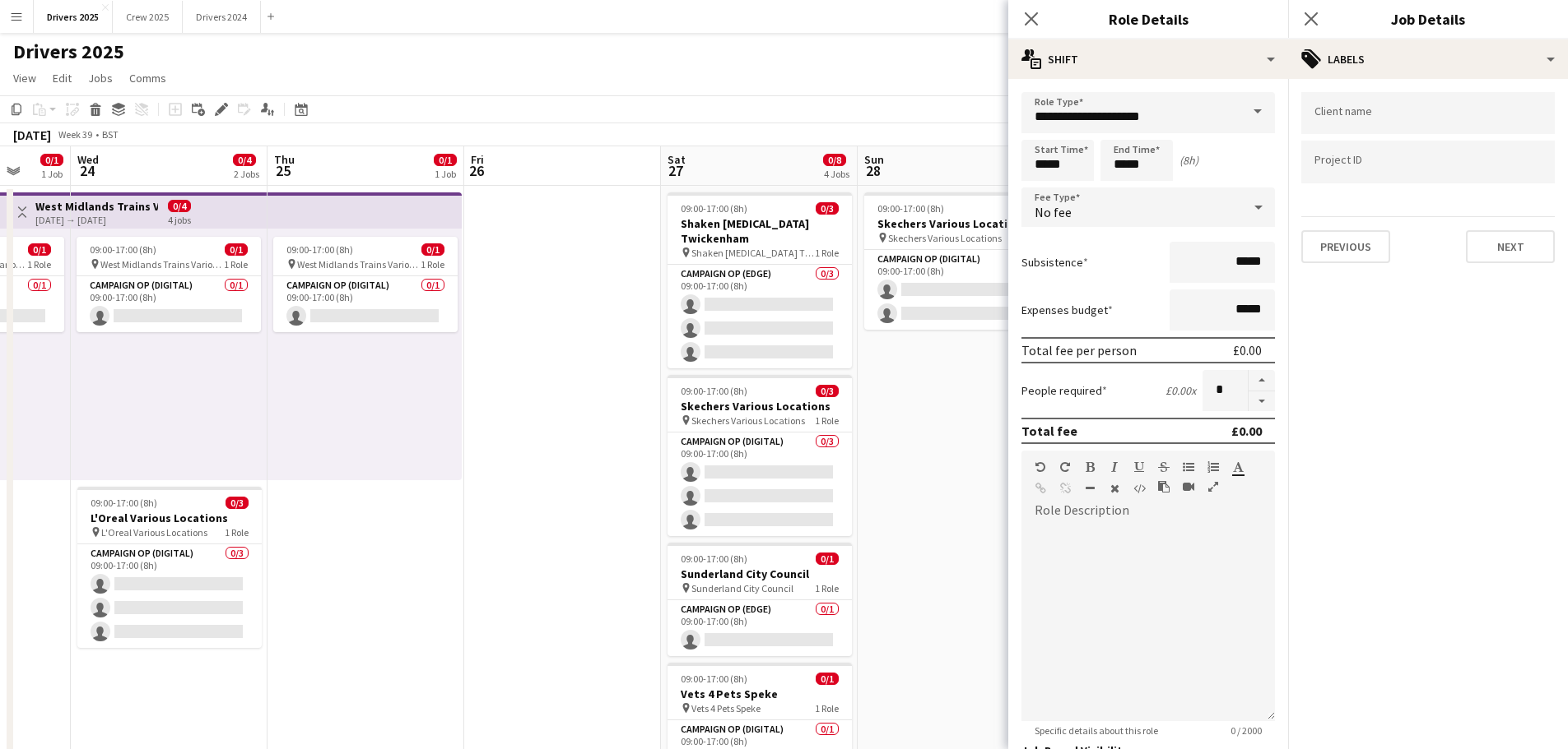
scroll to position [0, 0]
click at [1483, 258] on button "Next" at bounding box center [1510, 246] width 89 height 33
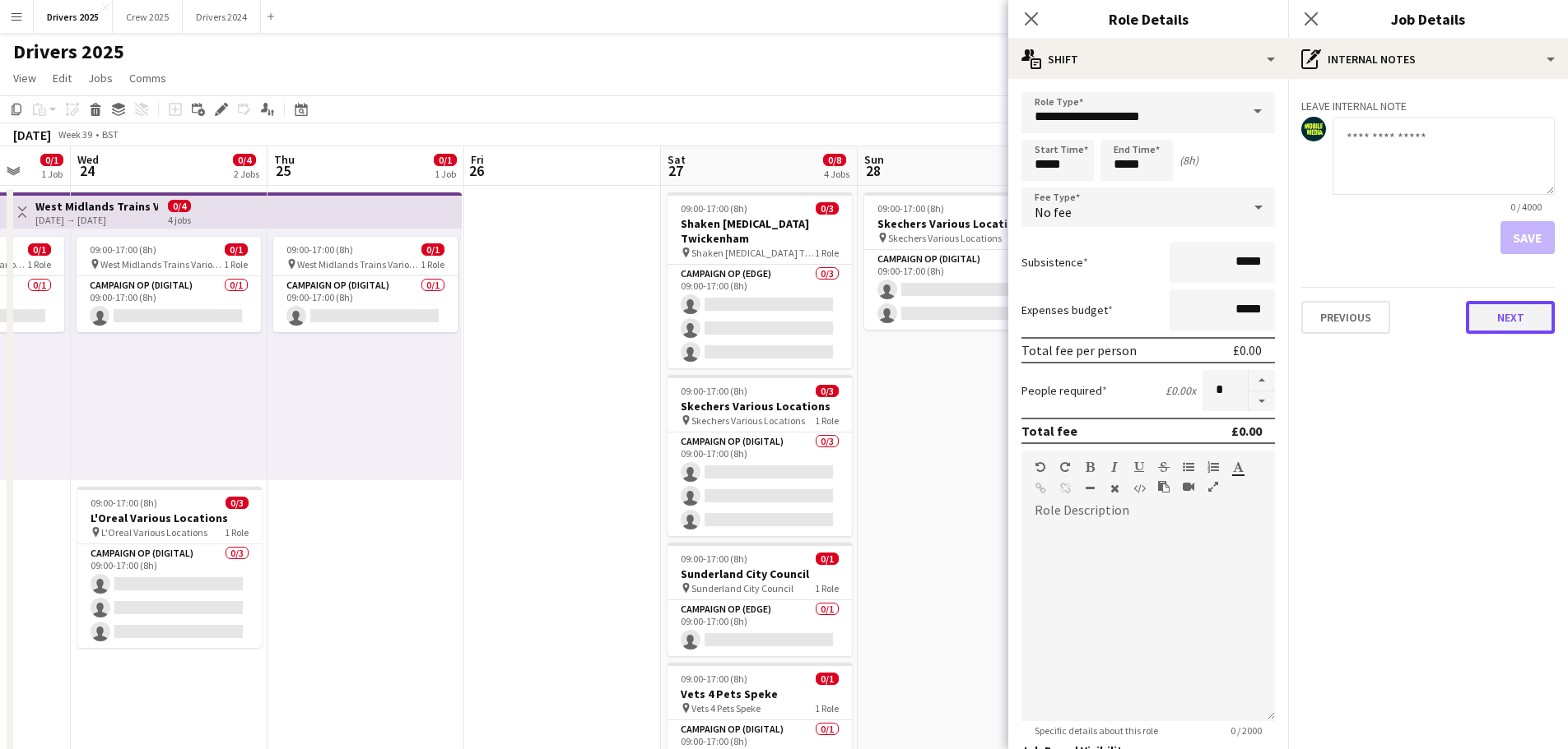
click at [1500, 319] on button "Next" at bounding box center [1510, 317] width 89 height 33
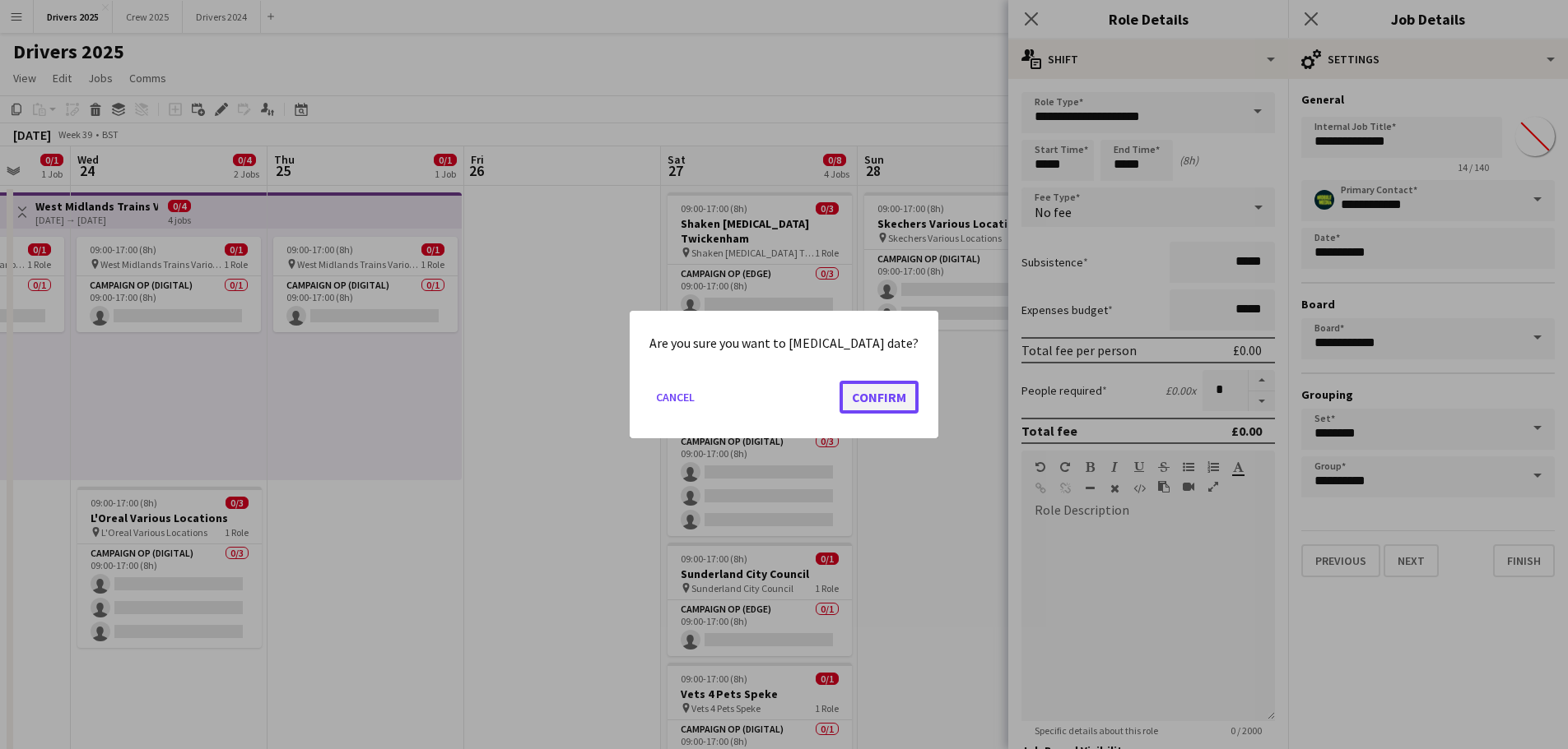
click at [866, 392] on button "Confirm" at bounding box center [879, 397] width 79 height 33
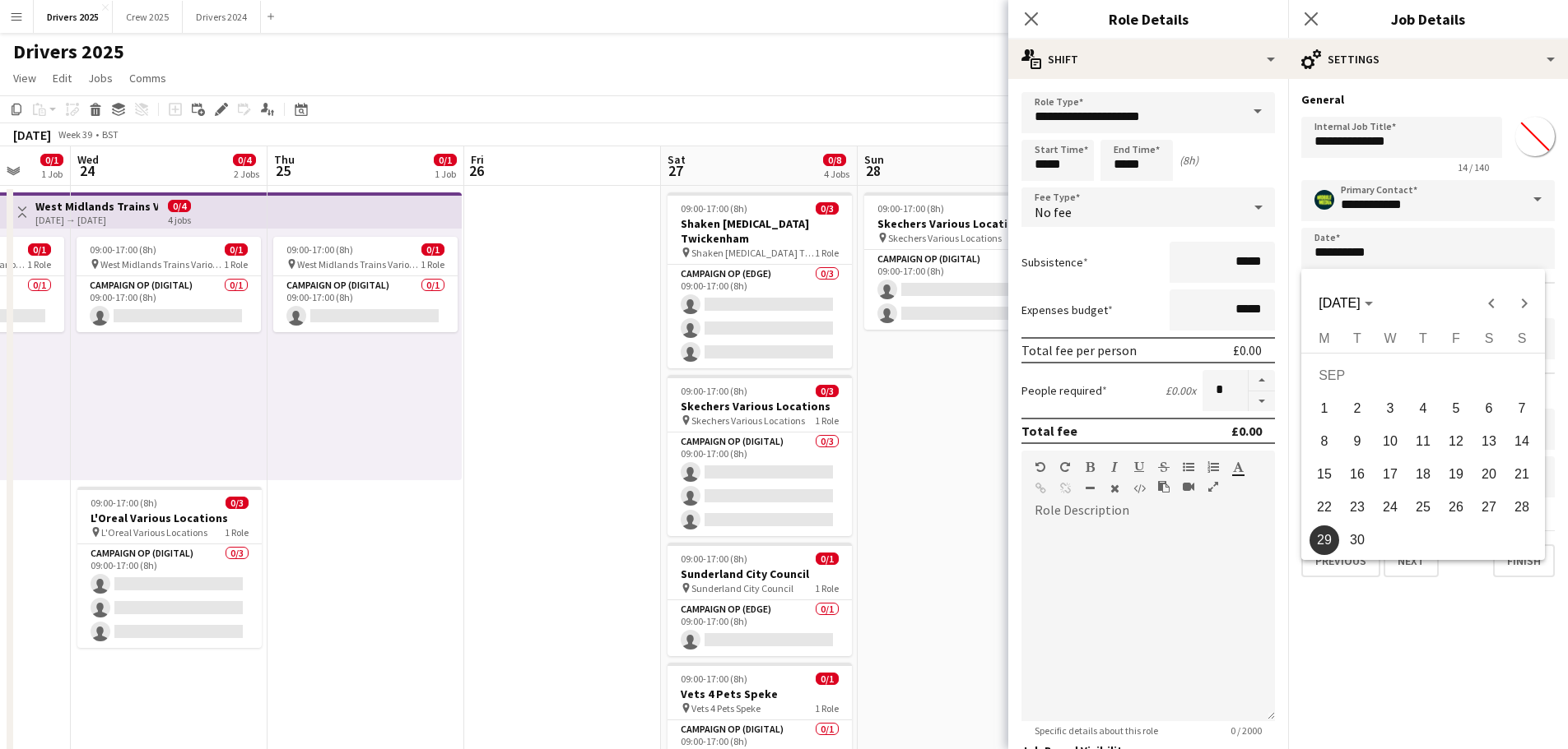
click at [1490, 504] on span "27" at bounding box center [1488, 507] width 30 height 30
type input "**********"
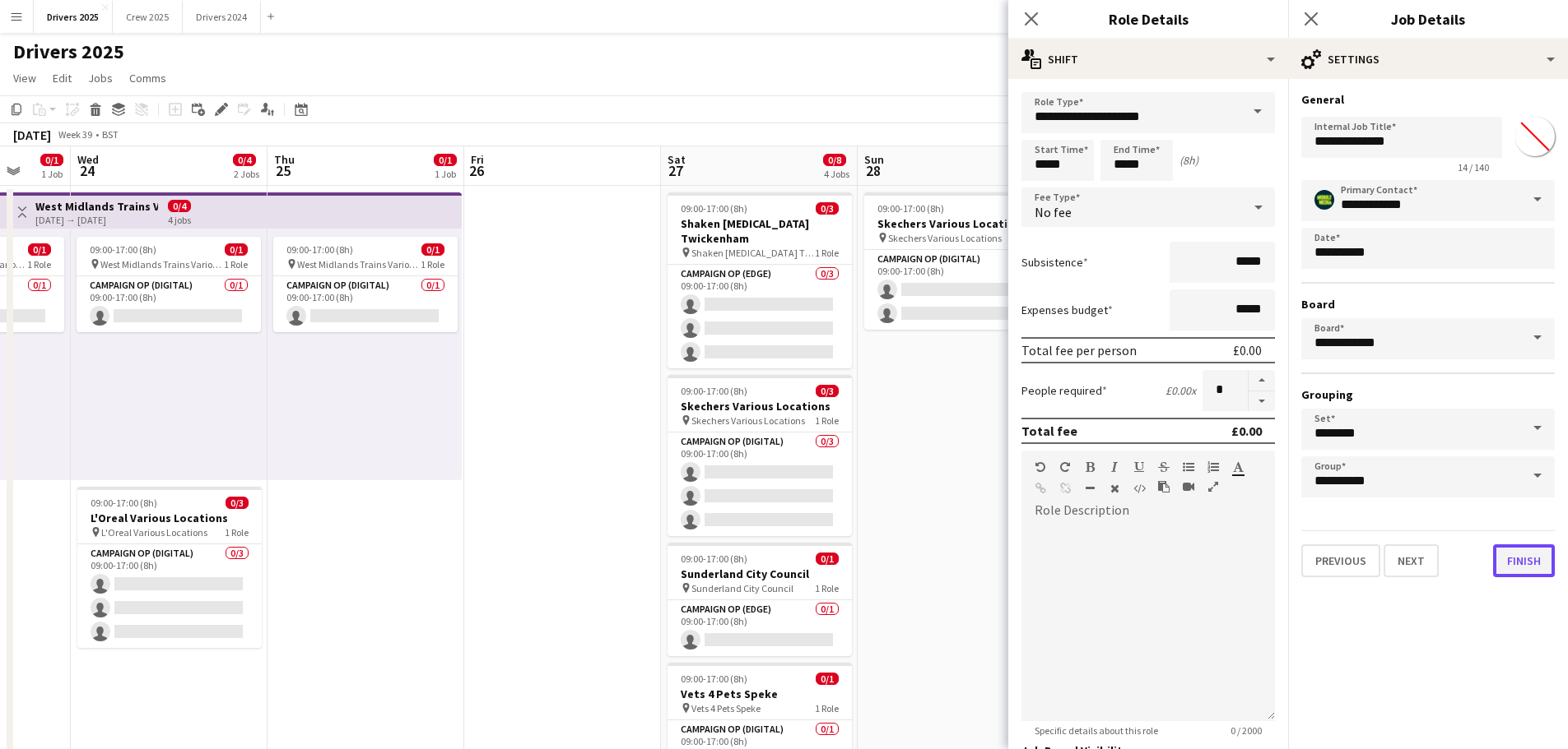
click at [1539, 563] on button "Finish" at bounding box center [1523, 561] width 62 height 33
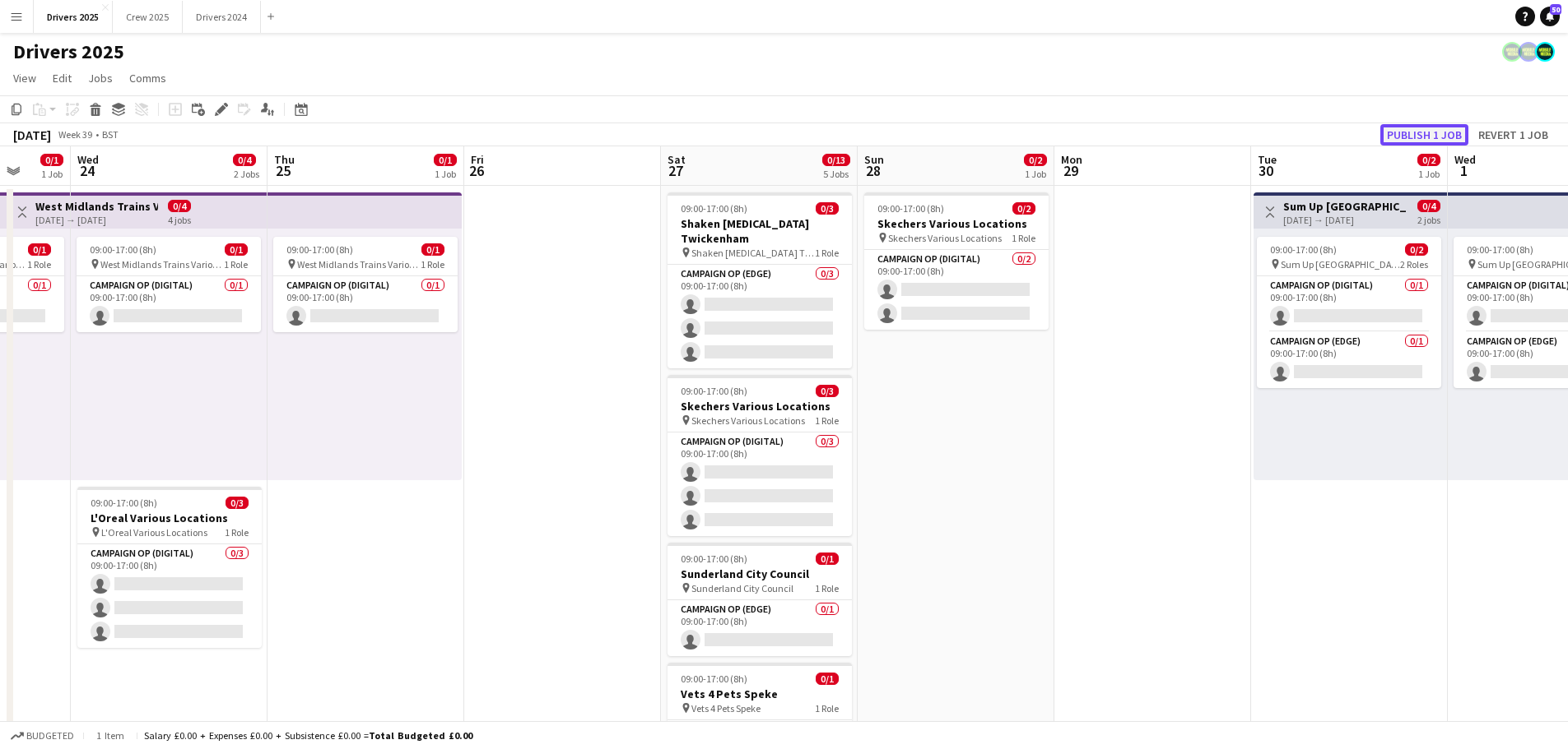
click at [1410, 130] on button "Publish 1 job" at bounding box center [1424, 135] width 88 height 22
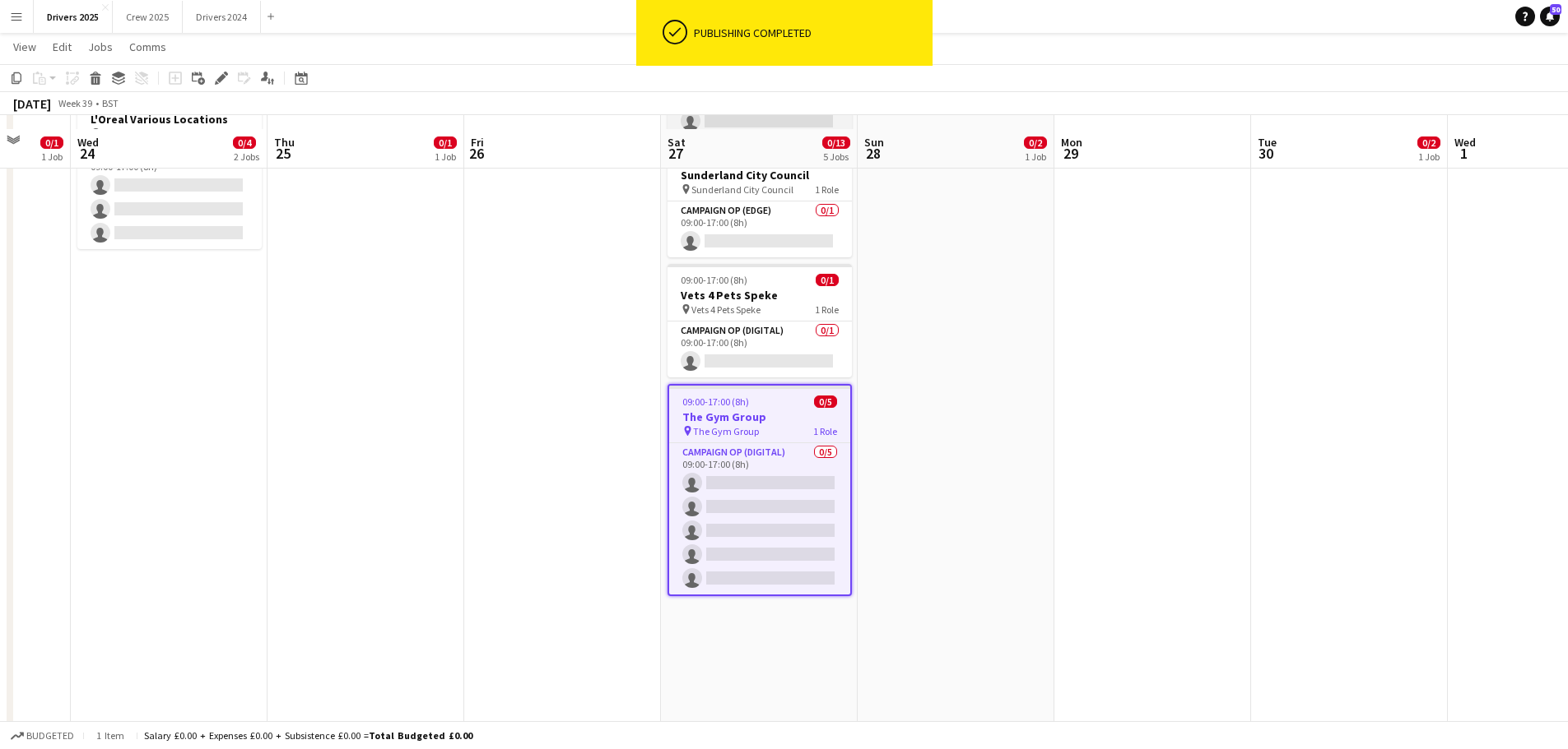
scroll to position [411, 0]
